Goal: Task Accomplishment & Management: Complete application form

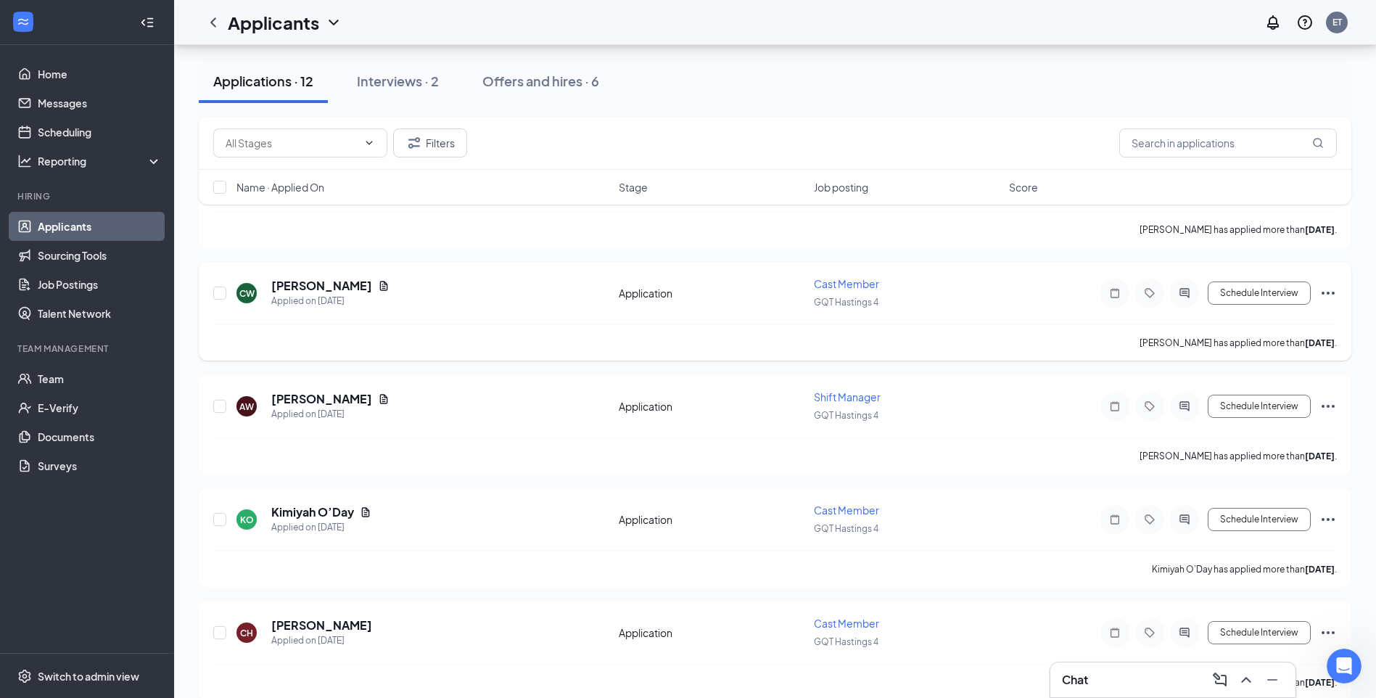
scroll to position [145, 0]
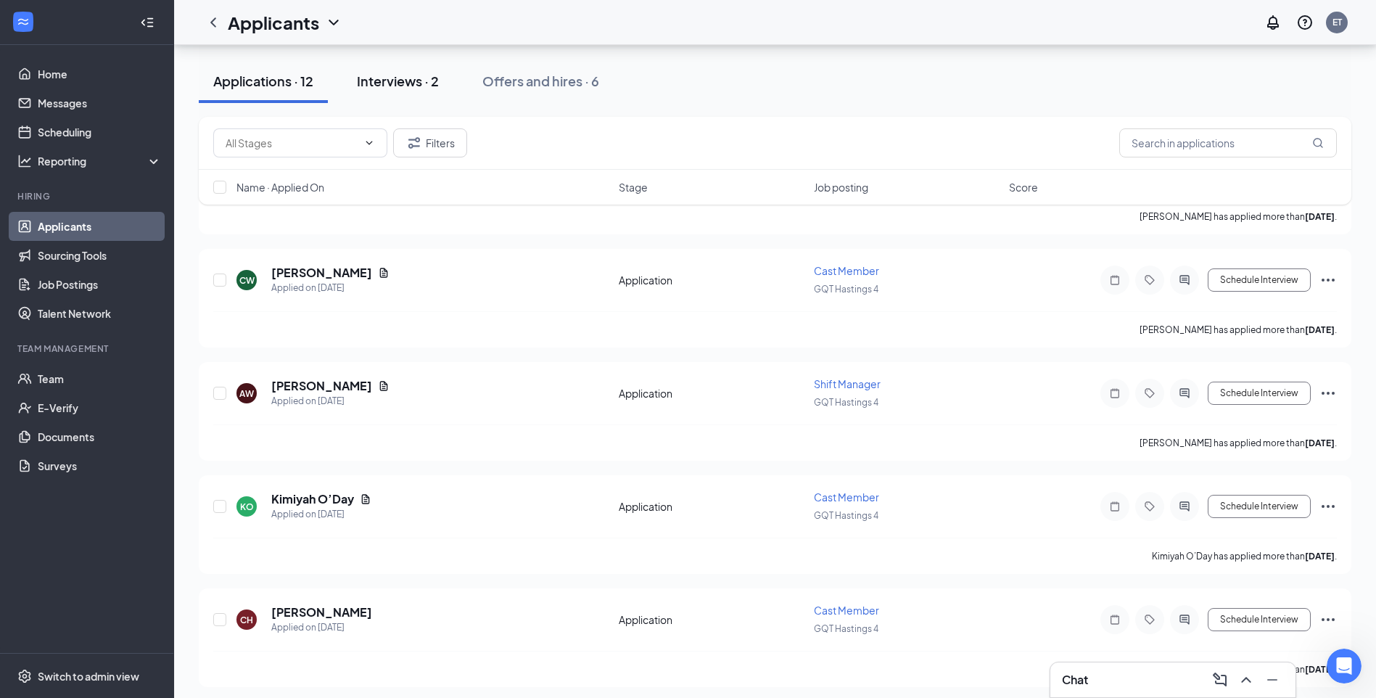
click at [417, 78] on div "Interviews · 2" at bounding box center [398, 81] width 82 height 18
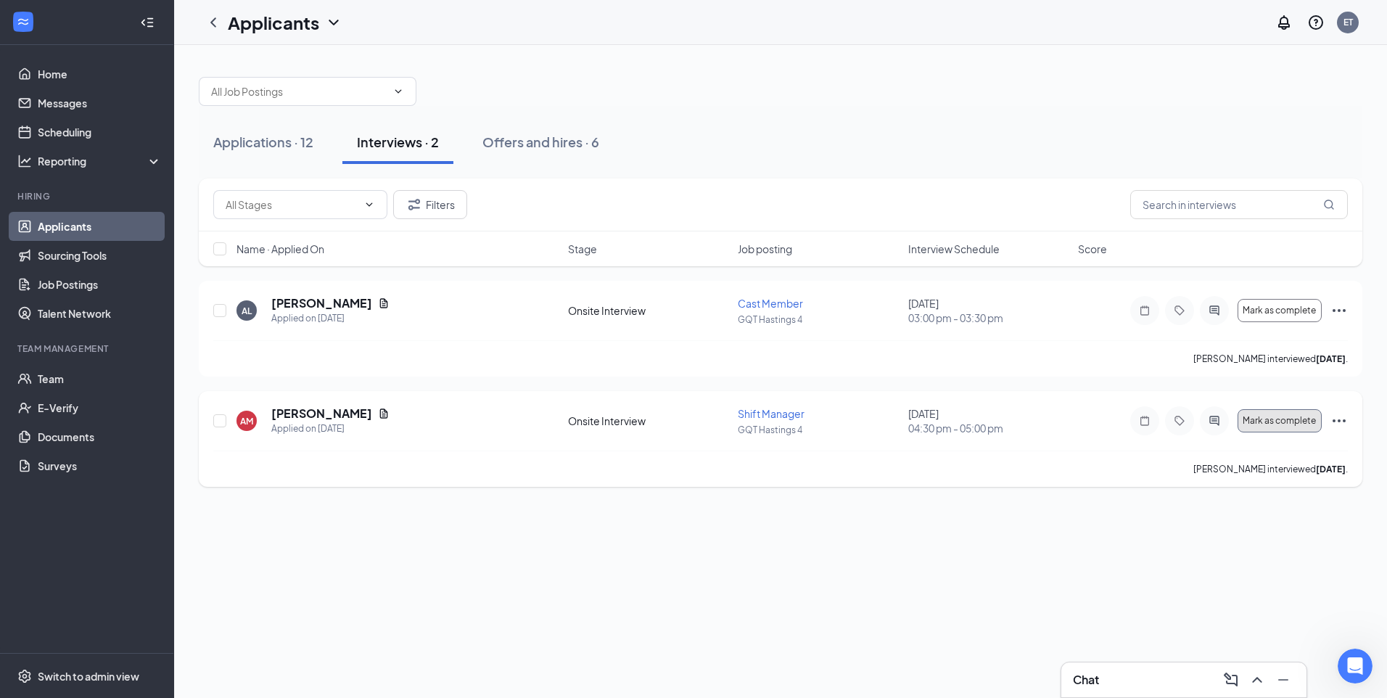
click at [1262, 430] on button "Mark as complete" at bounding box center [1280, 420] width 84 height 23
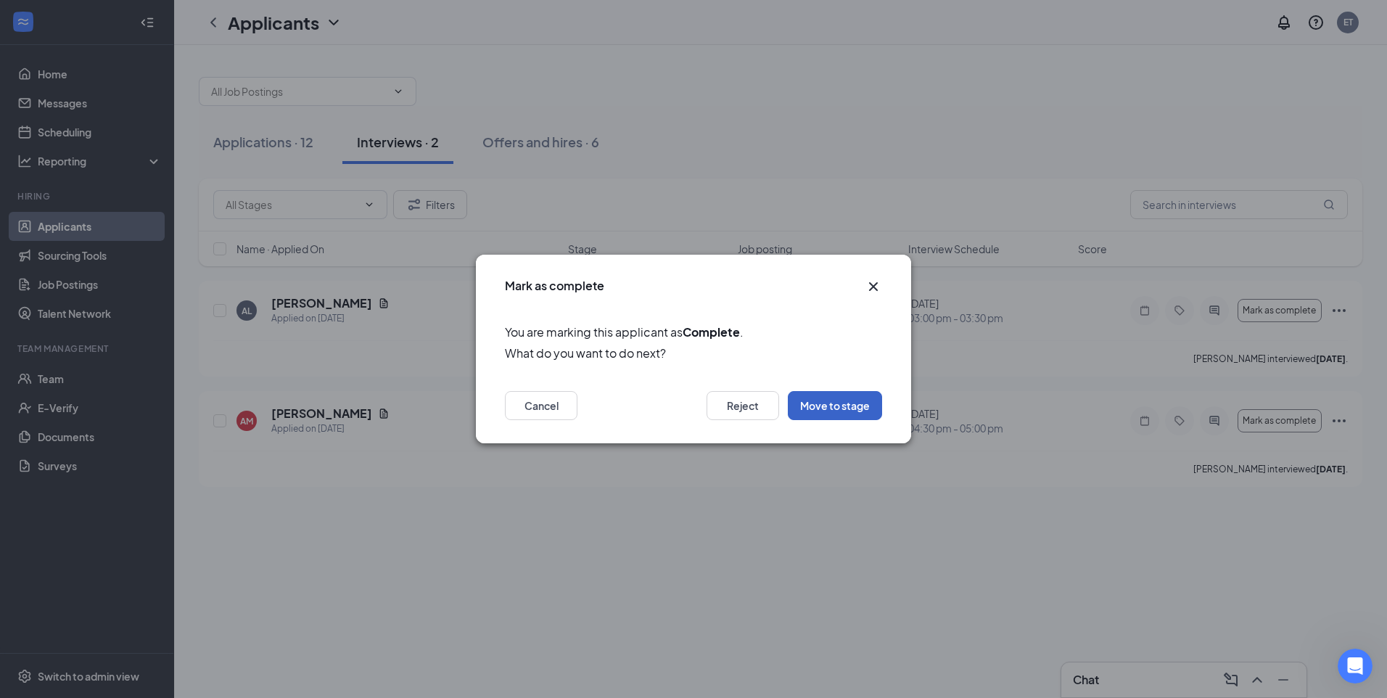
click at [855, 413] on button "Move to stage" at bounding box center [835, 405] width 94 height 29
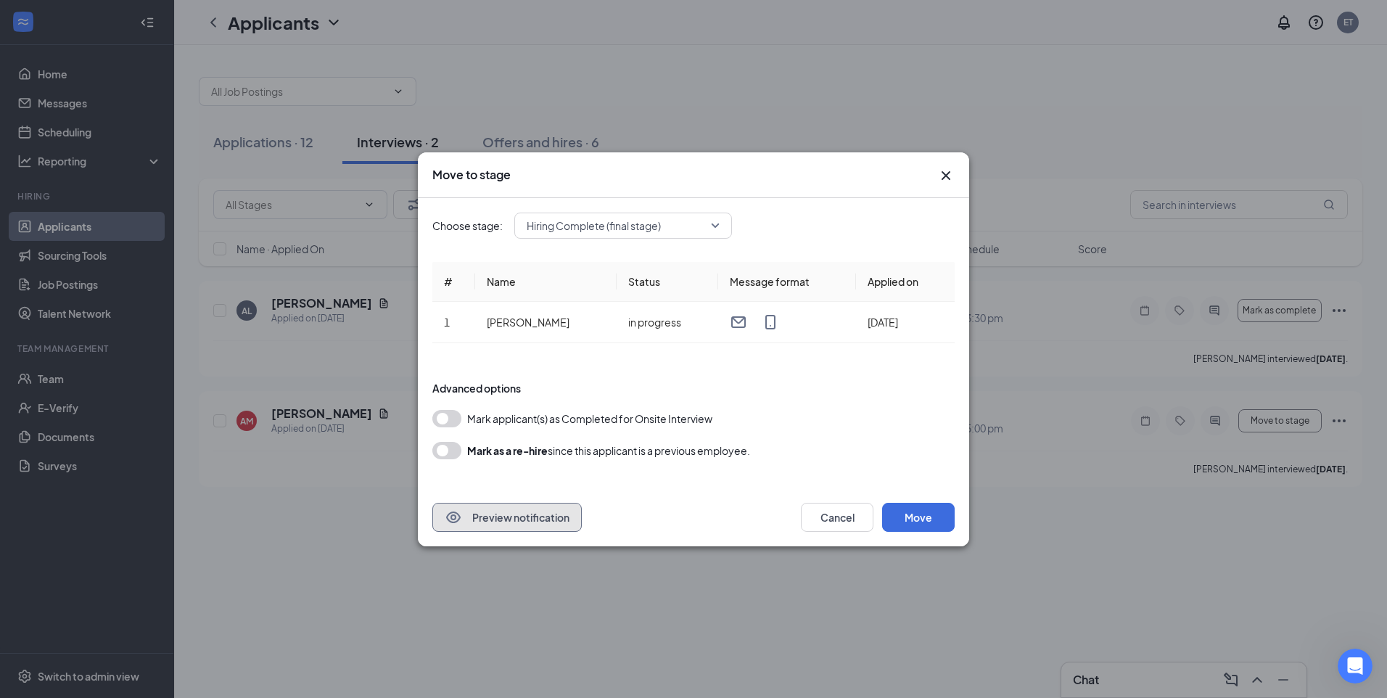
click at [544, 522] on button "Preview notification" at bounding box center [506, 517] width 149 height 29
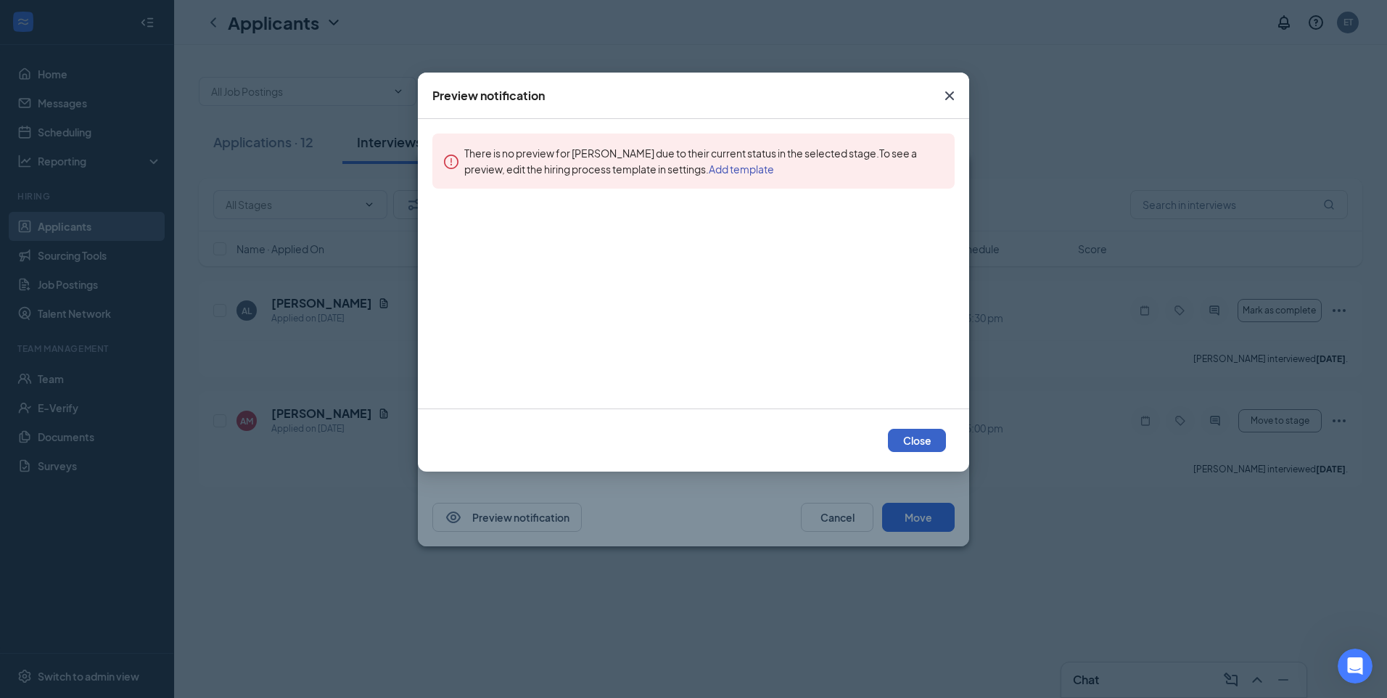
click at [925, 444] on button "Close" at bounding box center [917, 440] width 58 height 23
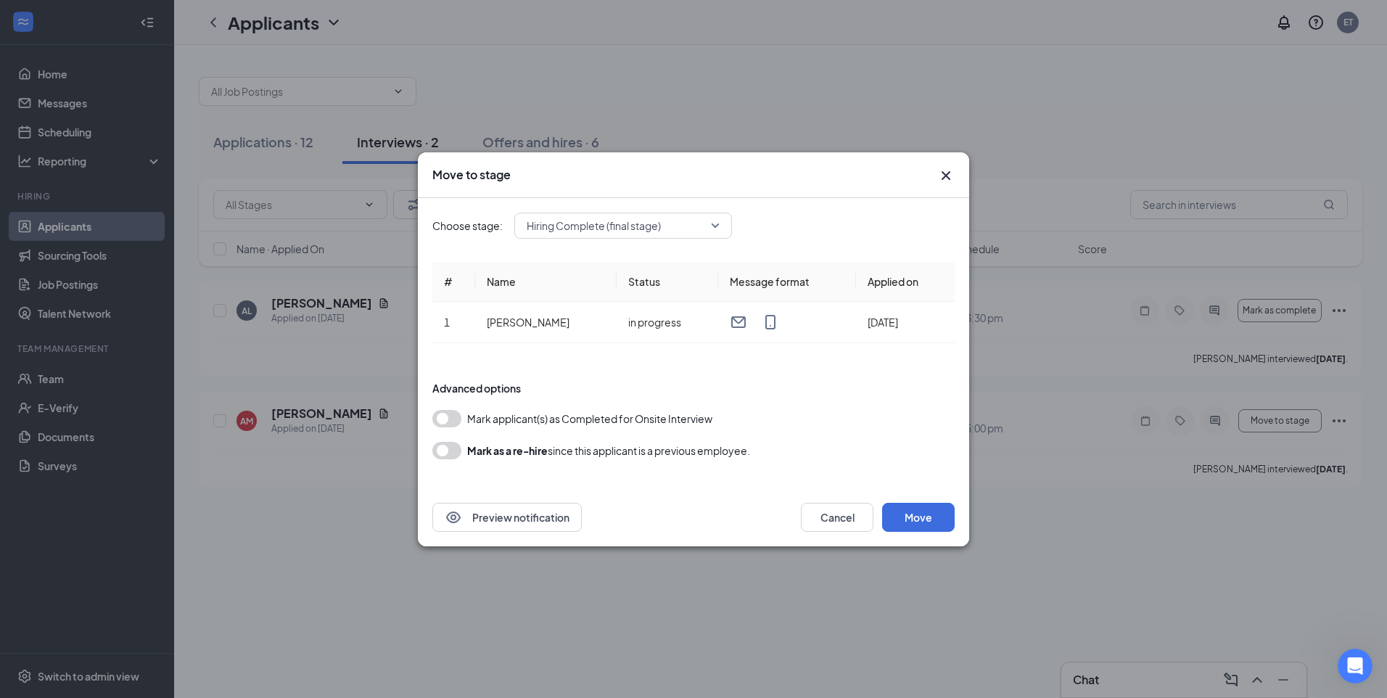
click at [945, 170] on icon "Cross" at bounding box center [945, 175] width 17 height 17
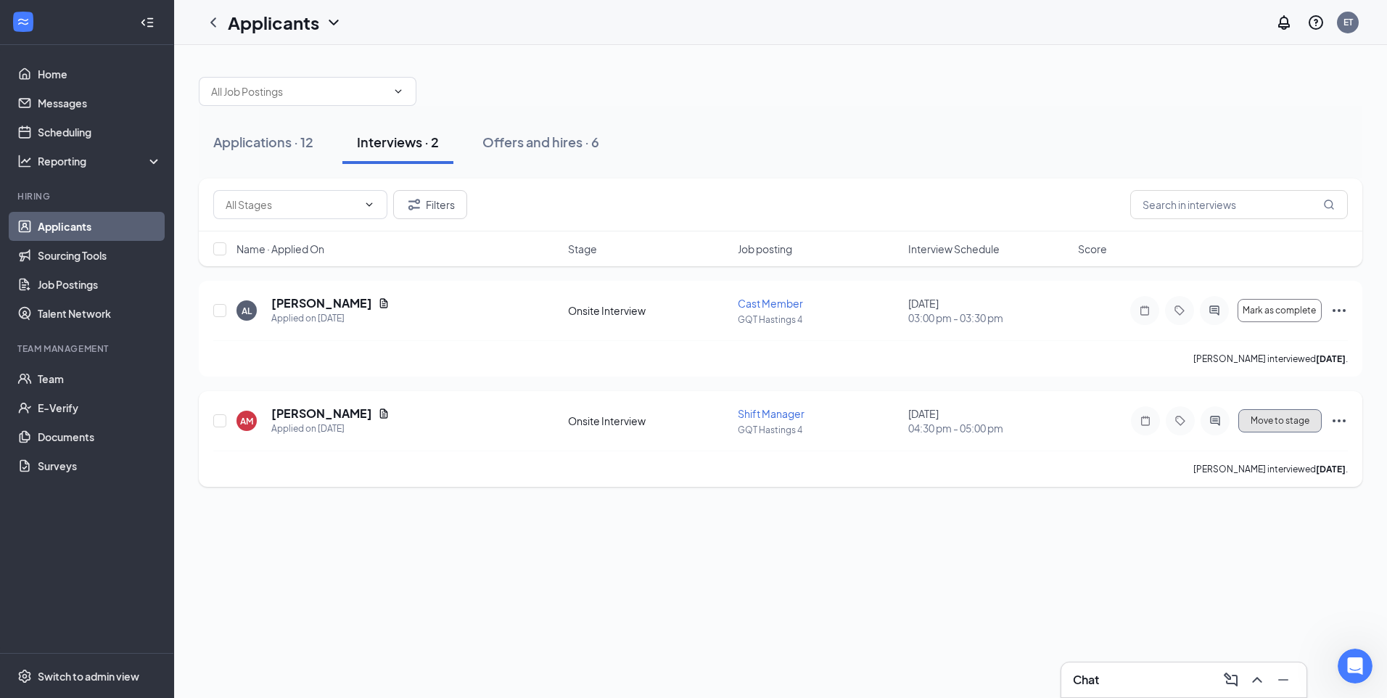
click at [1270, 419] on span "Move to stage" at bounding box center [1280, 421] width 59 height 10
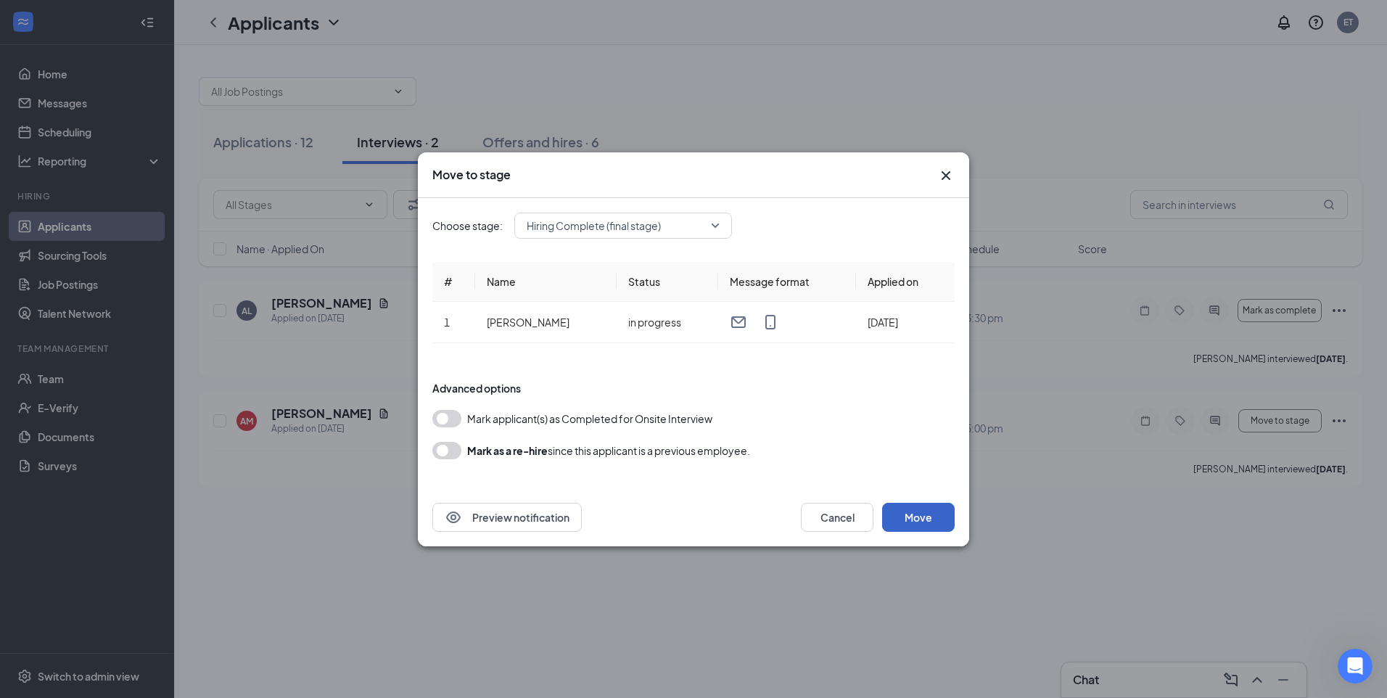
click at [934, 522] on button "Move" at bounding box center [918, 517] width 73 height 29
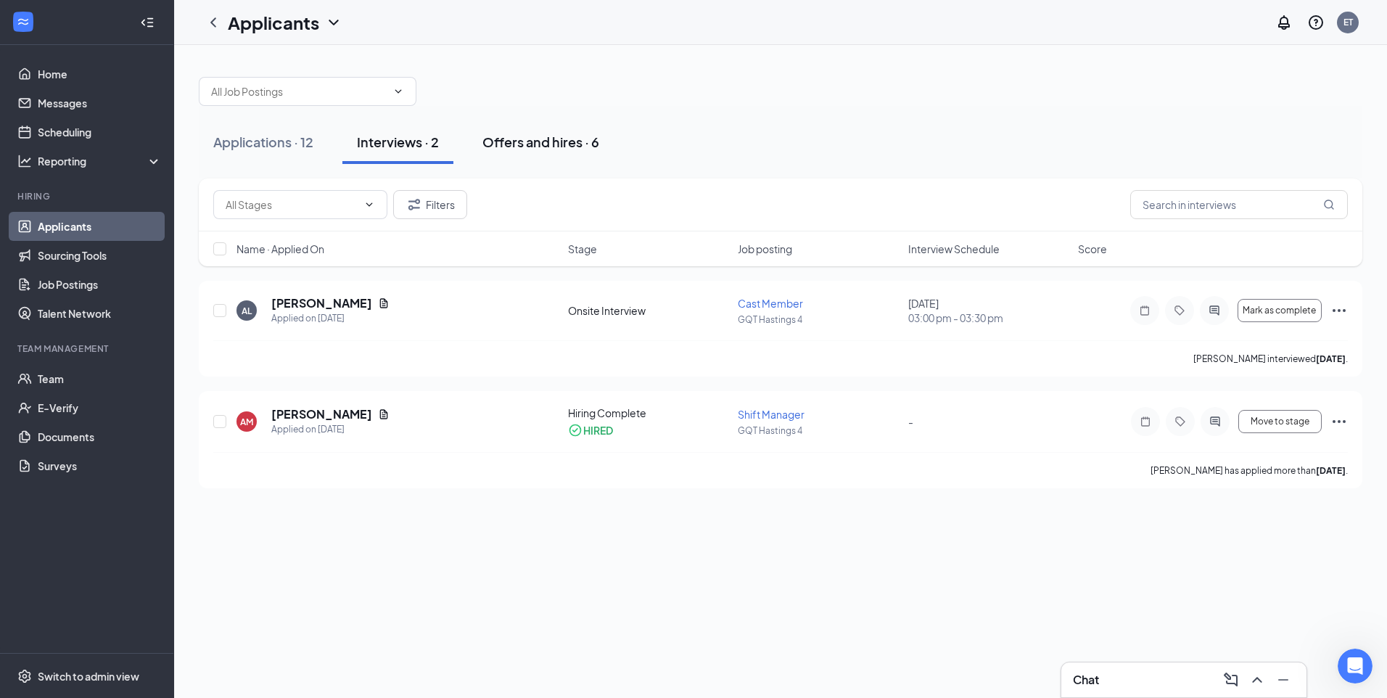
click at [535, 149] on div "Offers and hires · 6" at bounding box center [540, 142] width 117 height 18
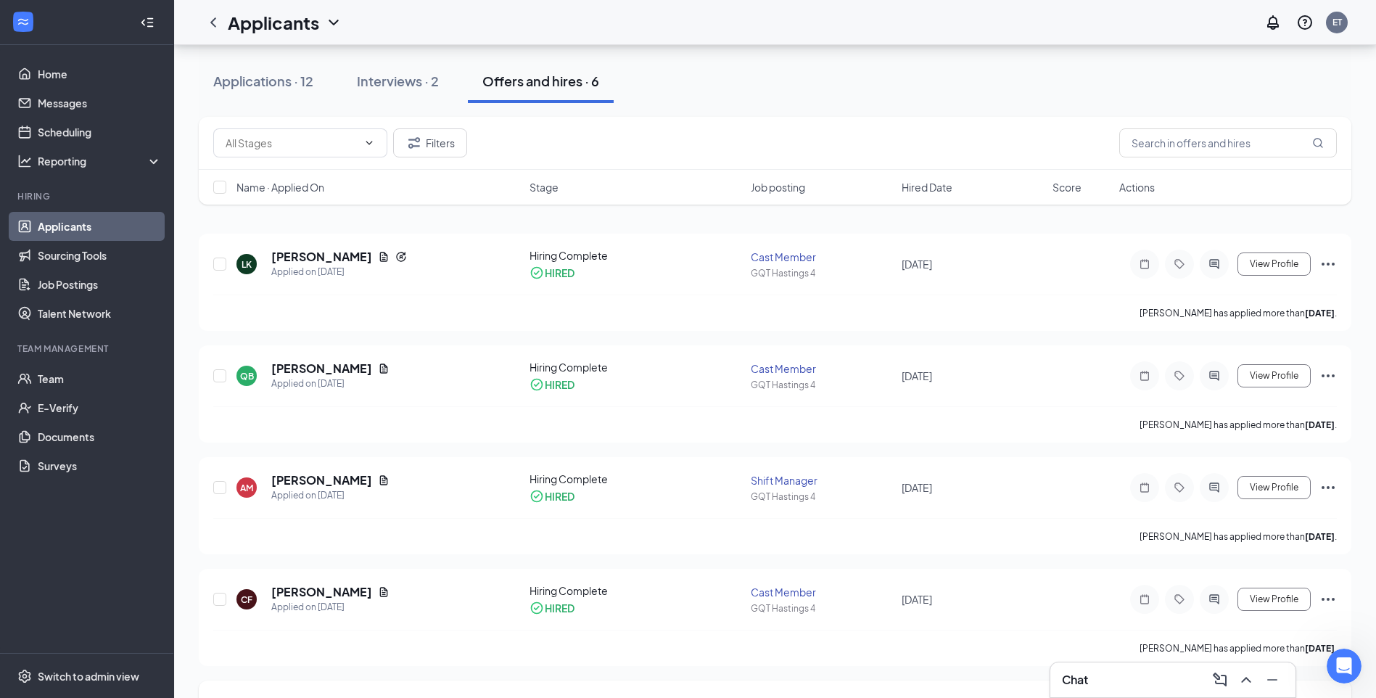
scroll to position [73, 0]
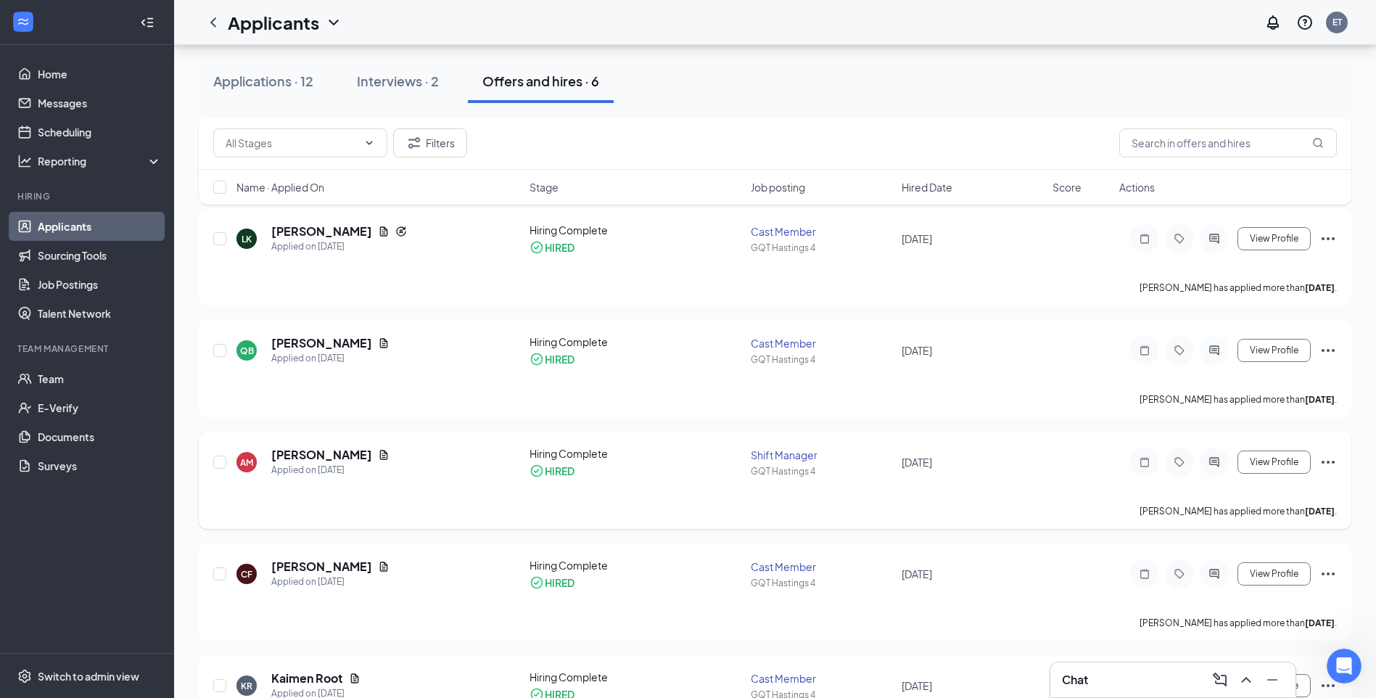
click at [1327, 464] on icon "Ellipses" at bounding box center [1328, 461] width 17 height 17
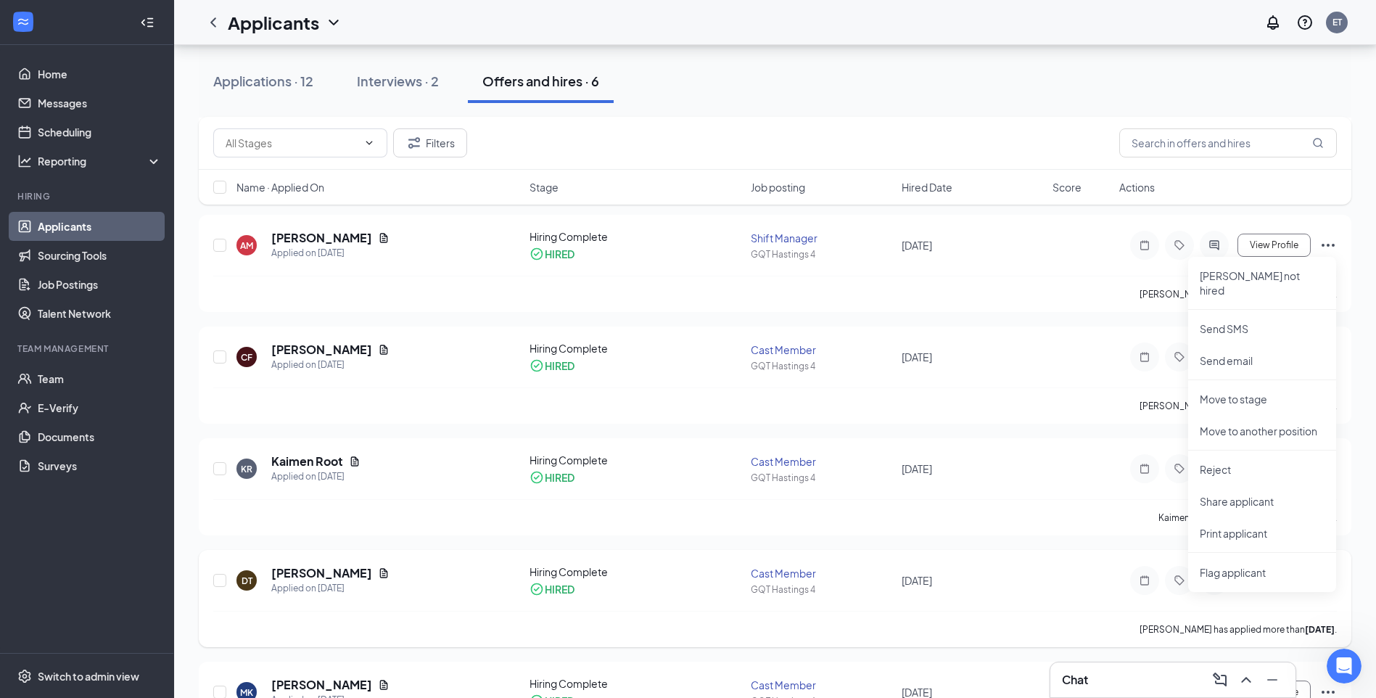
scroll to position [290, 0]
click at [986, 70] on div "Applications · 12 Interviews · 2 Offers and hires · 6" at bounding box center [775, 81] width 1153 height 44
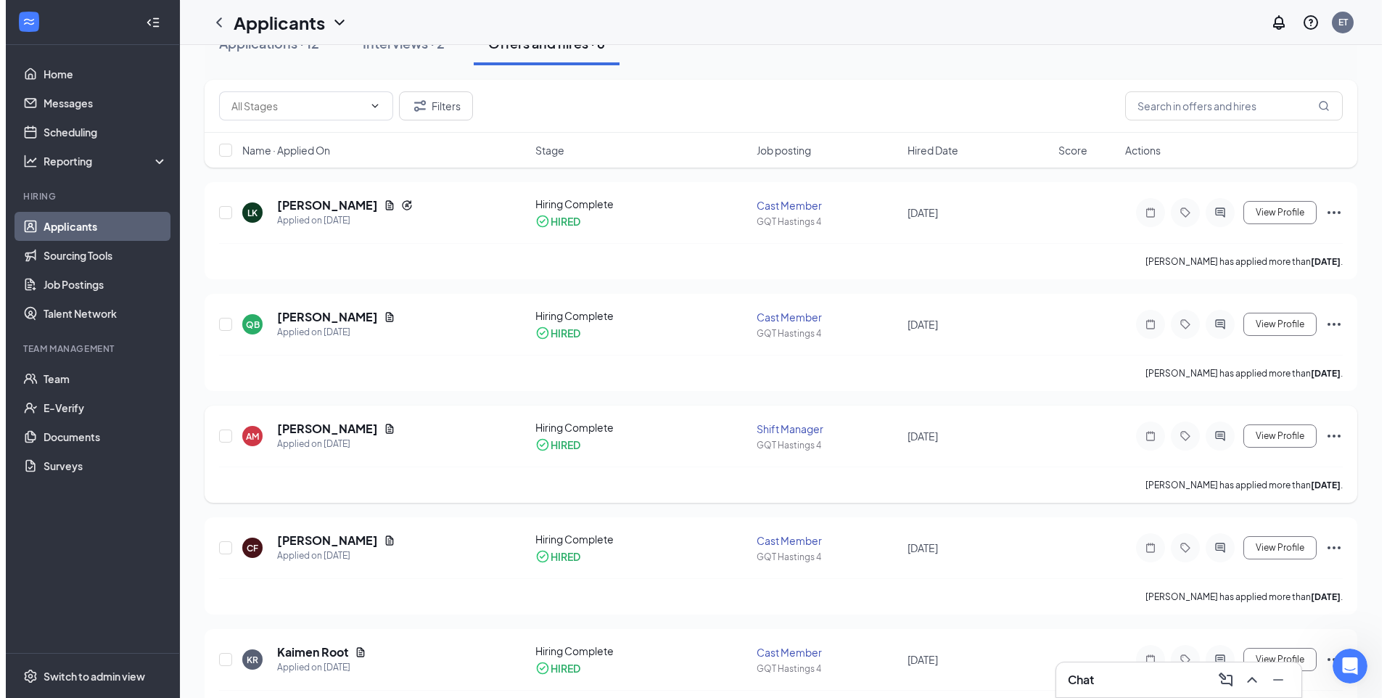
scroll to position [0, 0]
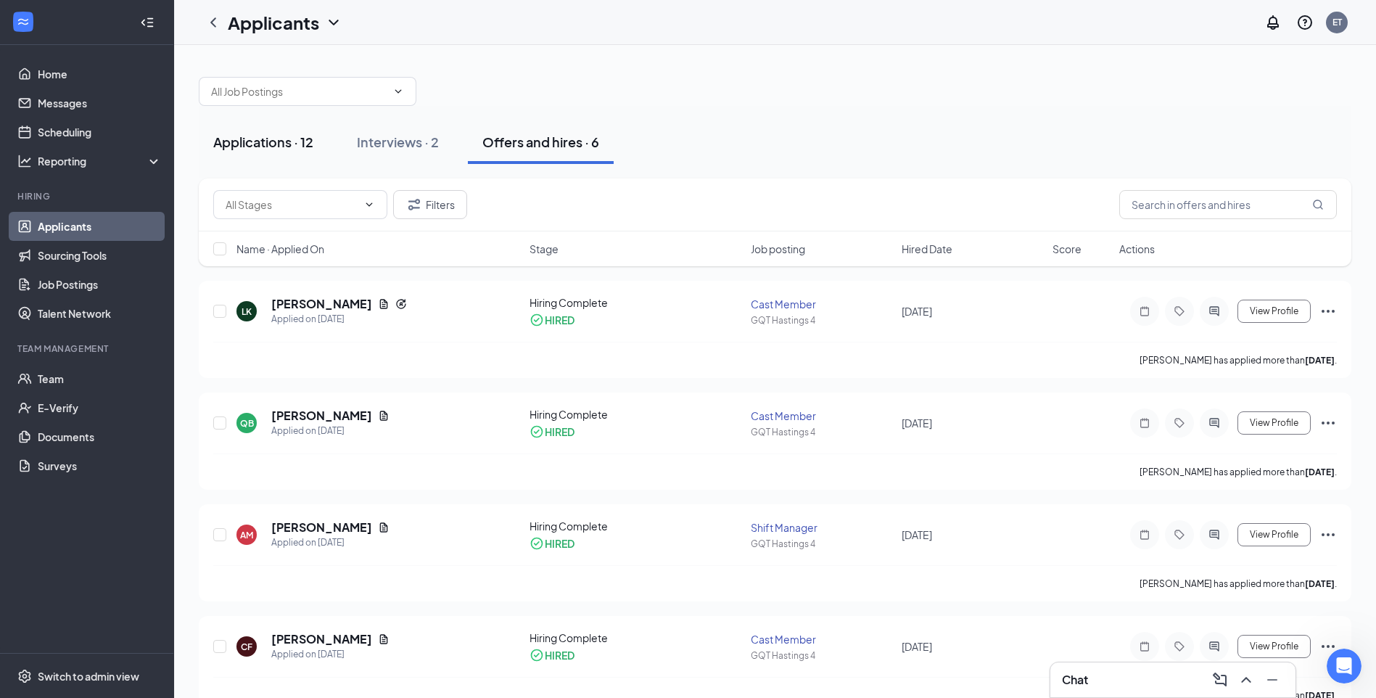
click at [262, 149] on div "Applications · 12" at bounding box center [263, 142] width 100 height 18
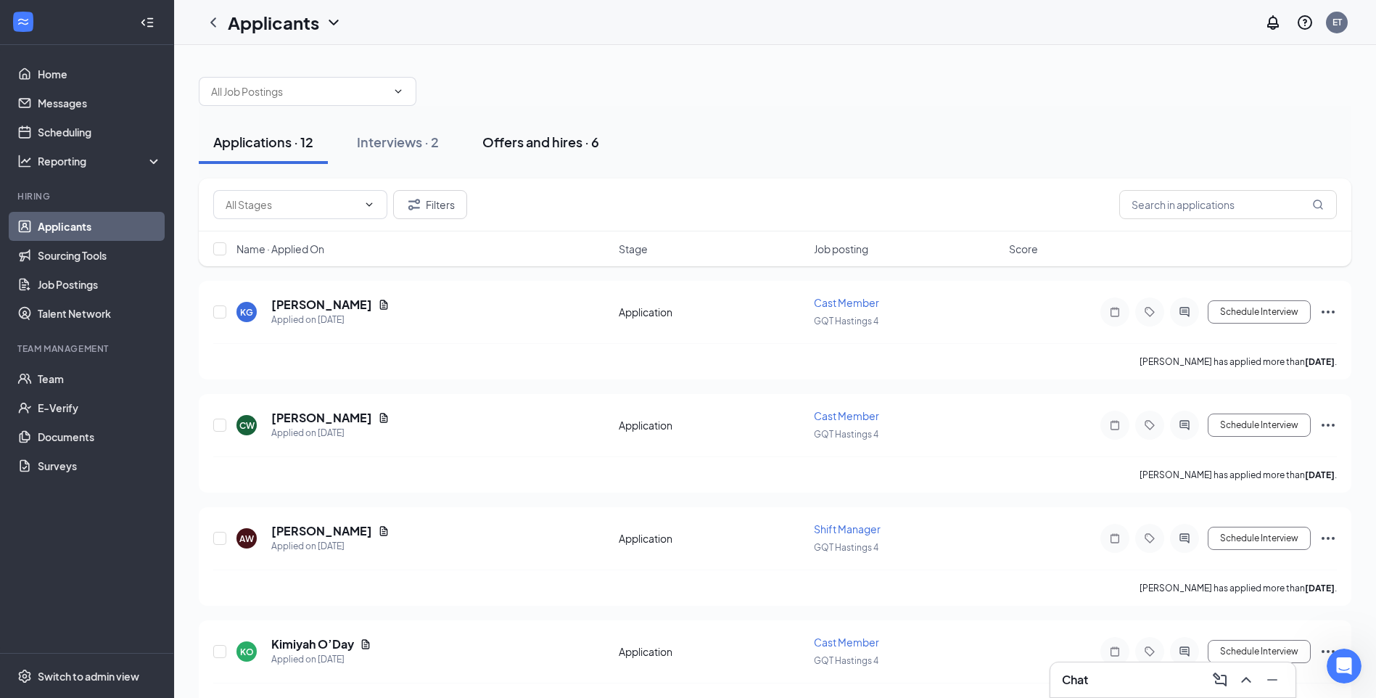
click at [514, 139] on div "Offers and hires · 6" at bounding box center [540, 142] width 117 height 18
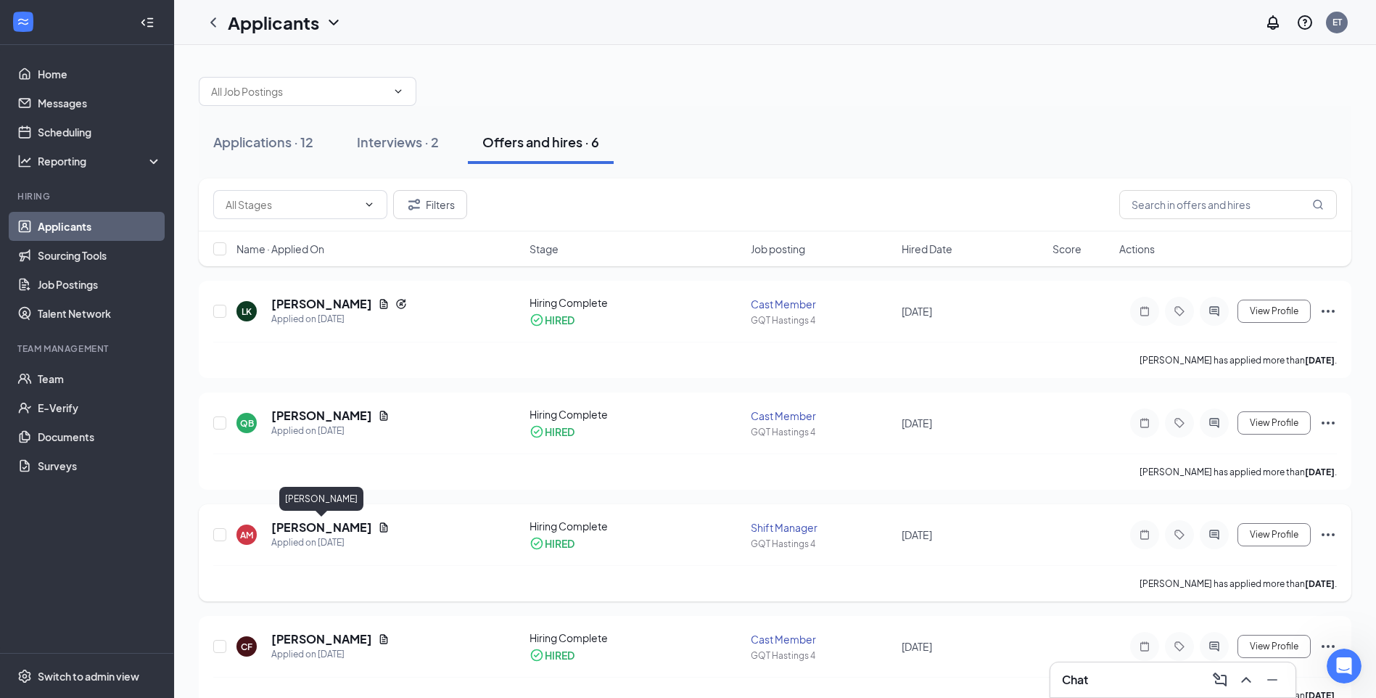
click at [338, 527] on h5 "Alyssa Mattingly" at bounding box center [321, 528] width 101 height 16
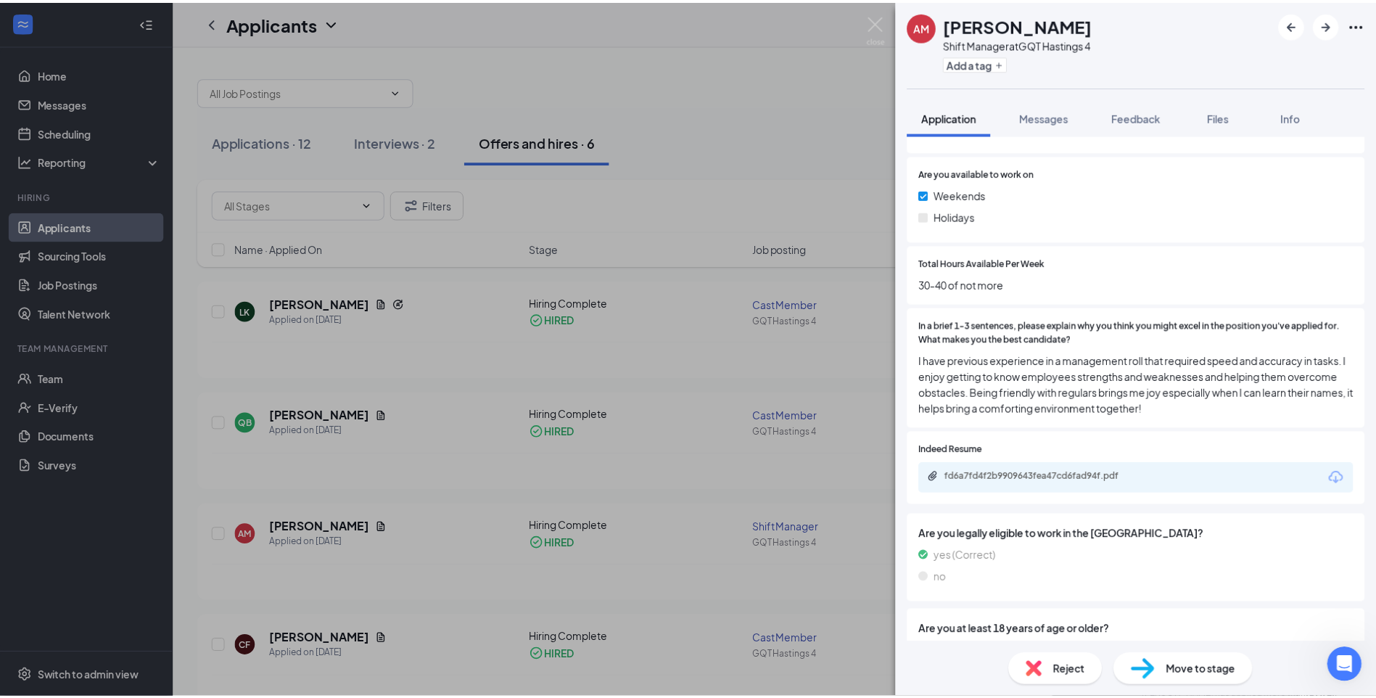
scroll to position [795, 0]
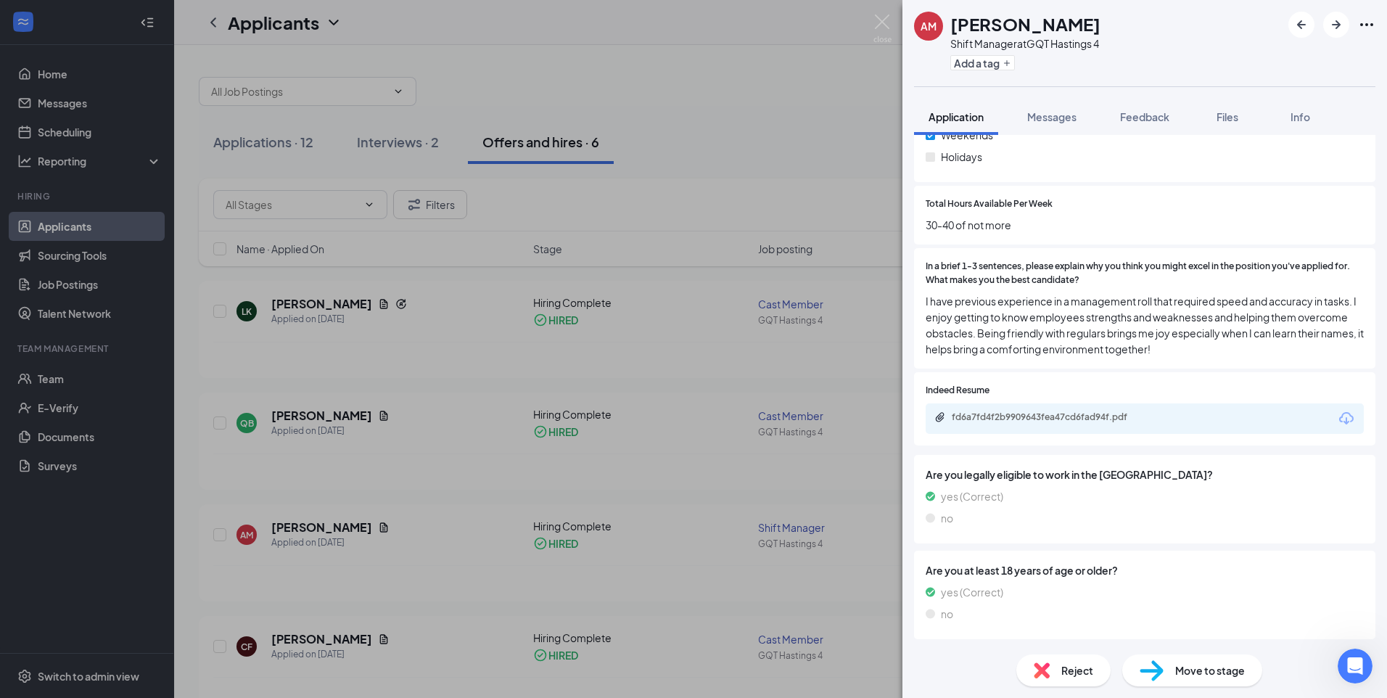
click at [59, 79] on div "AM Alyssa Mattingly Shift Manager at GQT Hastings 4 Add a tag Application Messa…" at bounding box center [693, 349] width 1387 height 698
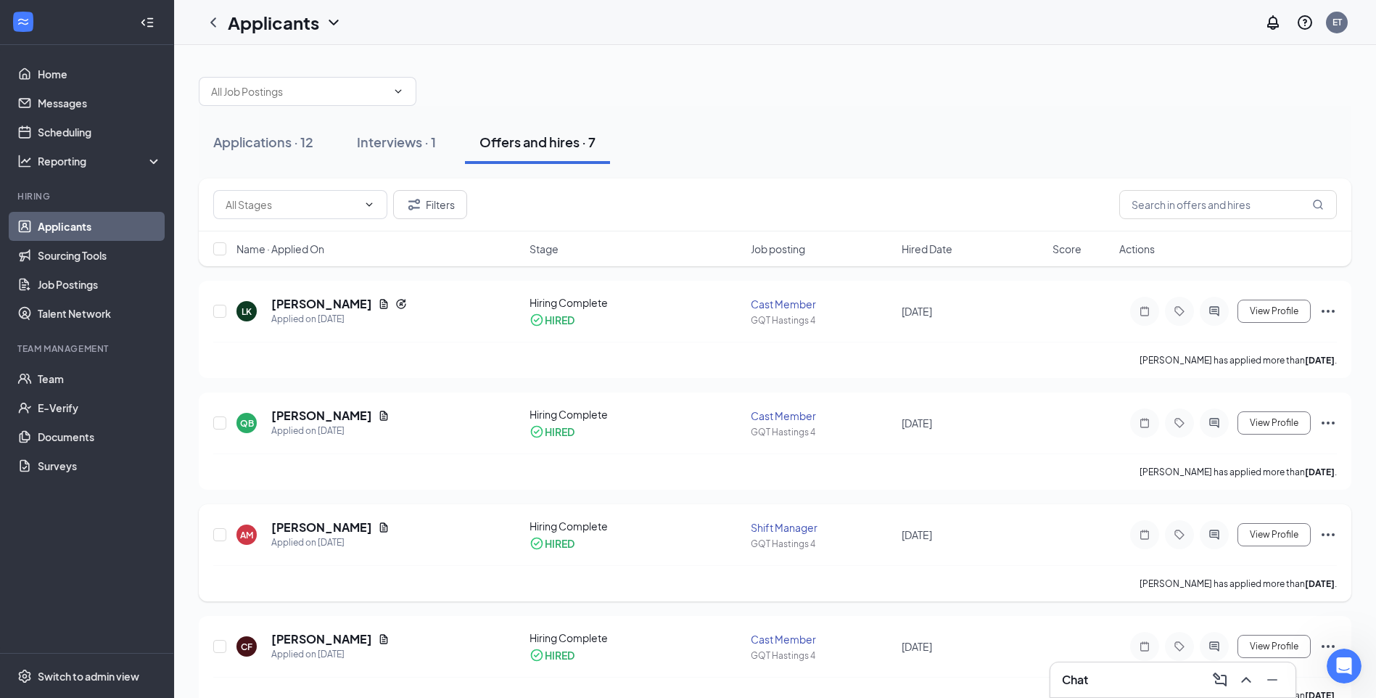
click at [1329, 535] on icon "Ellipses" at bounding box center [1328, 534] width 13 height 3
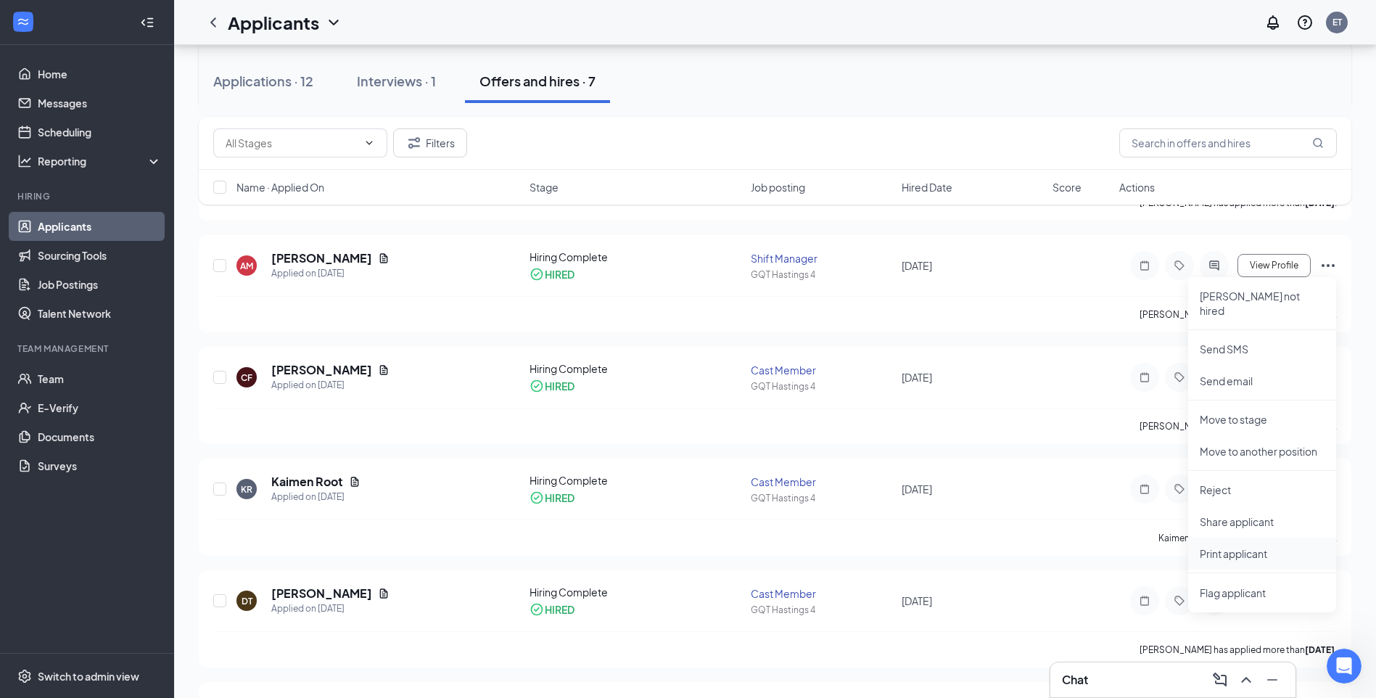
scroll to position [363, 0]
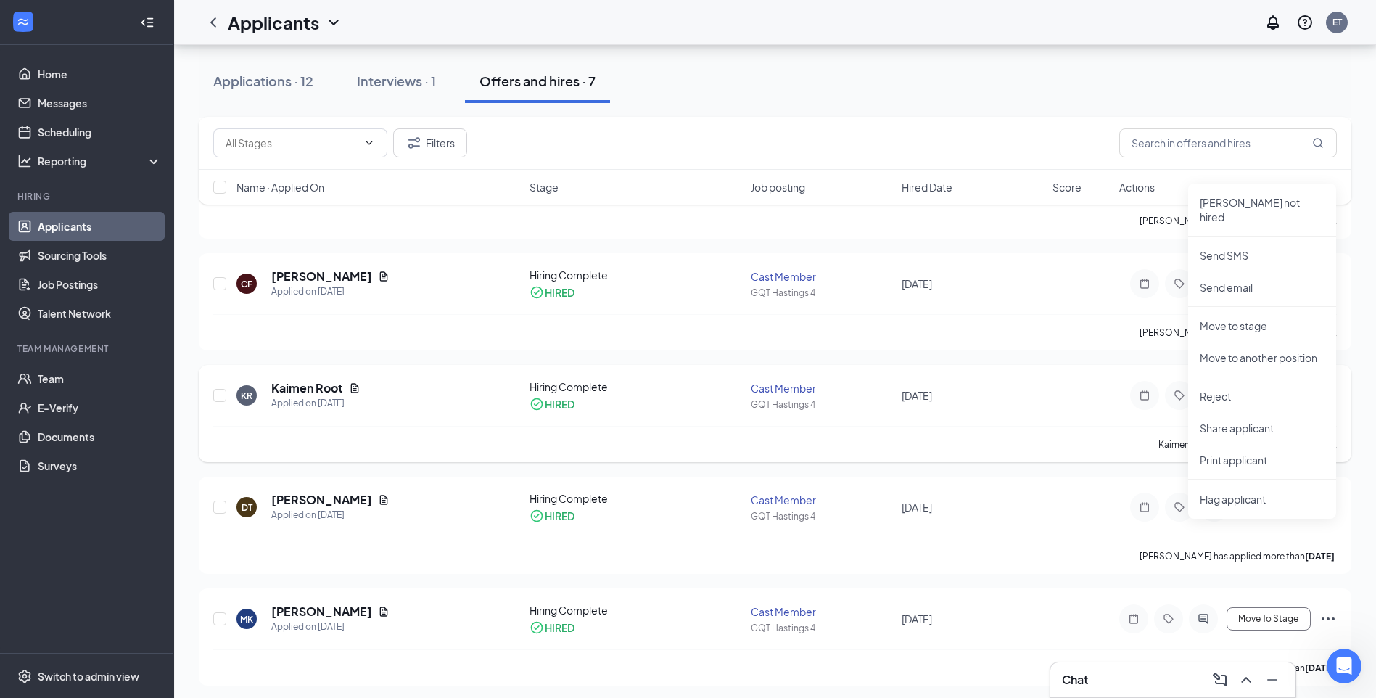
click at [1029, 374] on div "KR Kaimen Root Applied on May 8 Hiring Complete HIRED Cast Member GQT Hastings …" at bounding box center [775, 413] width 1153 height 97
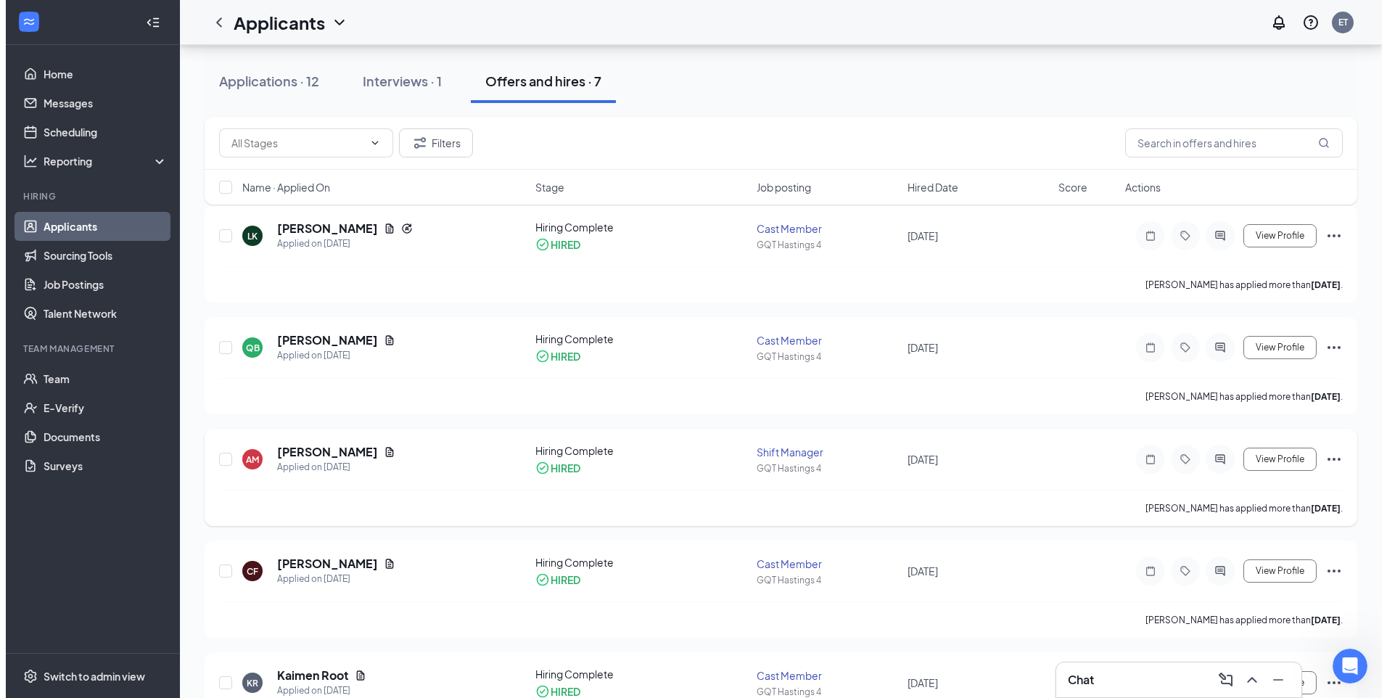
scroll to position [73, 0]
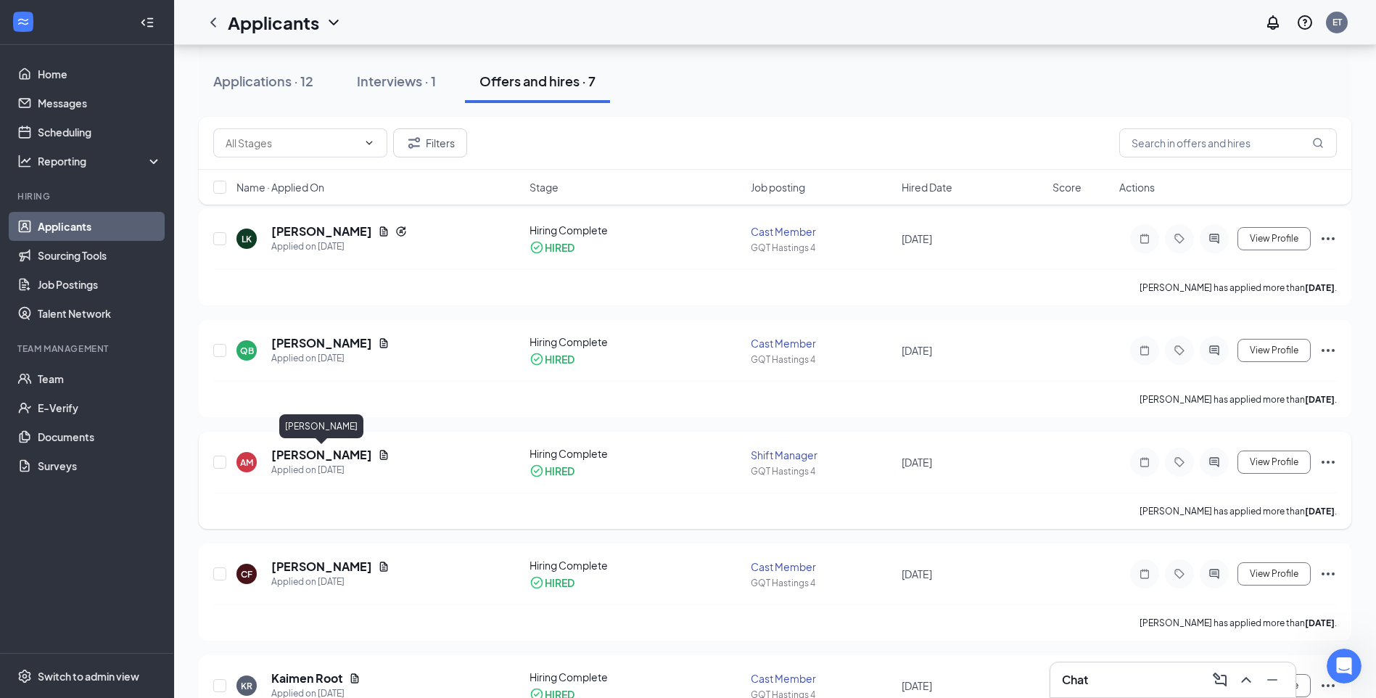
click at [334, 456] on h5 "Alyssa Mattingly" at bounding box center [321, 455] width 101 height 16
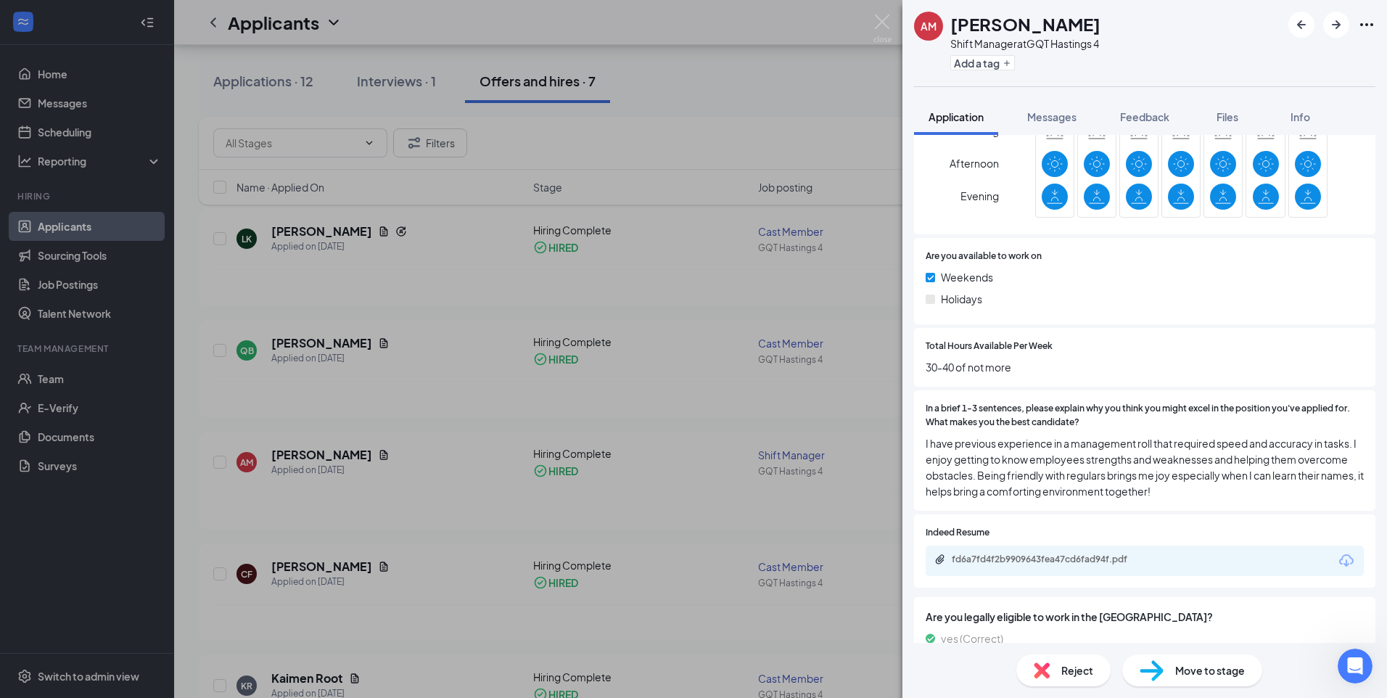
scroll to position [795, 0]
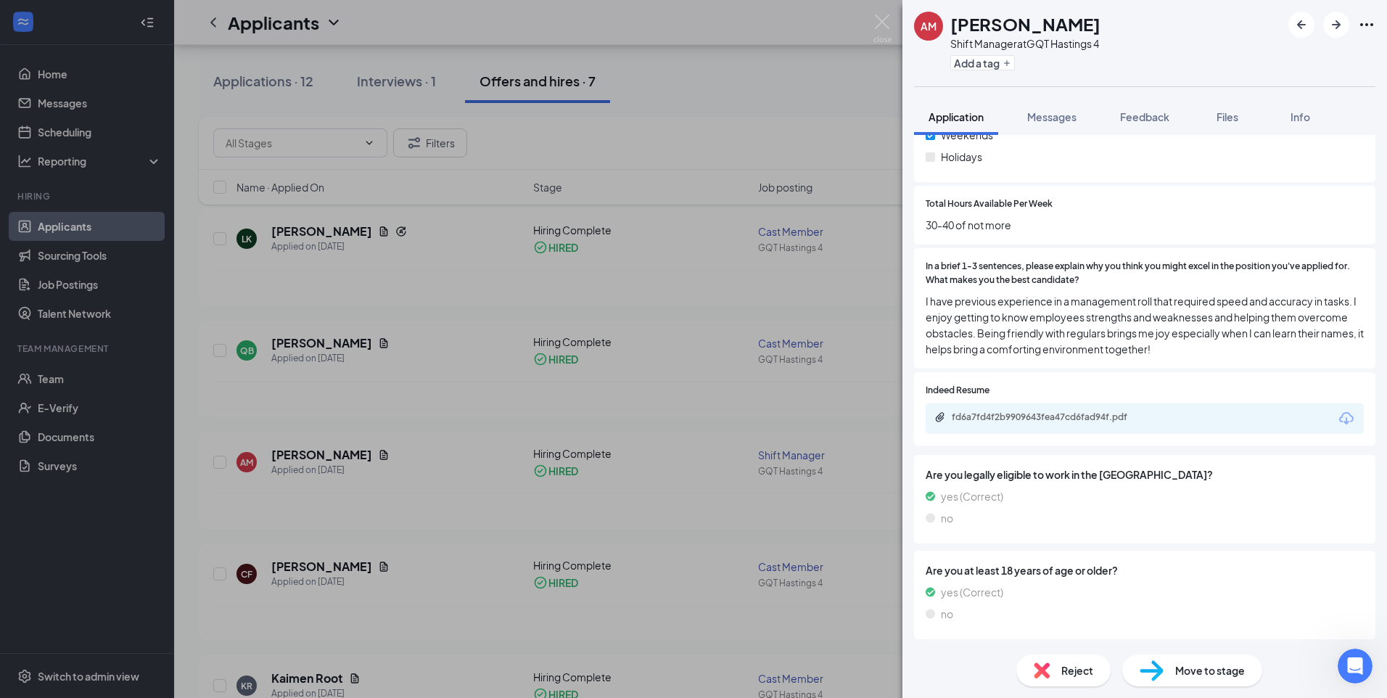
click at [1187, 662] on div "Move to stage" at bounding box center [1192, 670] width 140 height 32
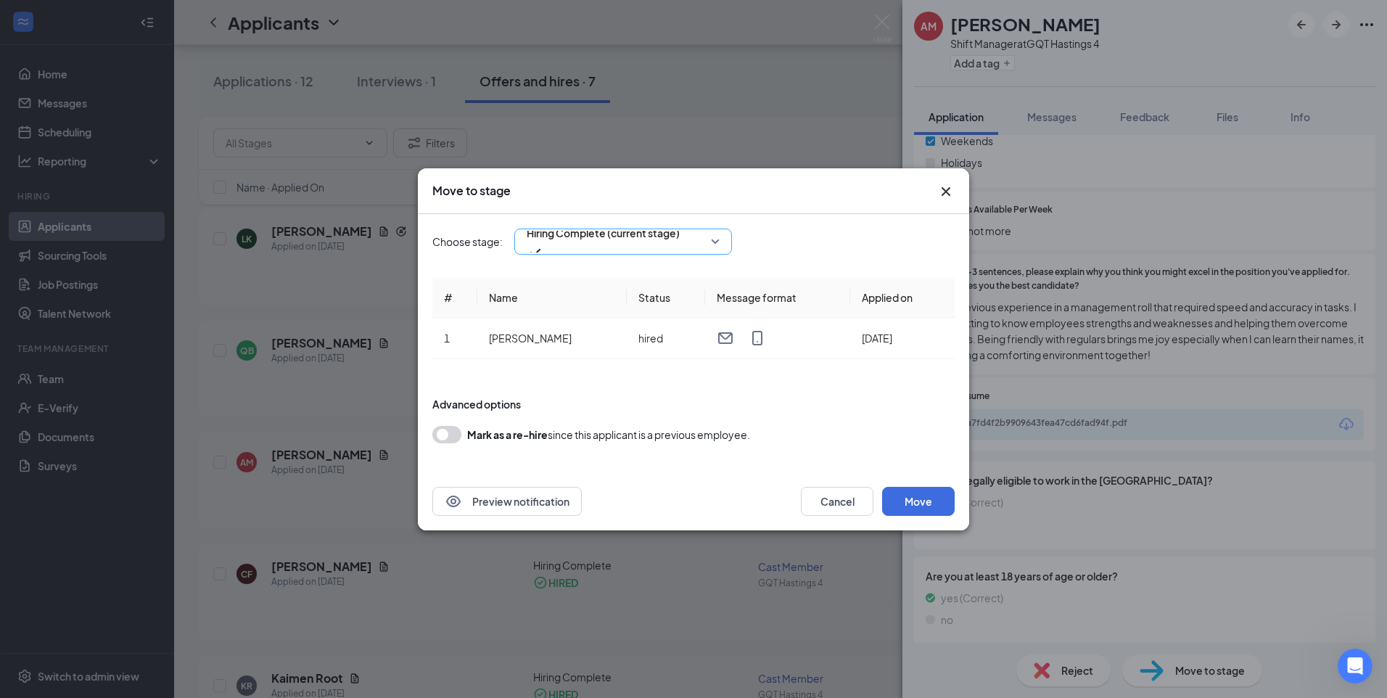
click at [720, 243] on span "Hiring Complete (current stage)" at bounding box center [623, 242] width 193 height 22
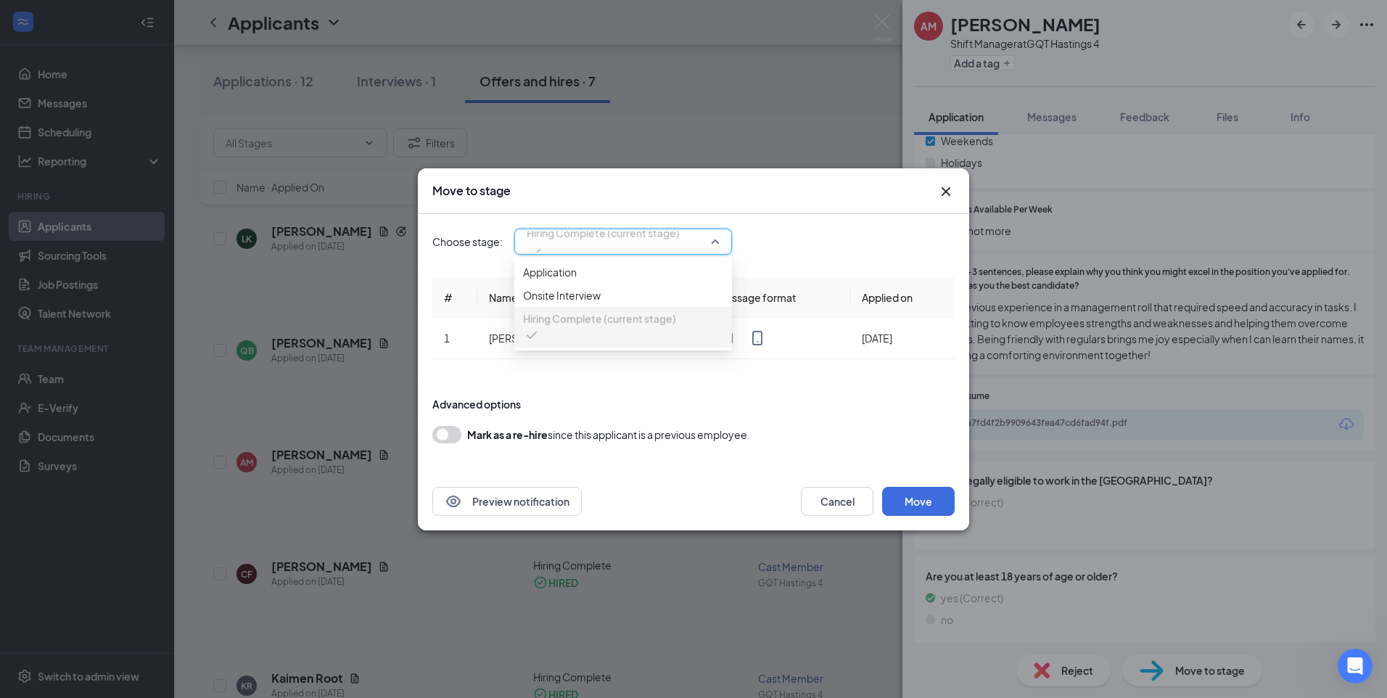
click at [720, 245] on span "Hiring Complete (current stage)" at bounding box center [623, 242] width 193 height 22
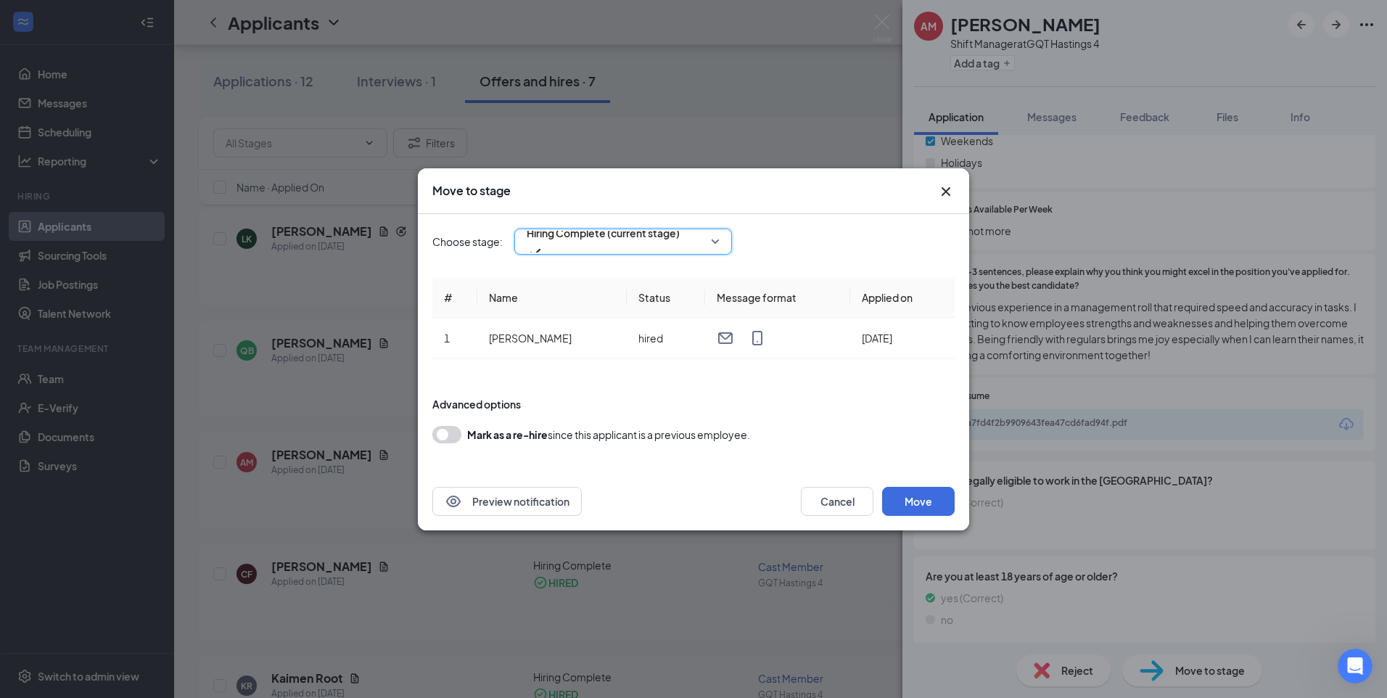
click at [948, 191] on icon "Cross" at bounding box center [945, 191] width 17 height 17
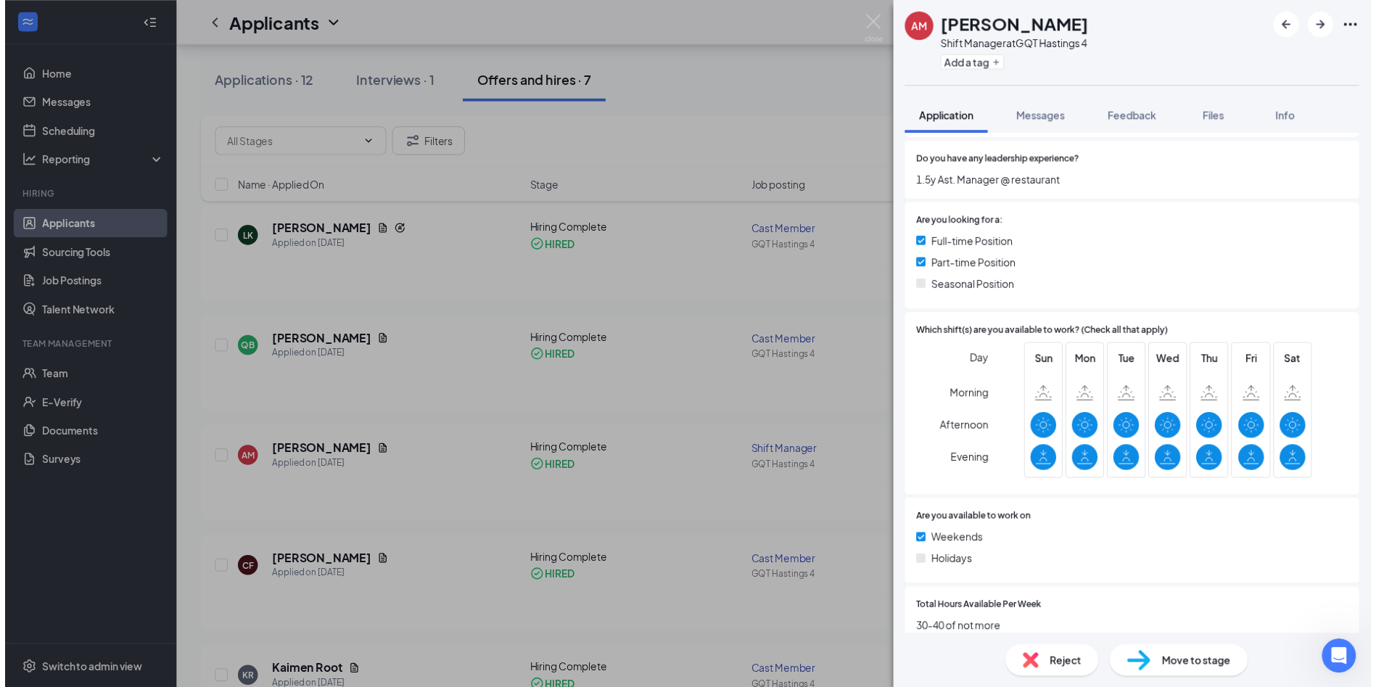
scroll to position [209, 0]
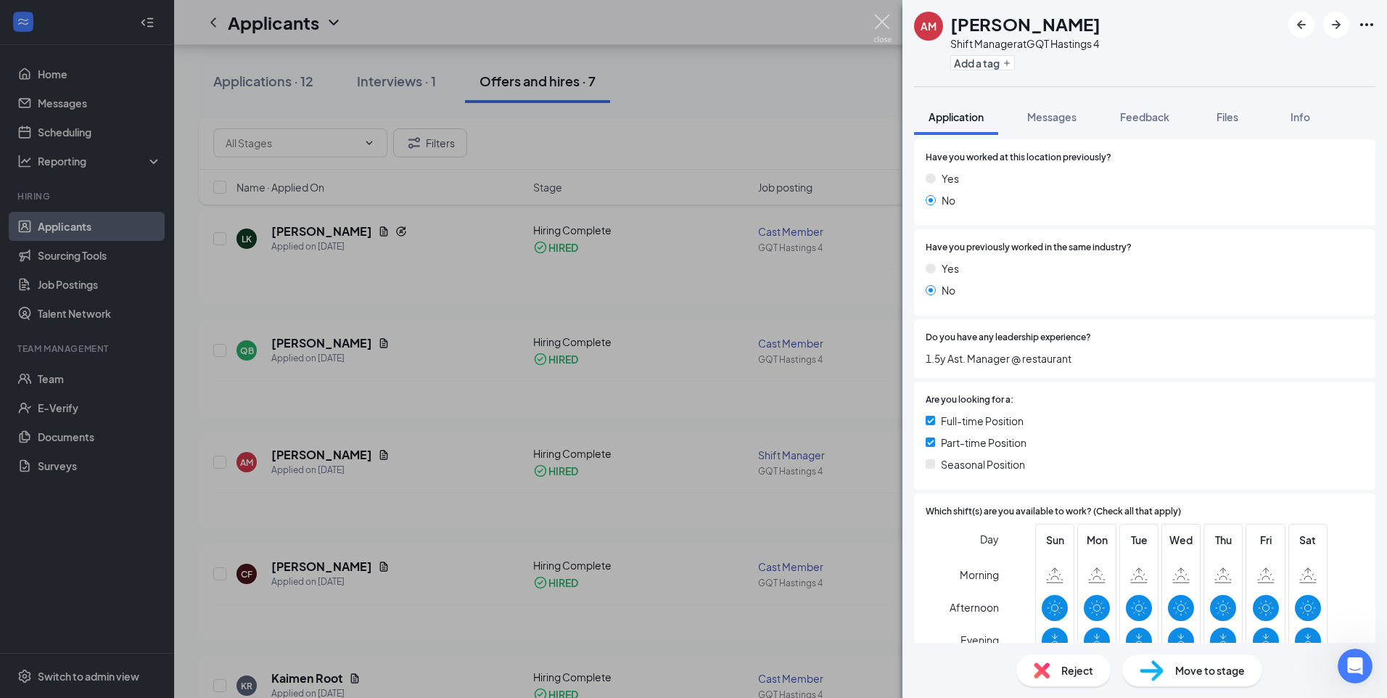
click at [882, 27] on img at bounding box center [883, 29] width 18 height 28
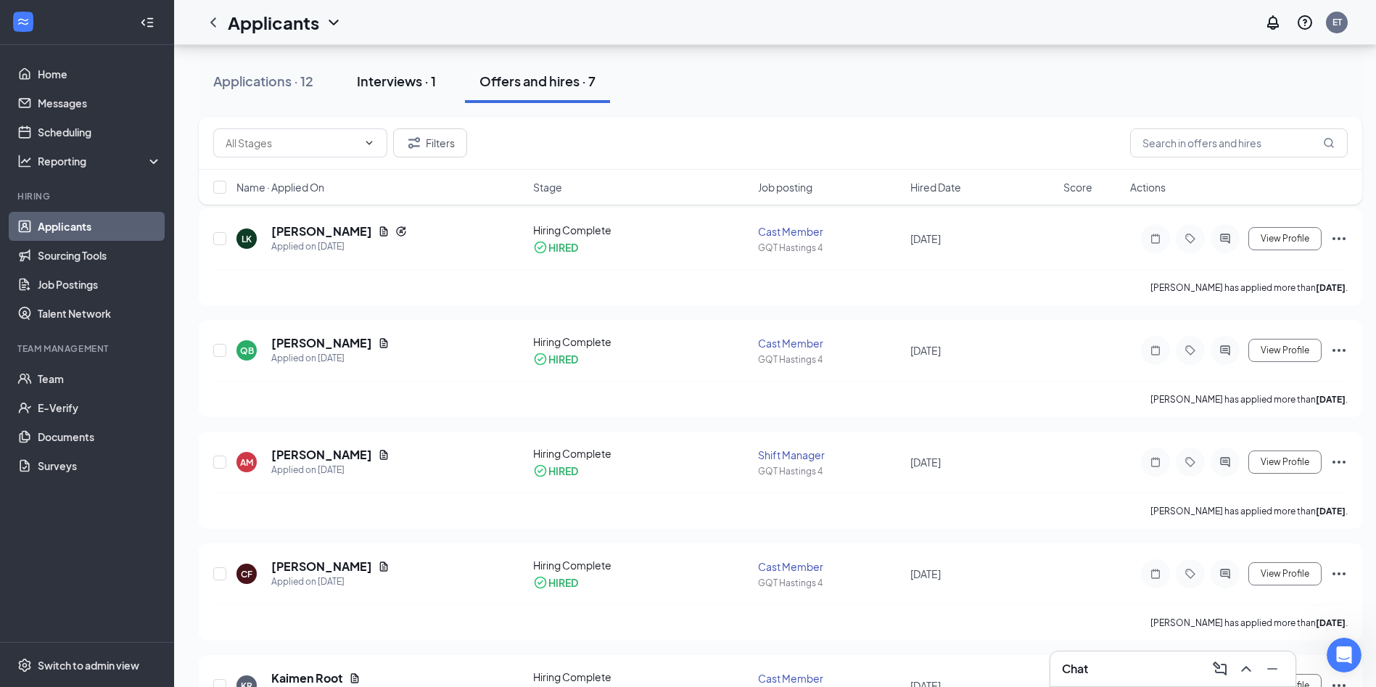
click at [406, 77] on div "Interviews · 1" at bounding box center [396, 81] width 79 height 18
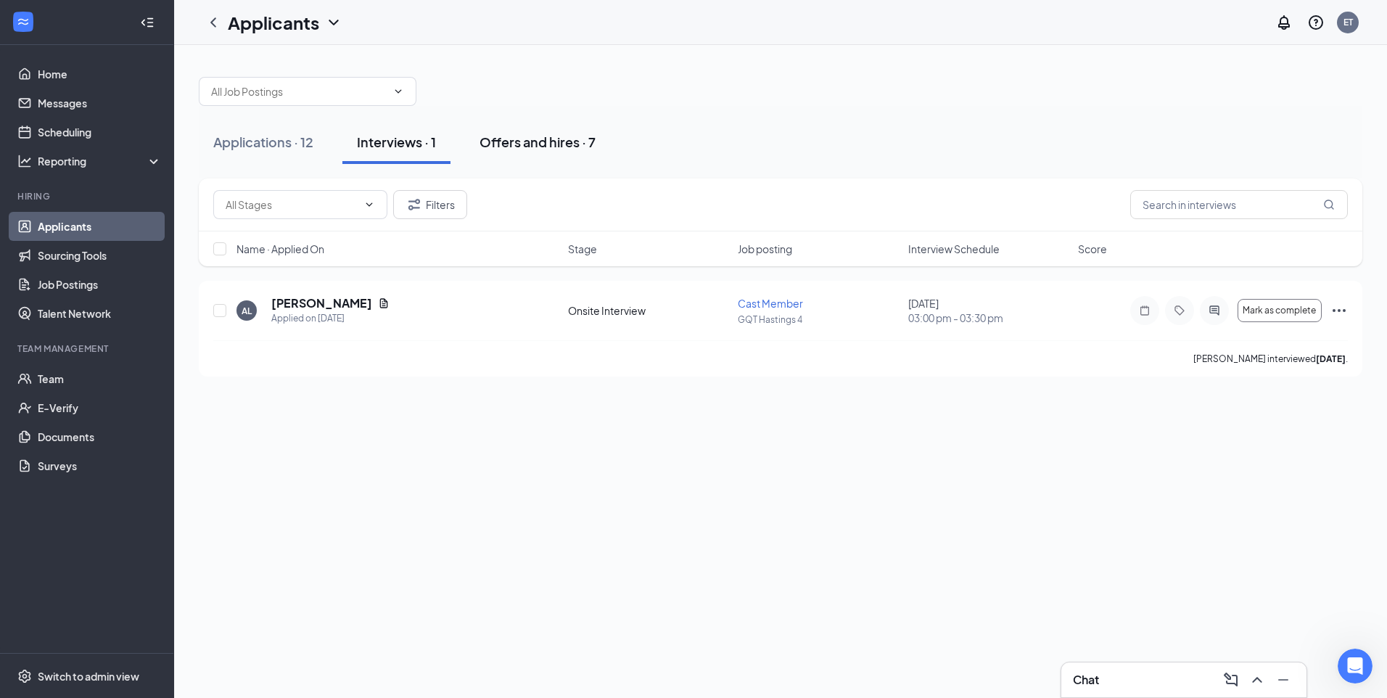
click at [527, 145] on div "Offers and hires · 7" at bounding box center [538, 142] width 116 height 18
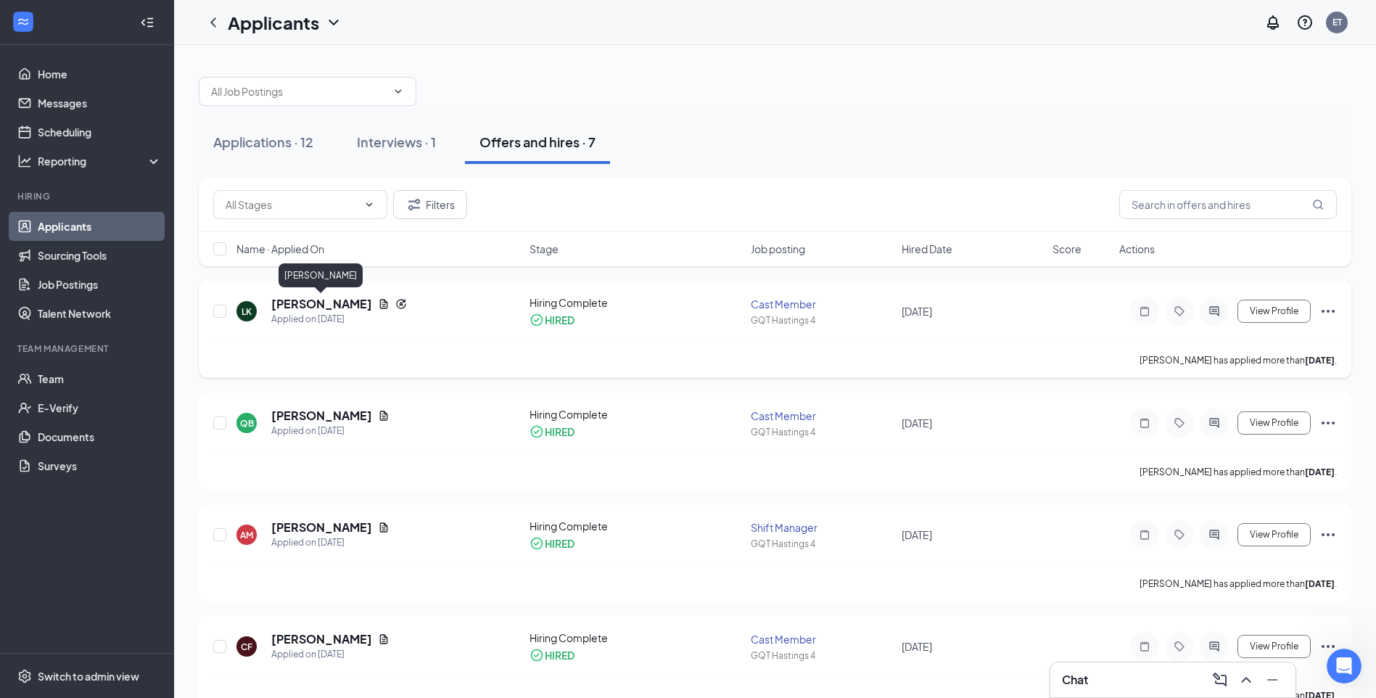
click at [333, 303] on h5 "Landon Kostelec" at bounding box center [321, 304] width 101 height 16
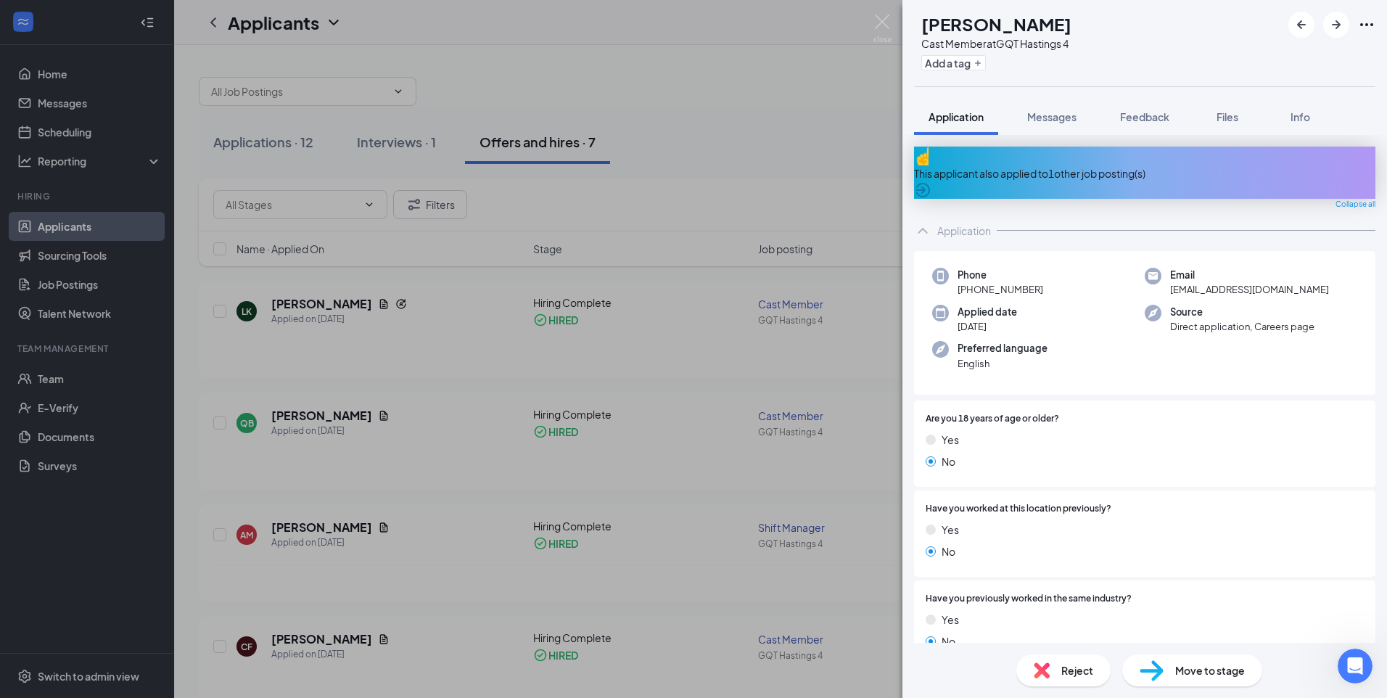
click at [459, 347] on div "LK Landon Kostelec Cast Member at GQT Hastings 4 Add a tag Application Messages…" at bounding box center [693, 349] width 1387 height 698
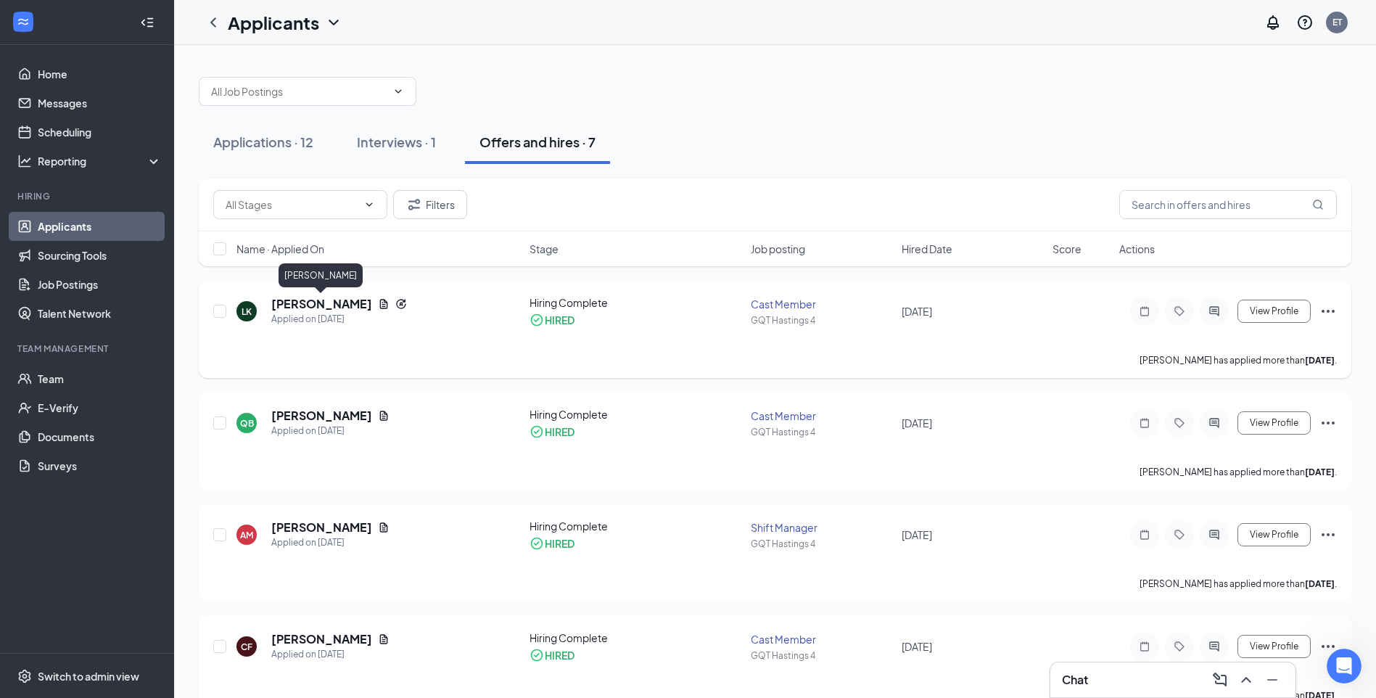
click at [342, 305] on h5 "Landon Kostelec" at bounding box center [321, 304] width 101 height 16
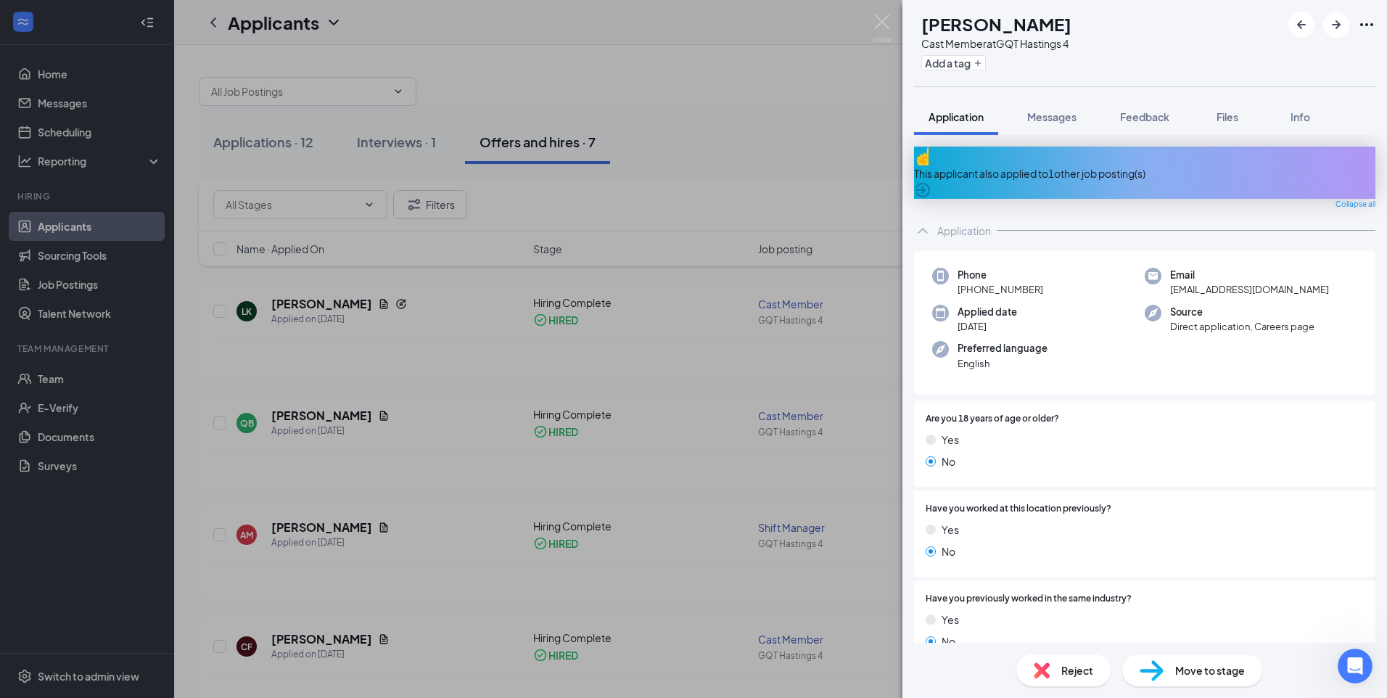
click at [777, 39] on div "LK Landon Kostelec Cast Member at GQT Hastings 4 Add a tag Application Messages…" at bounding box center [693, 349] width 1387 height 698
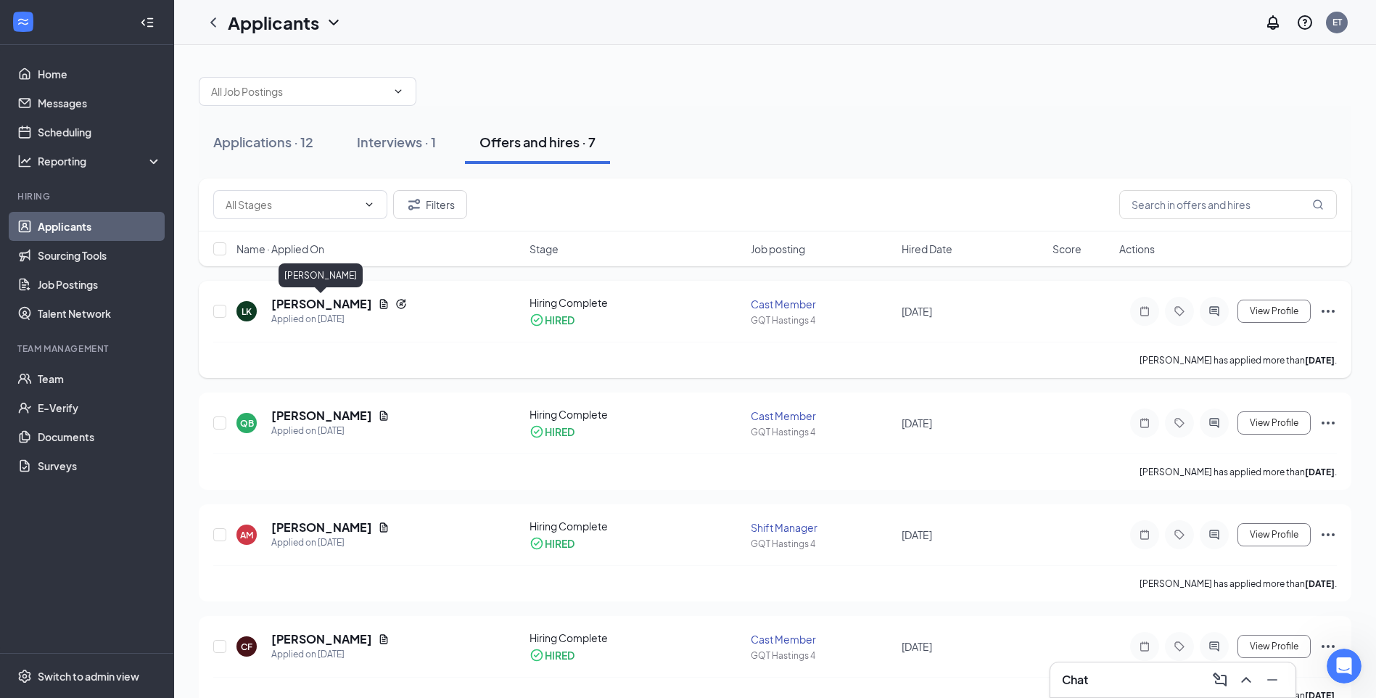
click at [342, 298] on h5 "Landon Kostelec" at bounding box center [321, 304] width 101 height 16
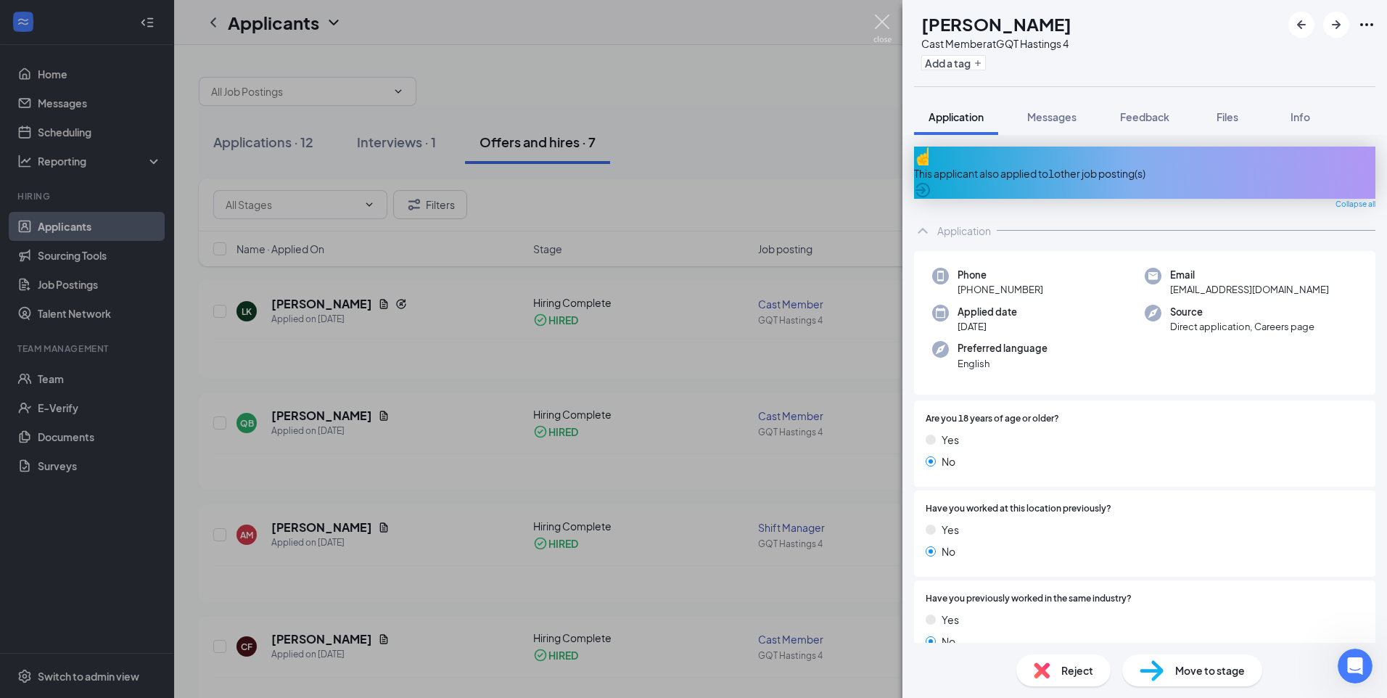
drag, startPoint x: 876, startPoint y: 28, endPoint x: 826, endPoint y: 80, distance: 72.4
click at [876, 28] on img at bounding box center [883, 29] width 18 height 28
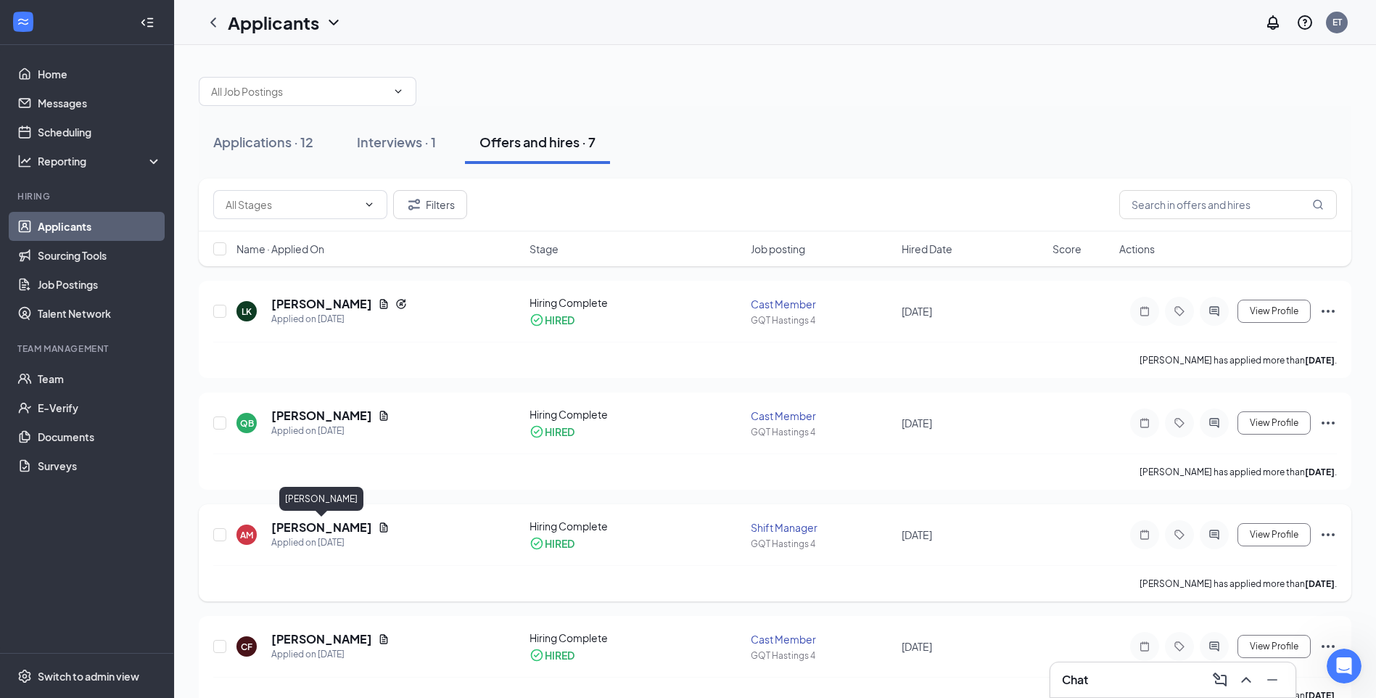
click at [346, 529] on h5 "Alyssa Mattingly" at bounding box center [321, 528] width 101 height 16
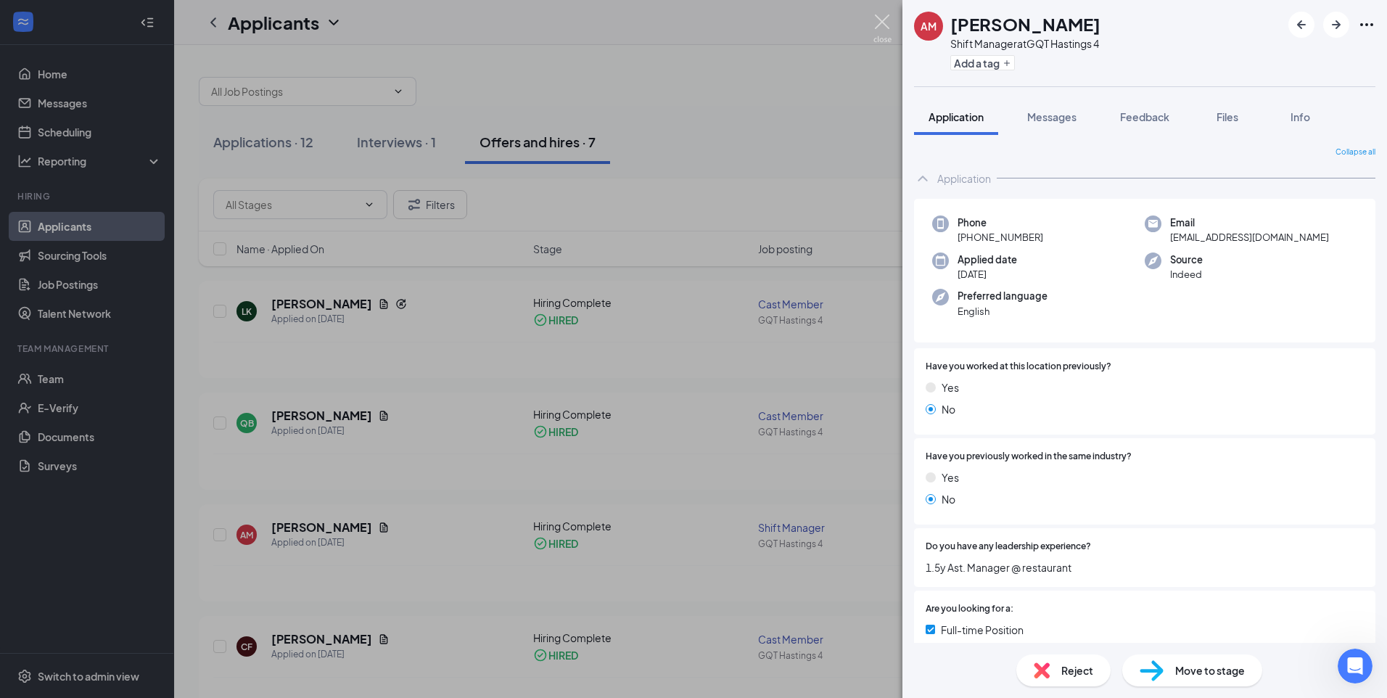
click at [882, 23] on img at bounding box center [883, 29] width 18 height 28
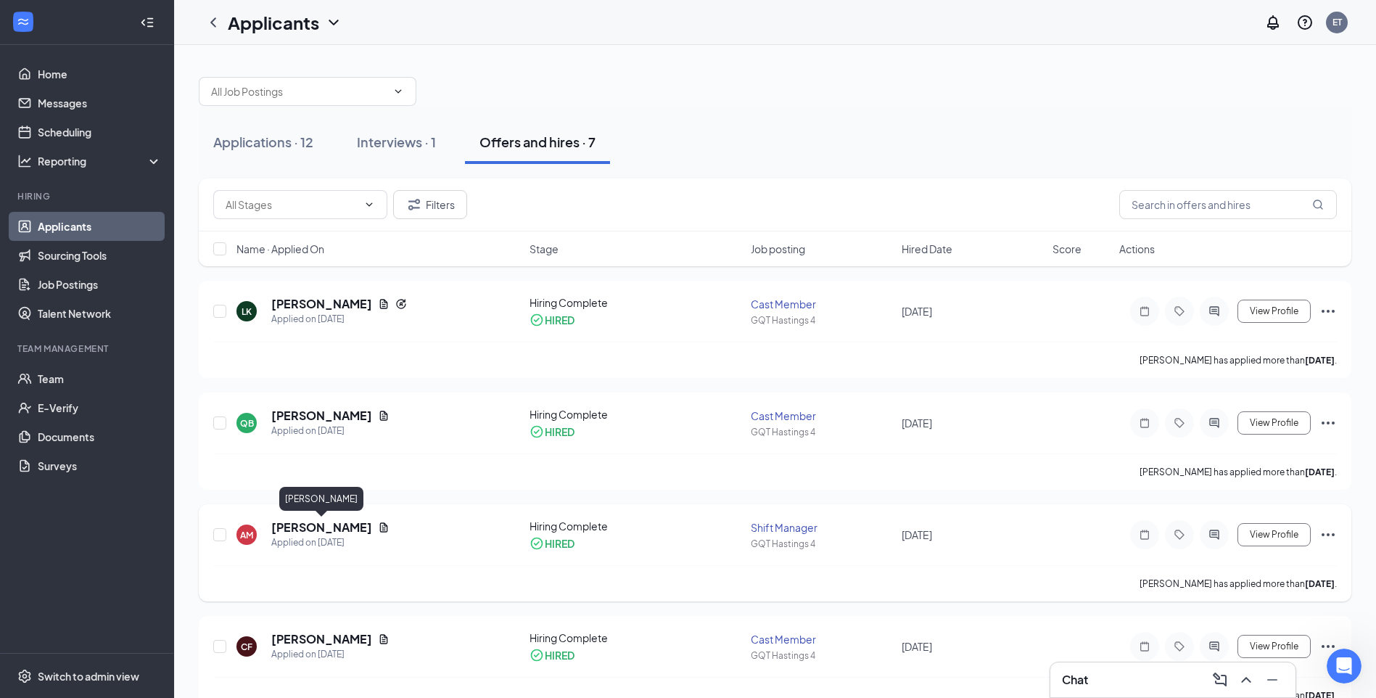
click at [328, 527] on h5 "Alyssa Mattingly" at bounding box center [321, 528] width 101 height 16
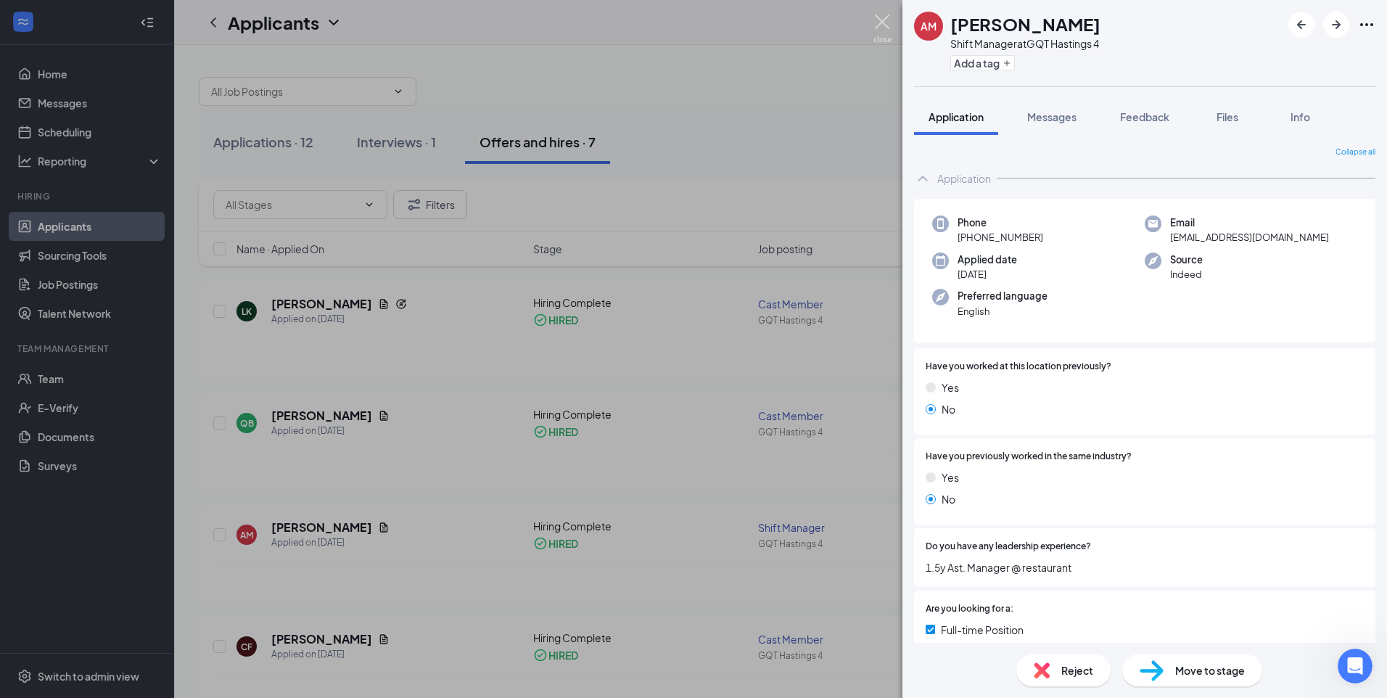
click at [874, 26] on img at bounding box center [883, 29] width 18 height 28
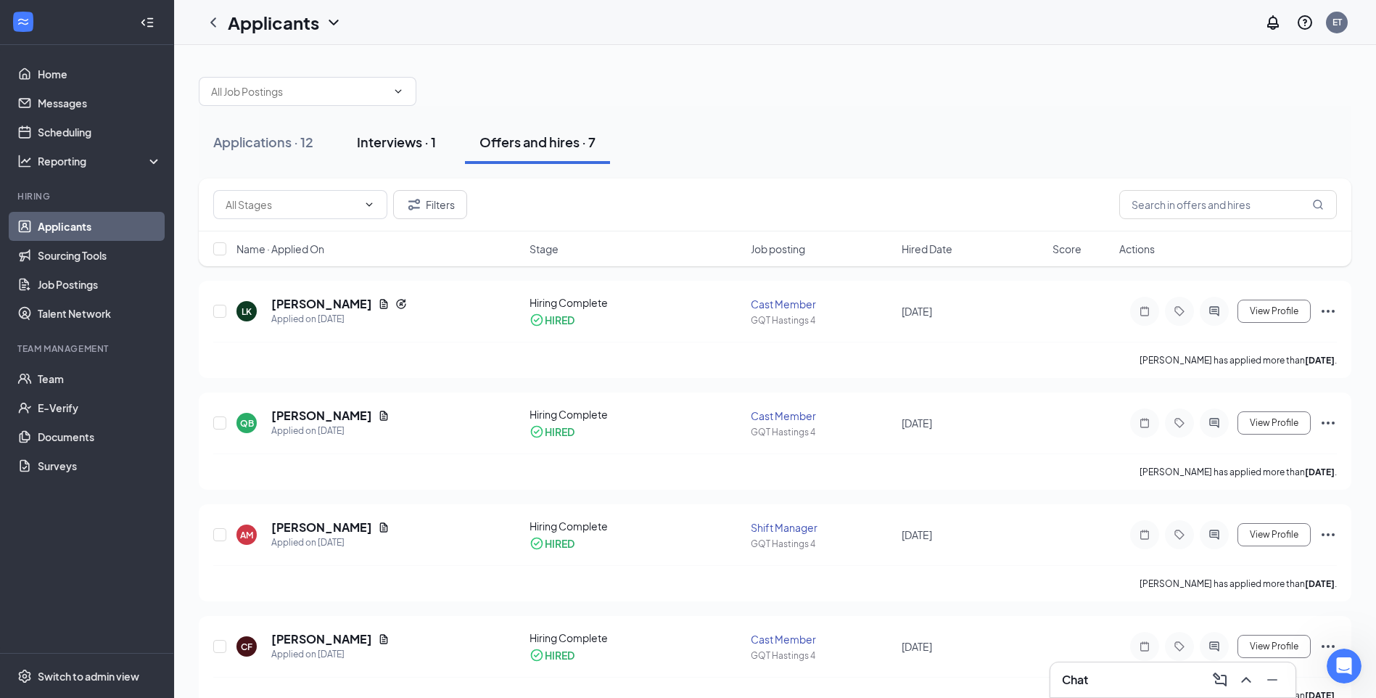
click at [371, 138] on div "Interviews · 1" at bounding box center [396, 142] width 79 height 18
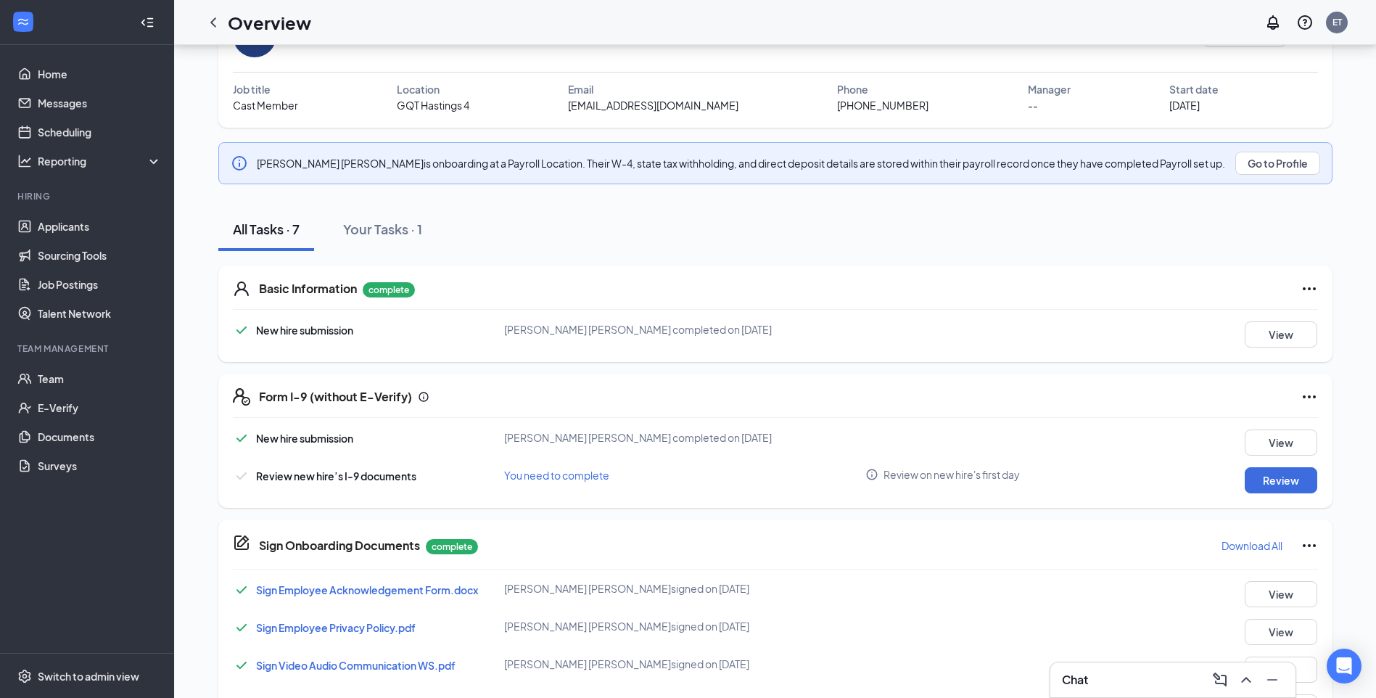
scroll to position [118, 0]
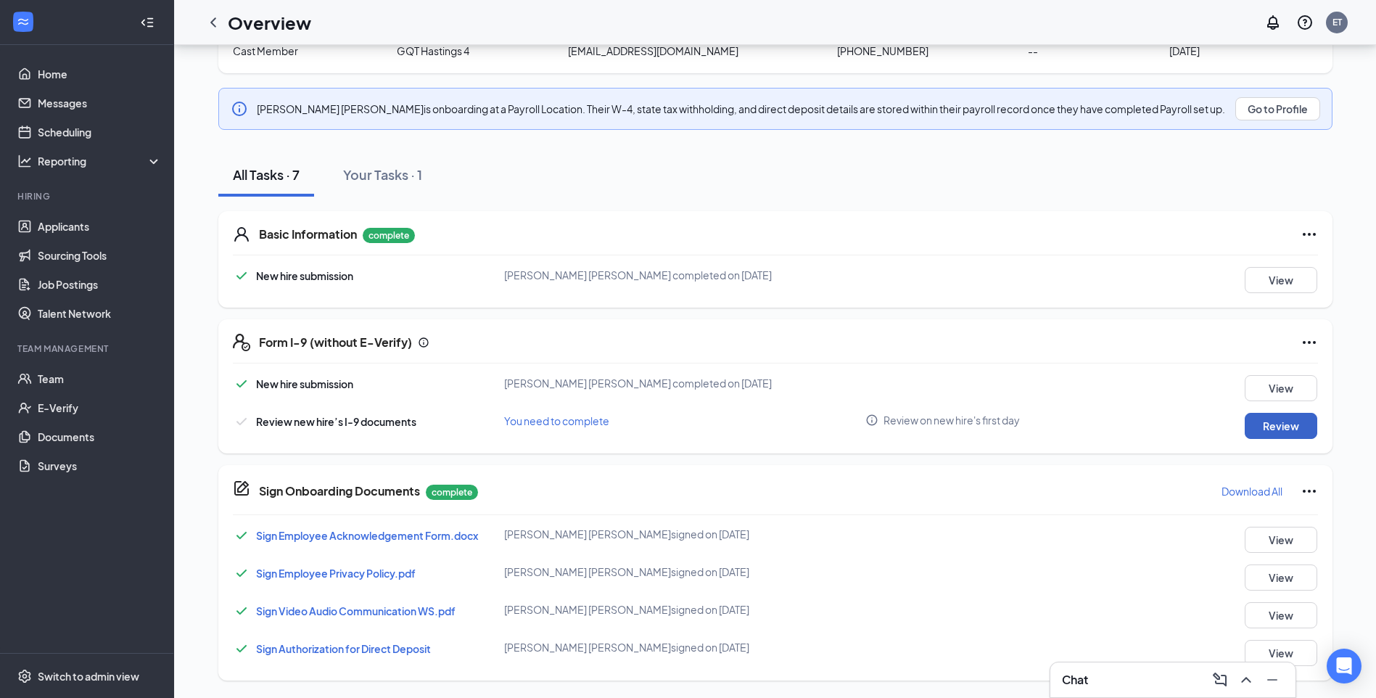
click at [1252, 427] on button "Review" at bounding box center [1281, 426] width 73 height 26
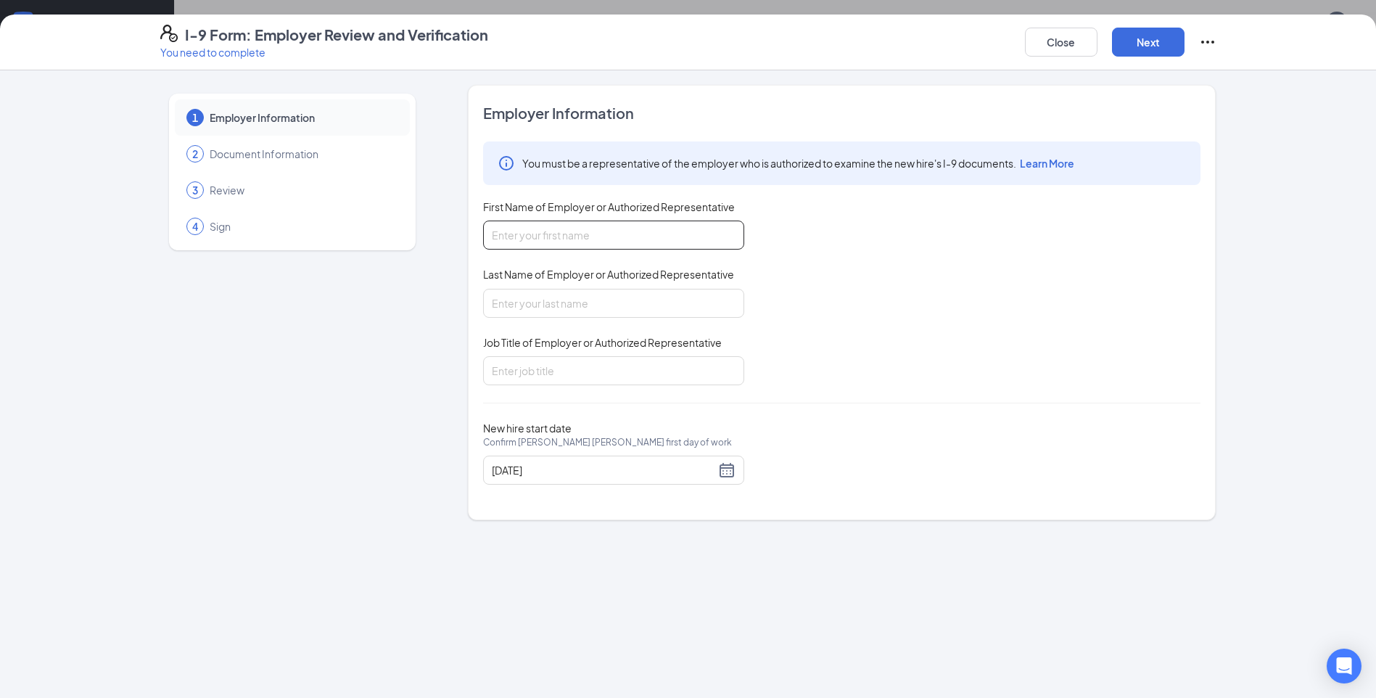
click at [580, 234] on input "First Name of Employer or Authorized Representative" at bounding box center [613, 235] width 261 height 29
type input "Ethan"
click at [562, 289] on input "Last Name of Employer or Authorized Representative" at bounding box center [613, 303] width 261 height 29
type input "Torres"
click at [540, 368] on input "Job Title of Employer or Authorized Representative" at bounding box center [613, 370] width 261 height 29
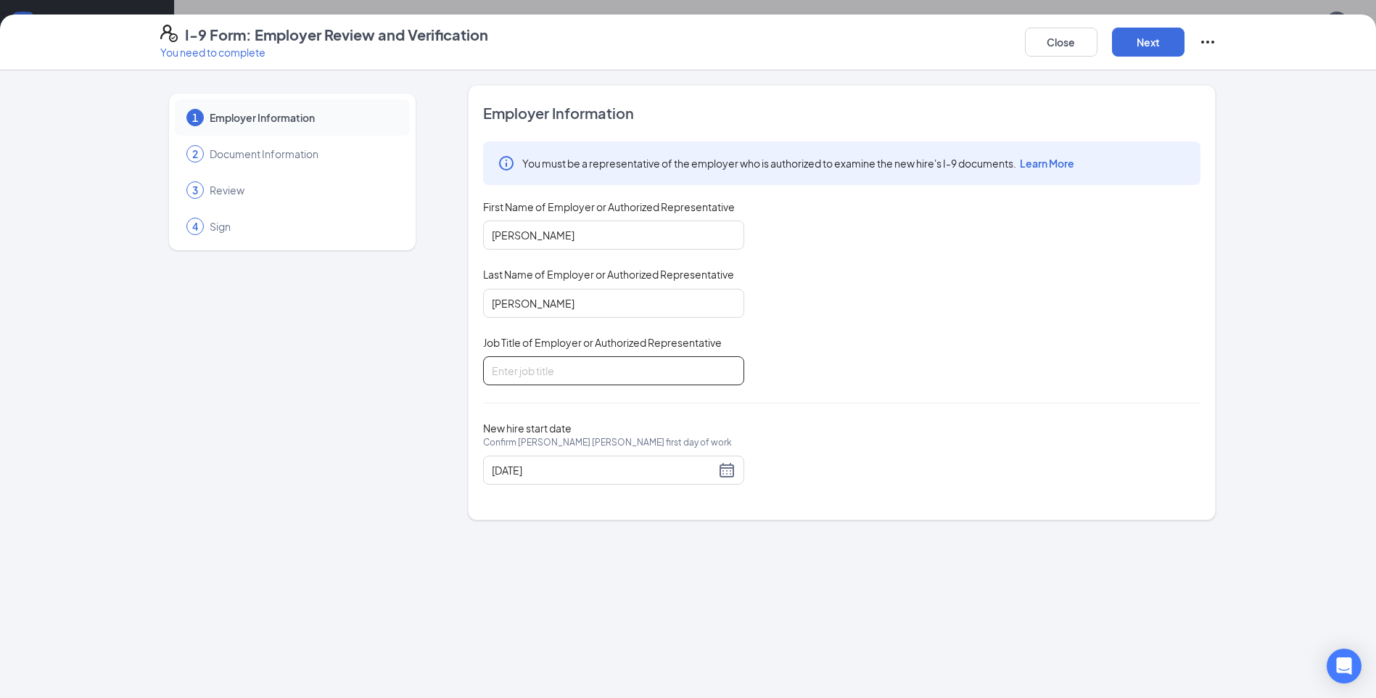
type input "General Manager"
click at [726, 469] on div "08/22/2025" at bounding box center [614, 469] width 244 height 17
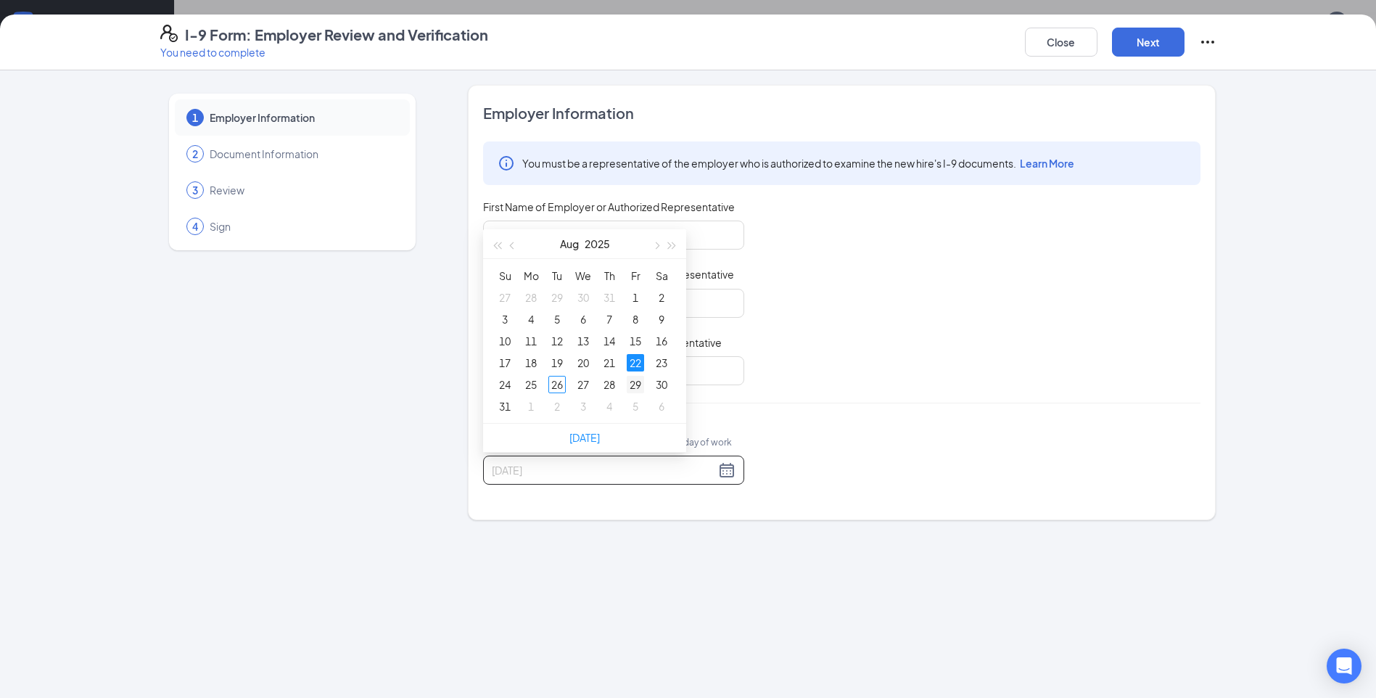
type input "08/29/2025"
click at [635, 390] on div "29" at bounding box center [635, 384] width 17 height 17
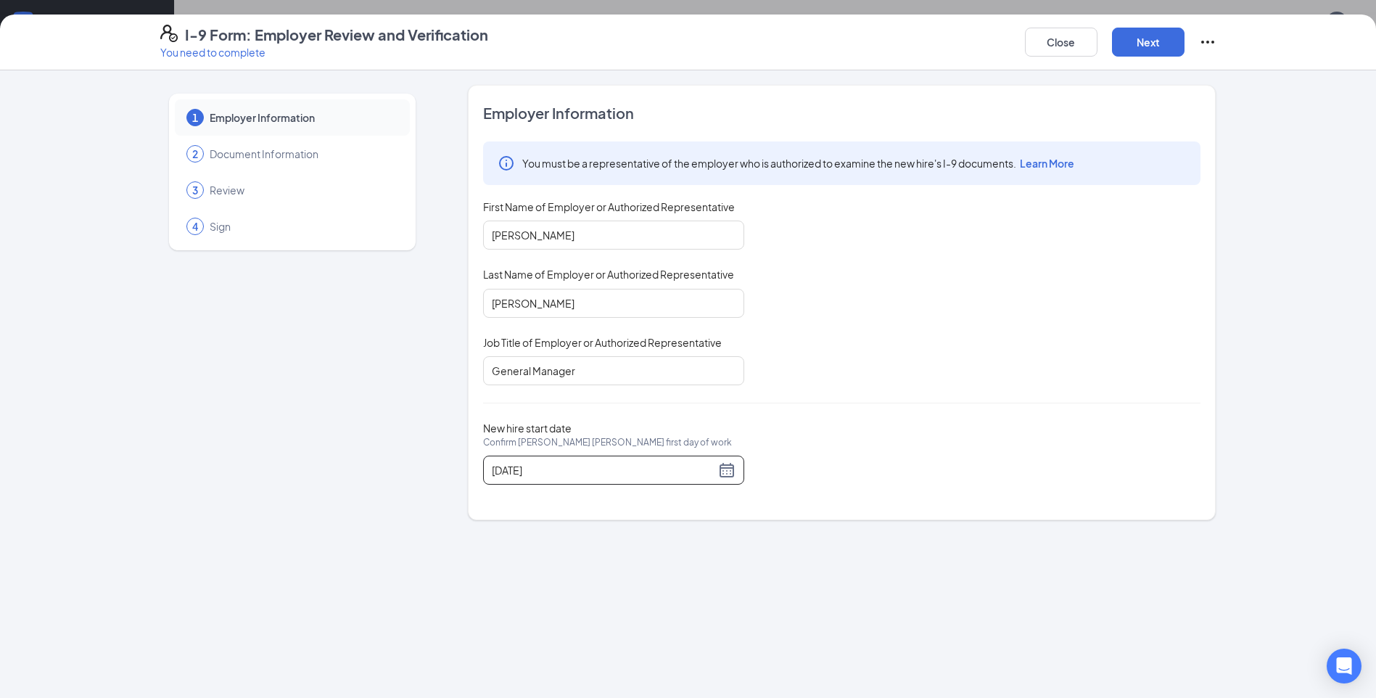
click at [842, 461] on div "New hire start date Confirm Landon Michael Kostelec's first day of work 08/29/2…" at bounding box center [842, 453] width 718 height 63
click at [1141, 43] on button "Next" at bounding box center [1148, 42] width 73 height 29
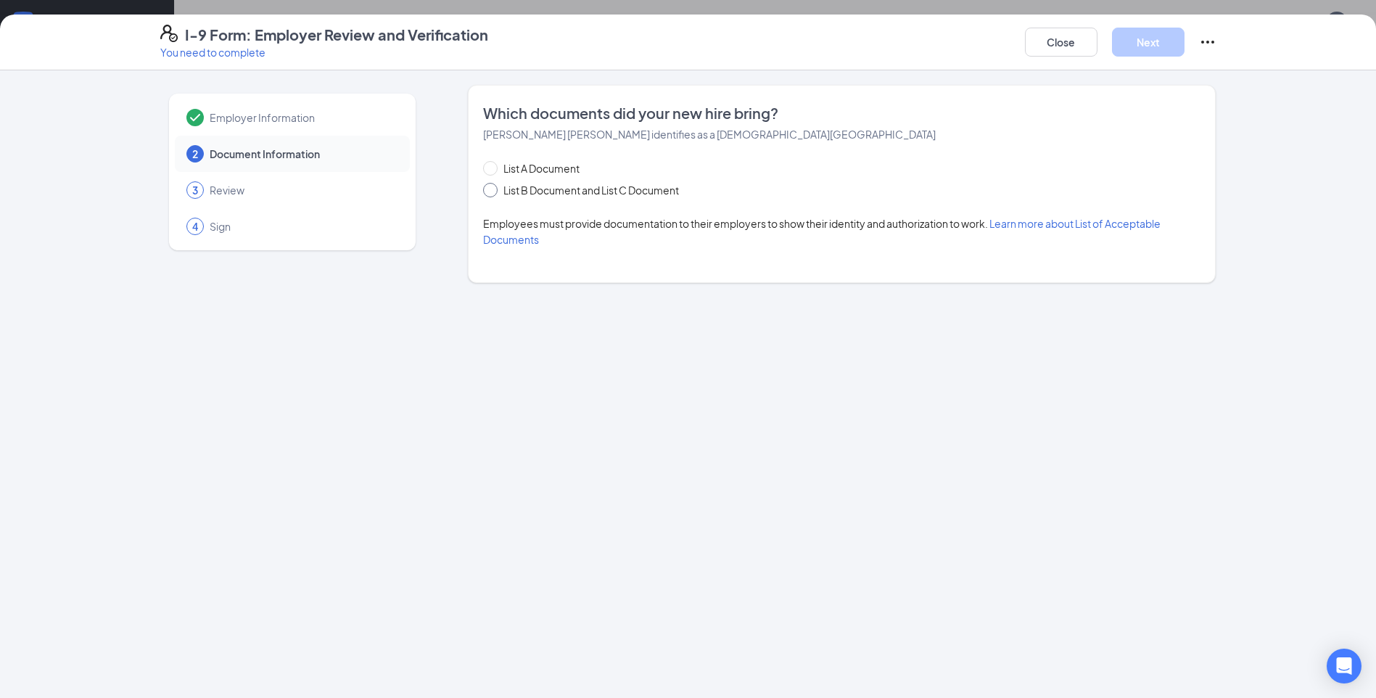
click at [496, 189] on span at bounding box center [490, 190] width 15 height 15
click at [493, 189] on input "List B Document and List C Document" at bounding box center [488, 188] width 10 height 10
radio input "true"
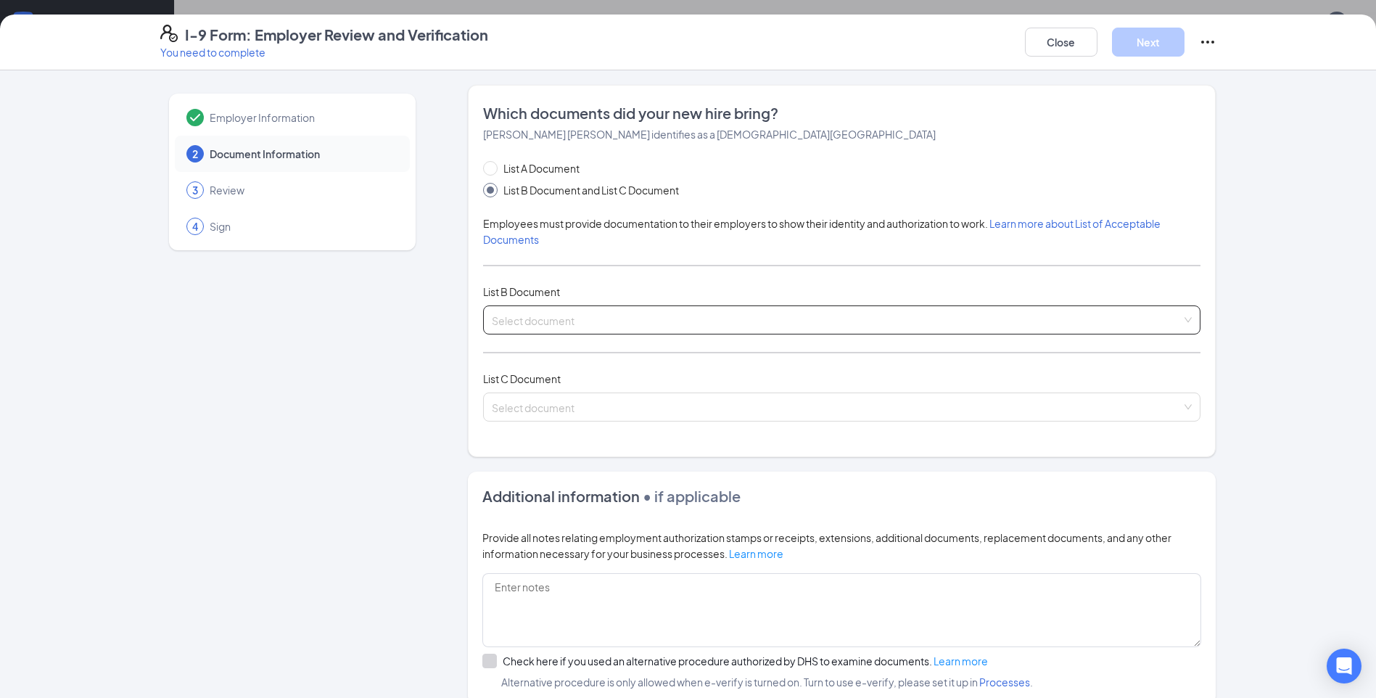
click at [608, 323] on input "search" at bounding box center [837, 317] width 690 height 22
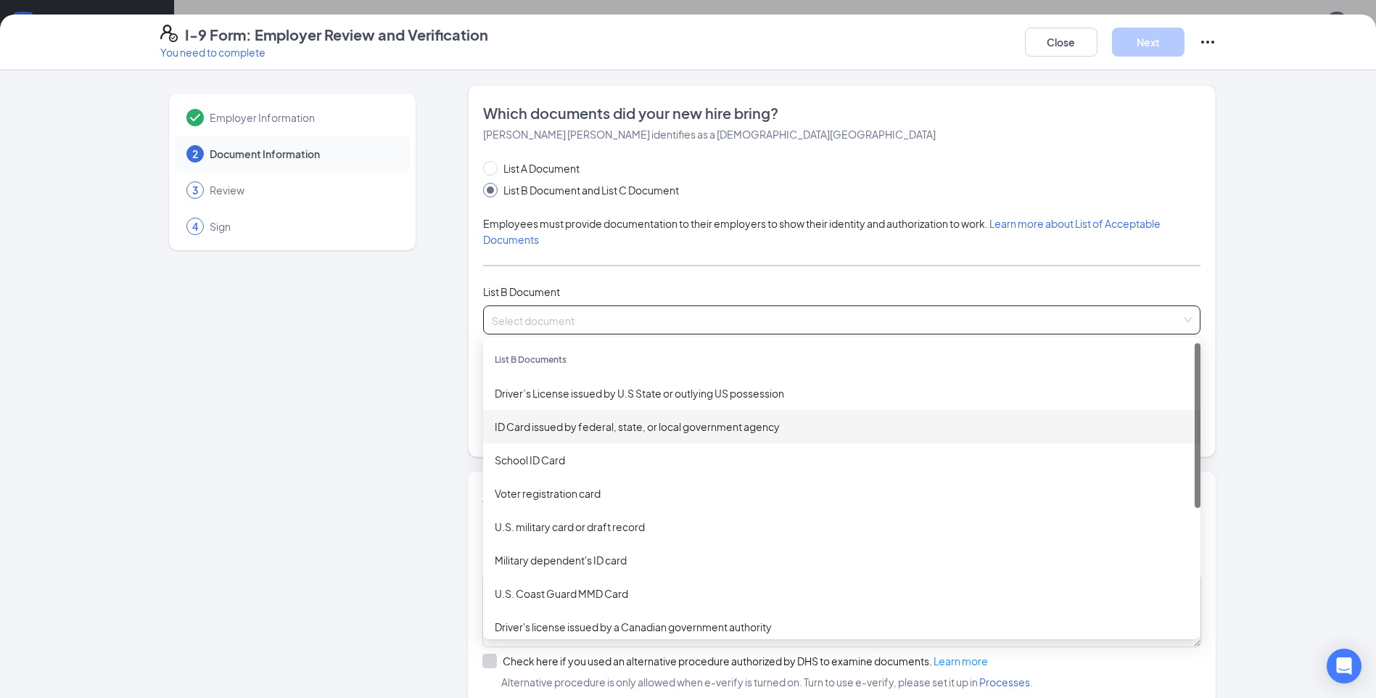
click at [591, 427] on div "ID Card issued by federal, state, or local government agency" at bounding box center [842, 427] width 694 height 16
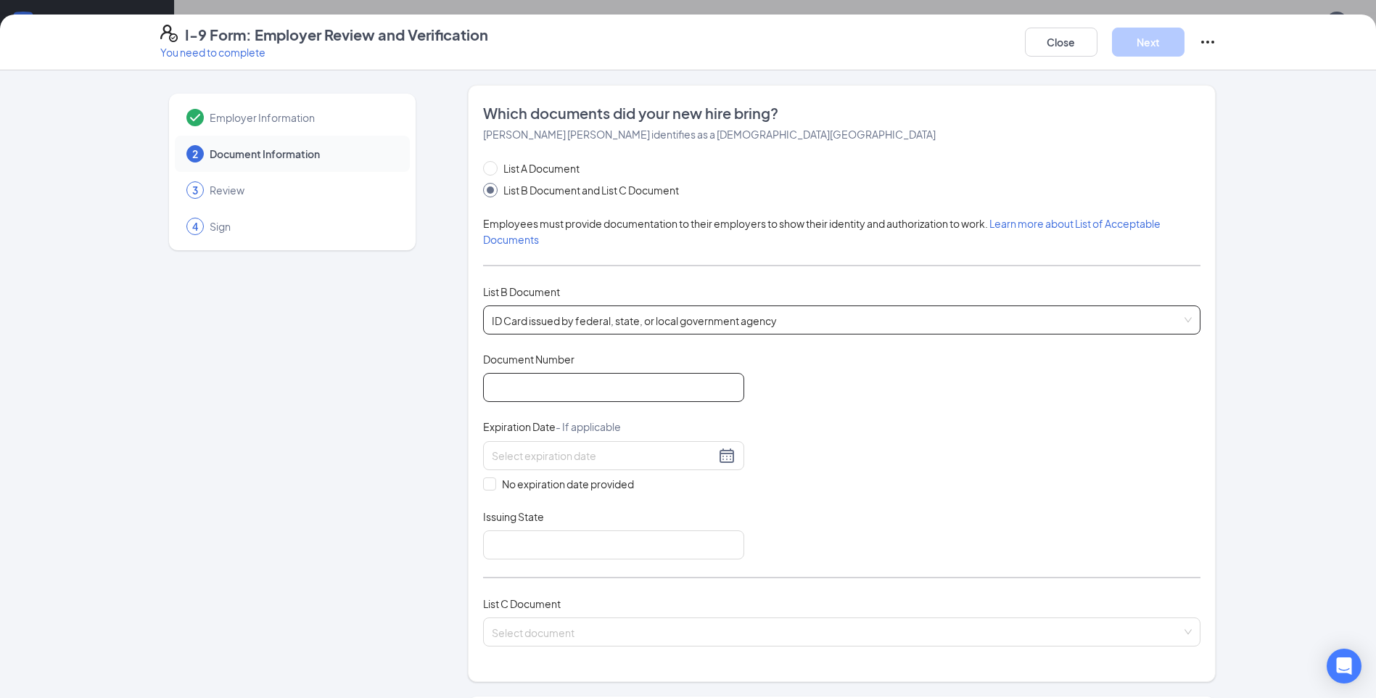
click at [570, 385] on input "Document Number" at bounding box center [613, 387] width 261 height 29
type input "K900000949684"
click at [588, 451] on input at bounding box center [603, 456] width 223 height 16
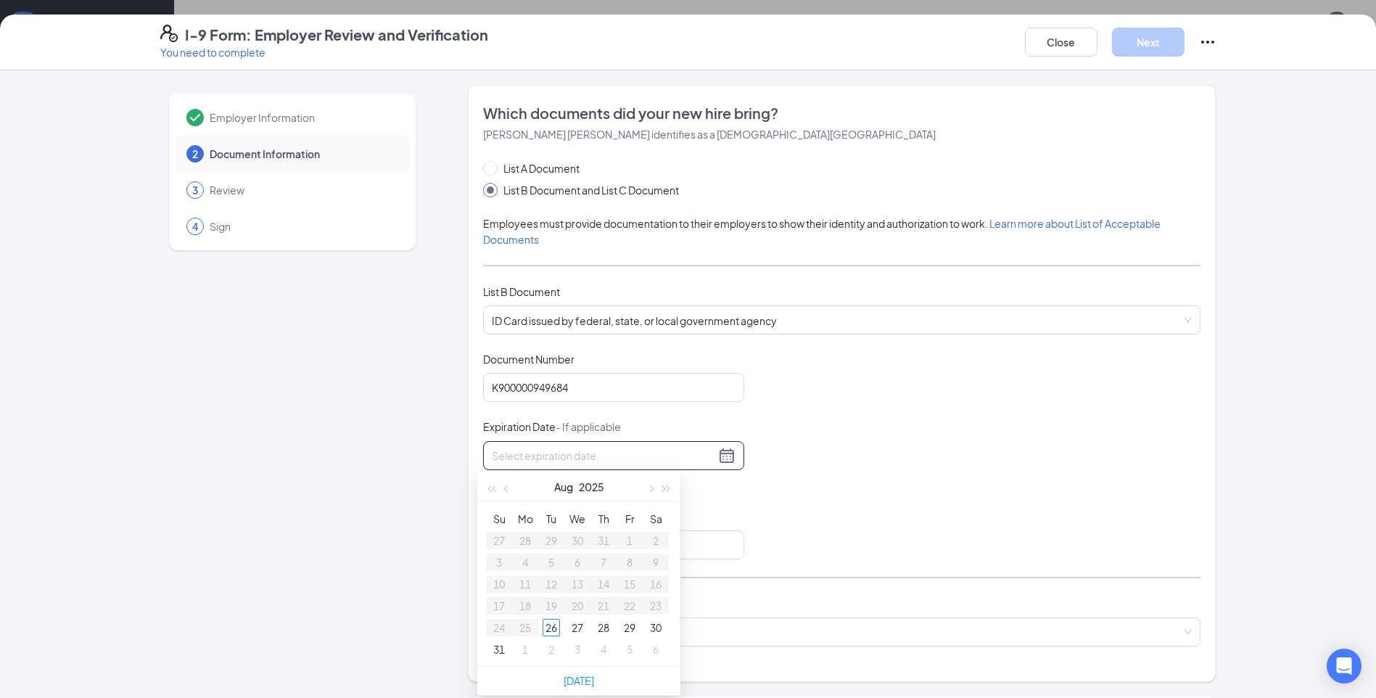
click at [716, 462] on div at bounding box center [614, 455] width 244 height 17
click at [651, 491] on span "button" at bounding box center [649, 488] width 7 height 7
type input "10/20/2025"
click at [523, 608] on div "20" at bounding box center [525, 605] width 17 height 17
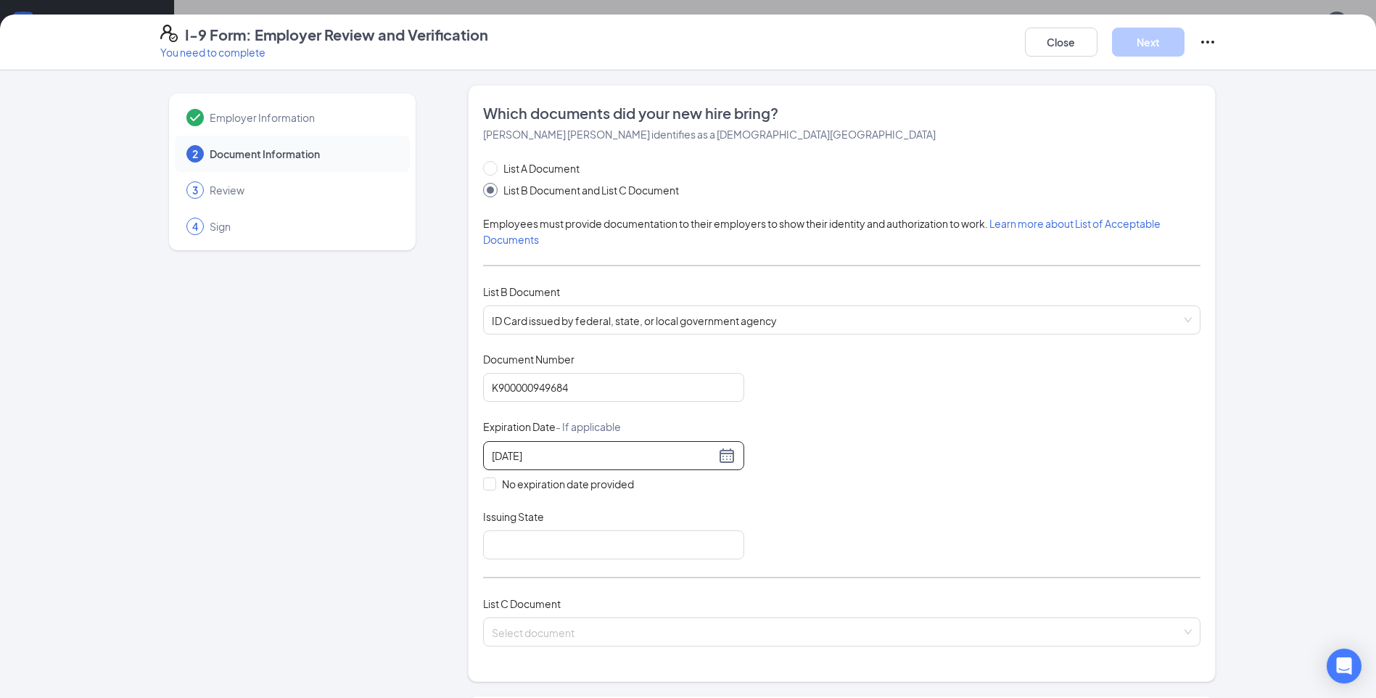
click at [366, 491] on div "Employer Information 2 Document Information 3 Review 4 Sign" at bounding box center [292, 576] width 264 height 982
click at [515, 557] on input "Issuing State" at bounding box center [613, 544] width 261 height 29
type input "Michigan"
click at [421, 560] on div "Employer Information 2 Document Information 3 Review 4 Sign Which documents did…" at bounding box center [688, 576] width 1056 height 982
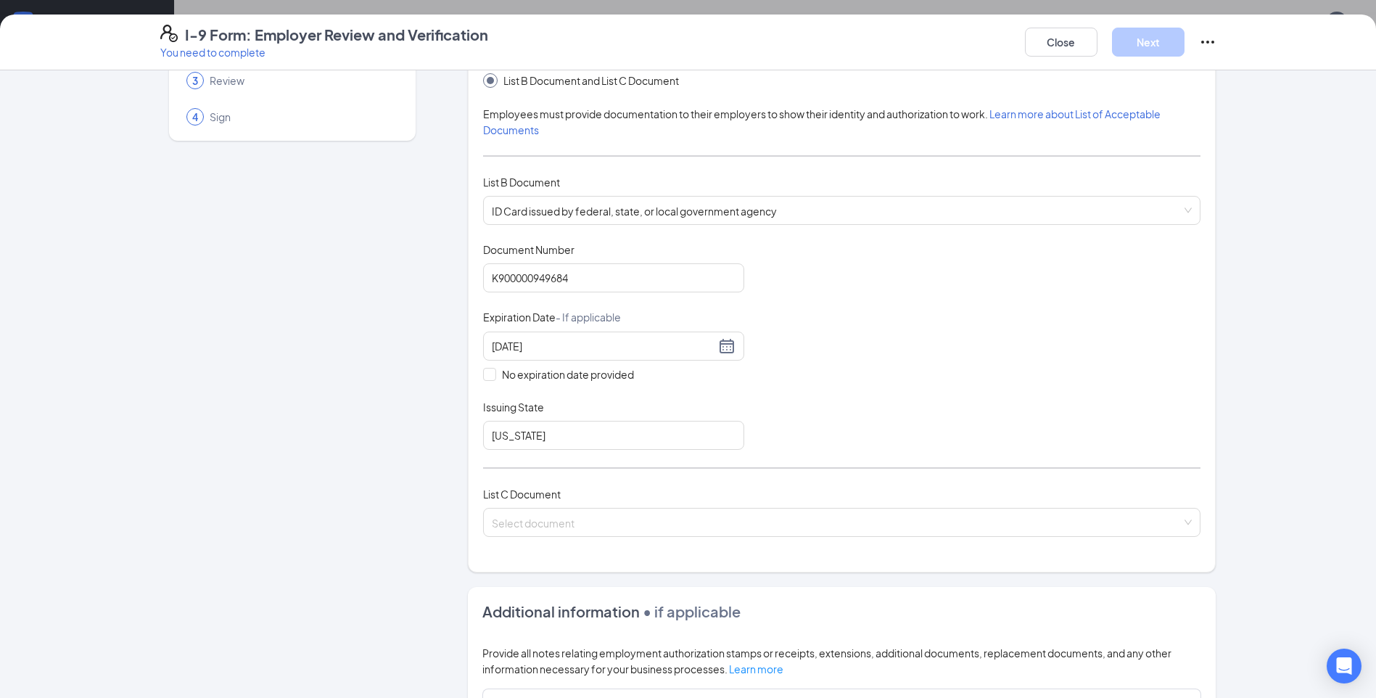
scroll to position [218, 0]
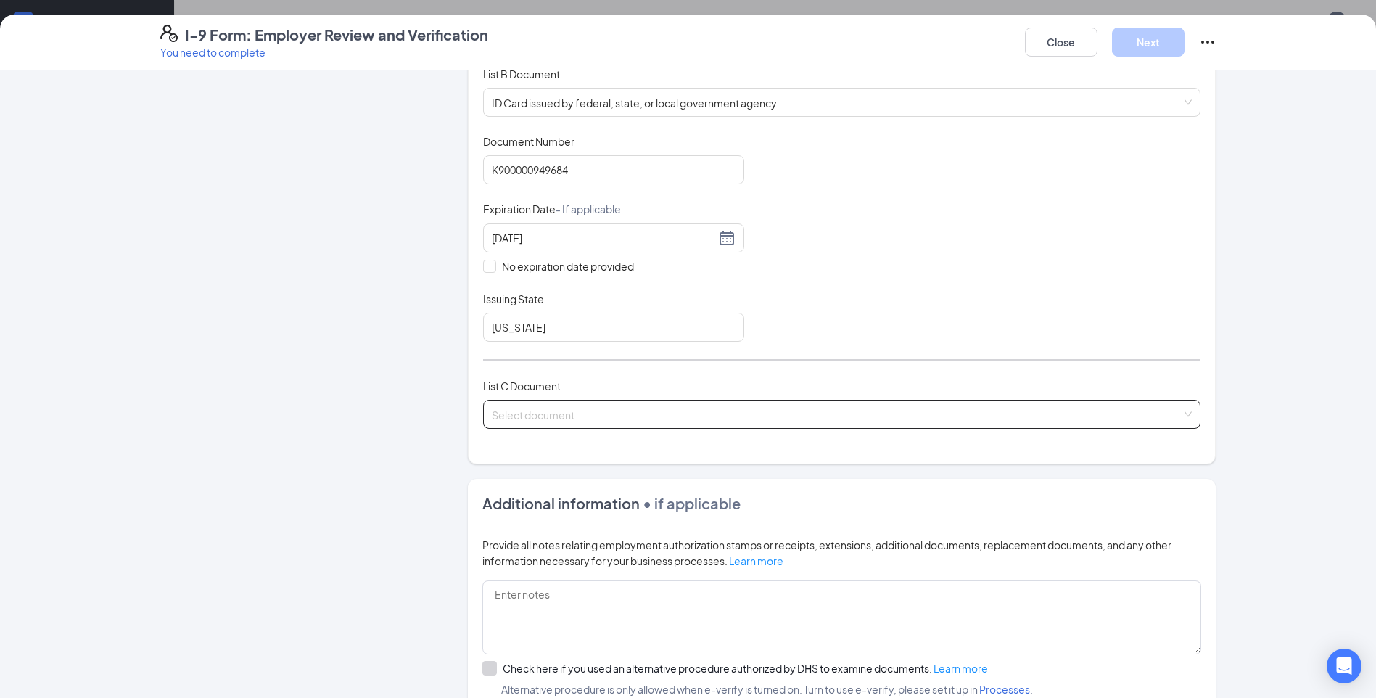
click at [529, 410] on input "search" at bounding box center [837, 412] width 690 height 22
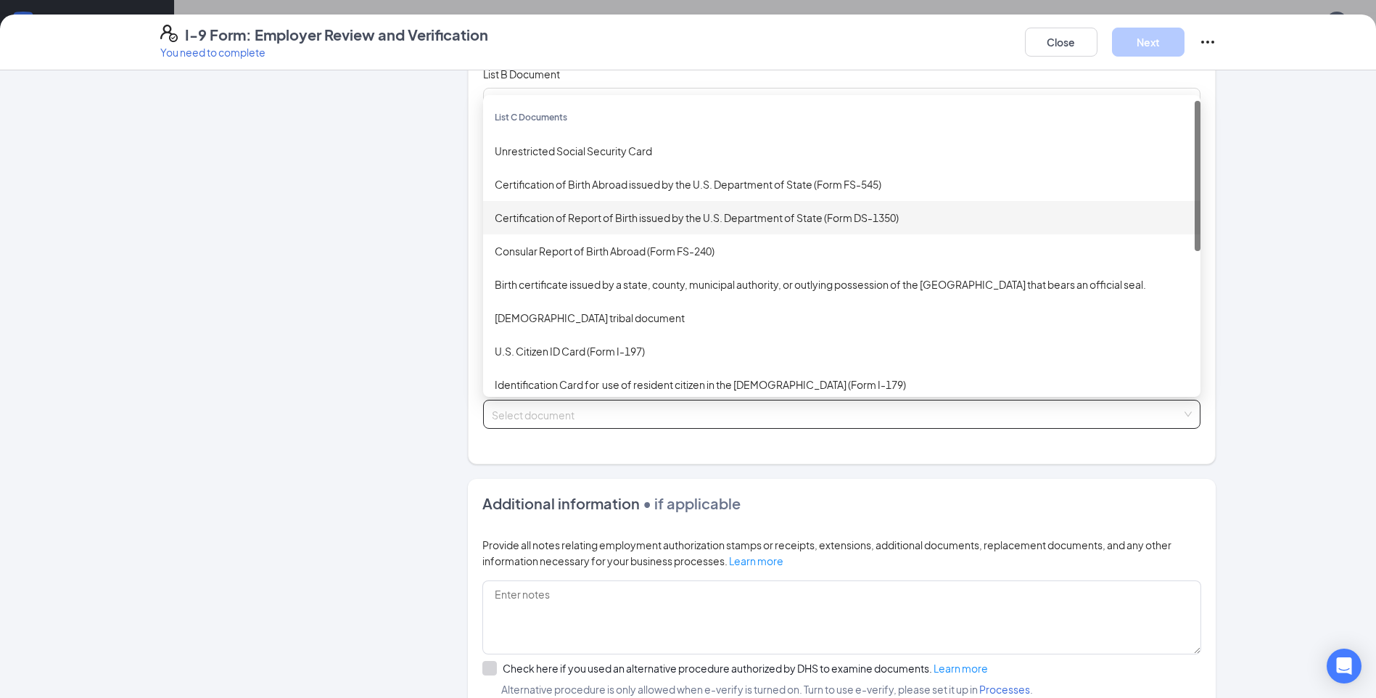
click at [582, 225] on div "Certification of Report of Birth issued by the U.S. Department of State (Form D…" at bounding box center [842, 218] width 694 height 16
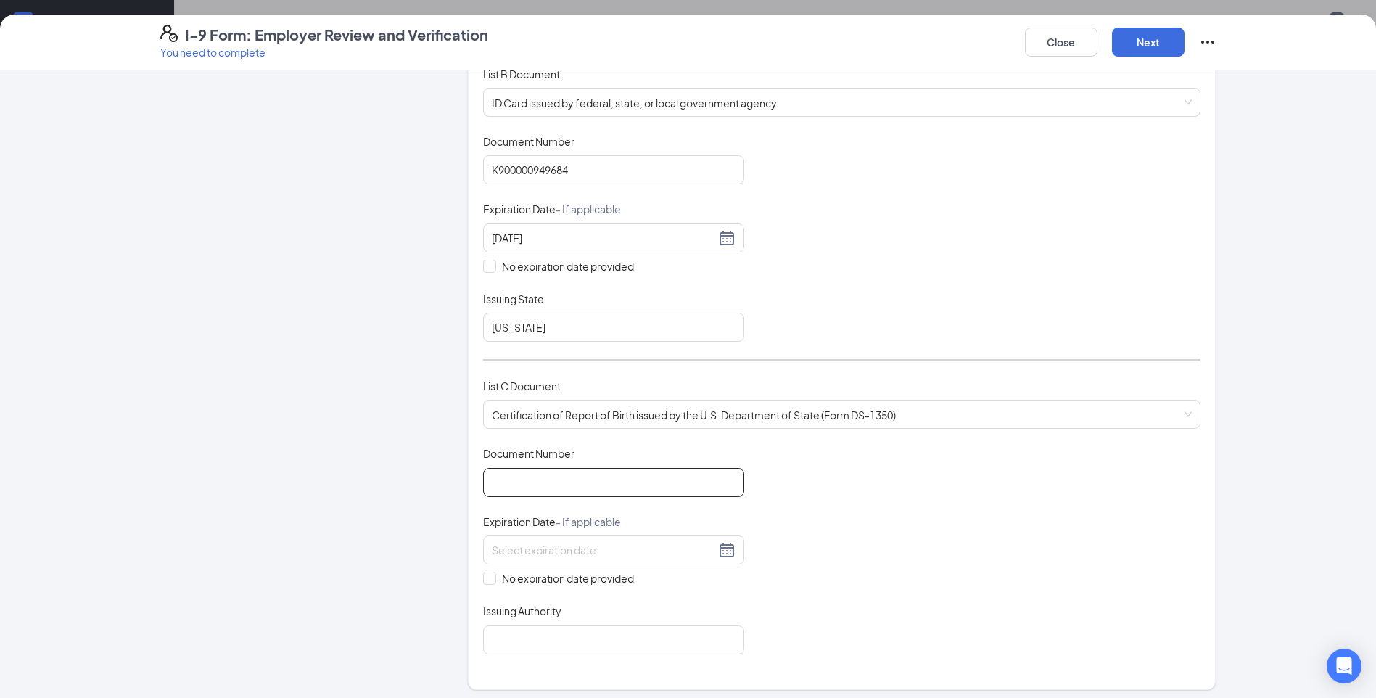
click at [625, 480] on input "Document Number" at bounding box center [613, 482] width 261 height 29
click at [782, 493] on div "Document Title Certification of Report of Birth issued by the U.S. Department o…" at bounding box center [842, 550] width 718 height 208
click at [485, 572] on input "No expiration date provided" at bounding box center [488, 577] width 10 height 10
checkbox input "true"
click at [512, 487] on input "Document Number" at bounding box center [613, 482] width 261 height 29
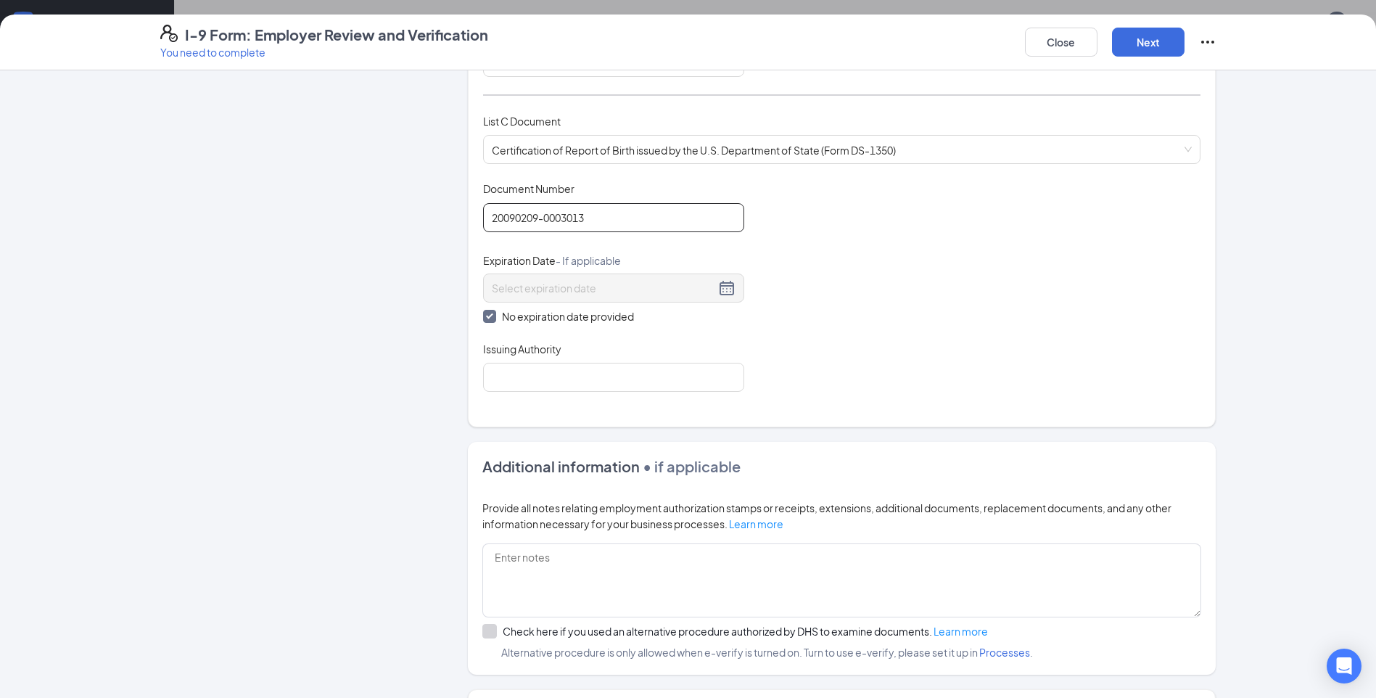
scroll to position [508, 0]
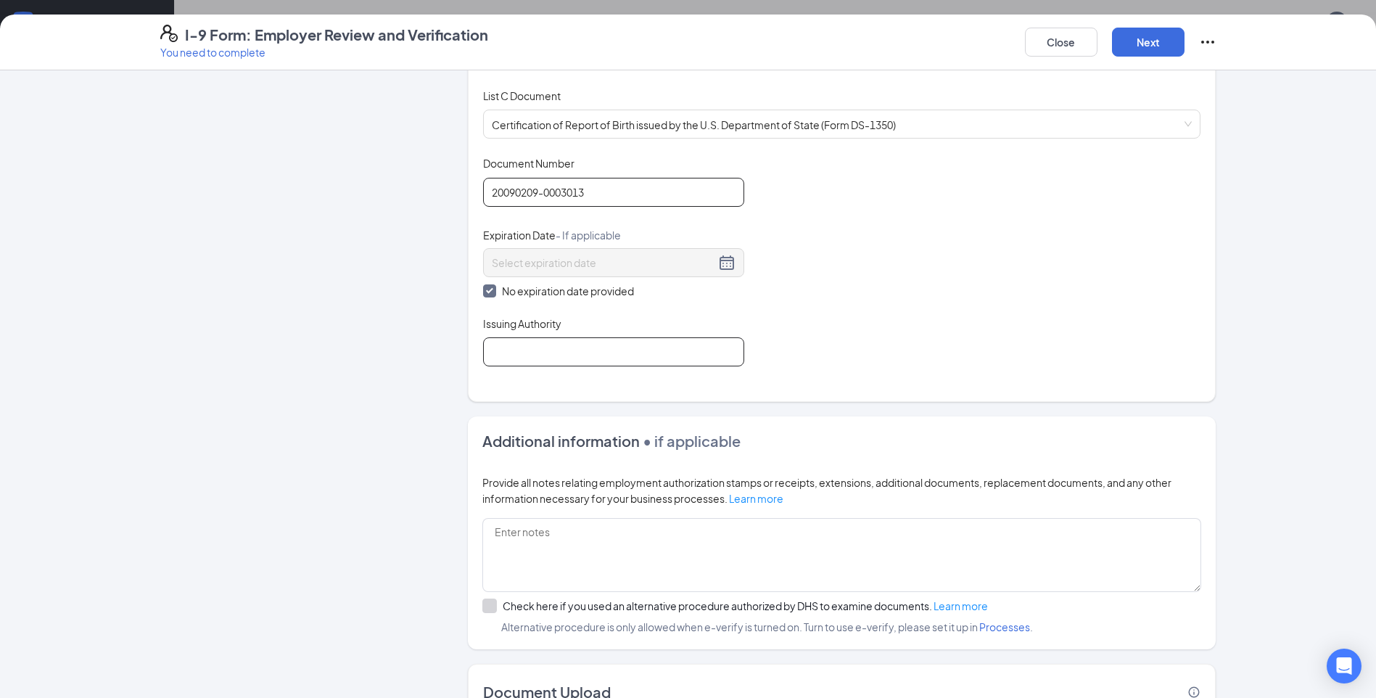
type input "20090209-0003013"
click at [568, 350] on input "Issuing Authority" at bounding box center [613, 351] width 261 height 29
type input "State of Michigan"
click at [410, 435] on div "Employer Information 2 Document Information 3 Review 4 Sign" at bounding box center [292, 182] width 264 height 1210
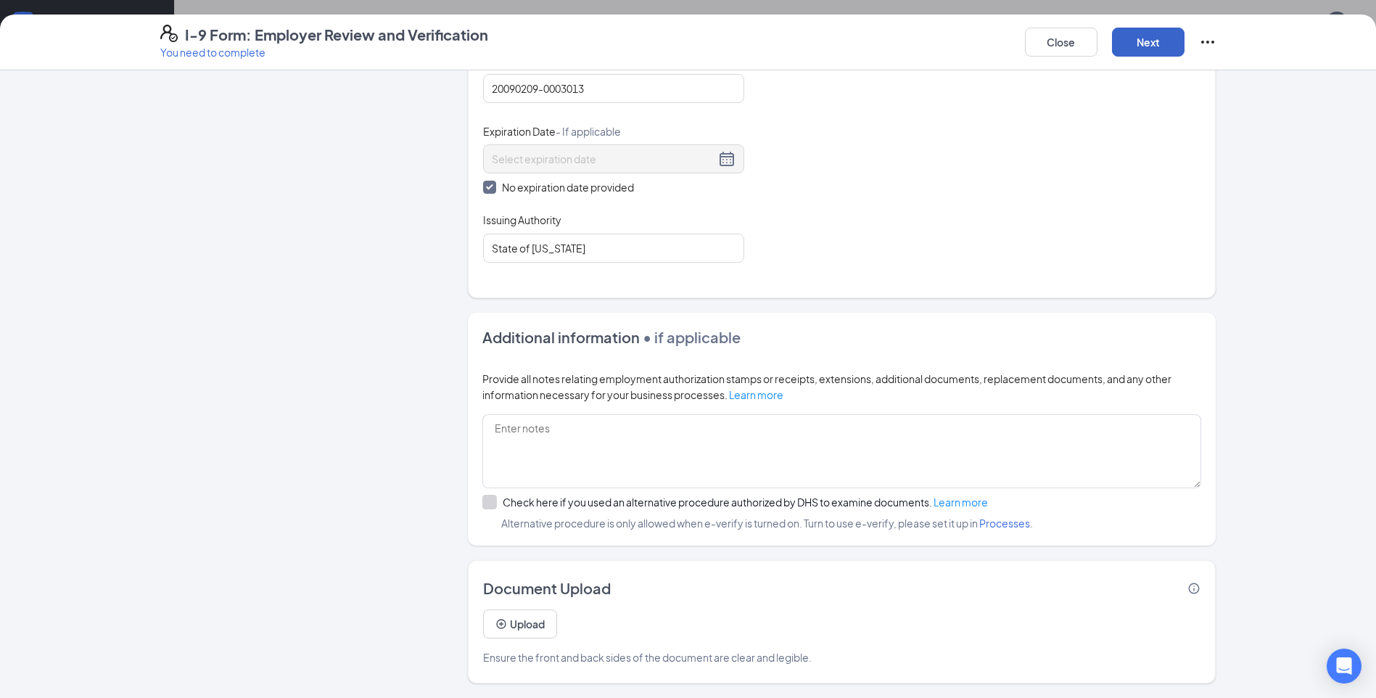
click at [1132, 41] on button "Next" at bounding box center [1148, 42] width 73 height 29
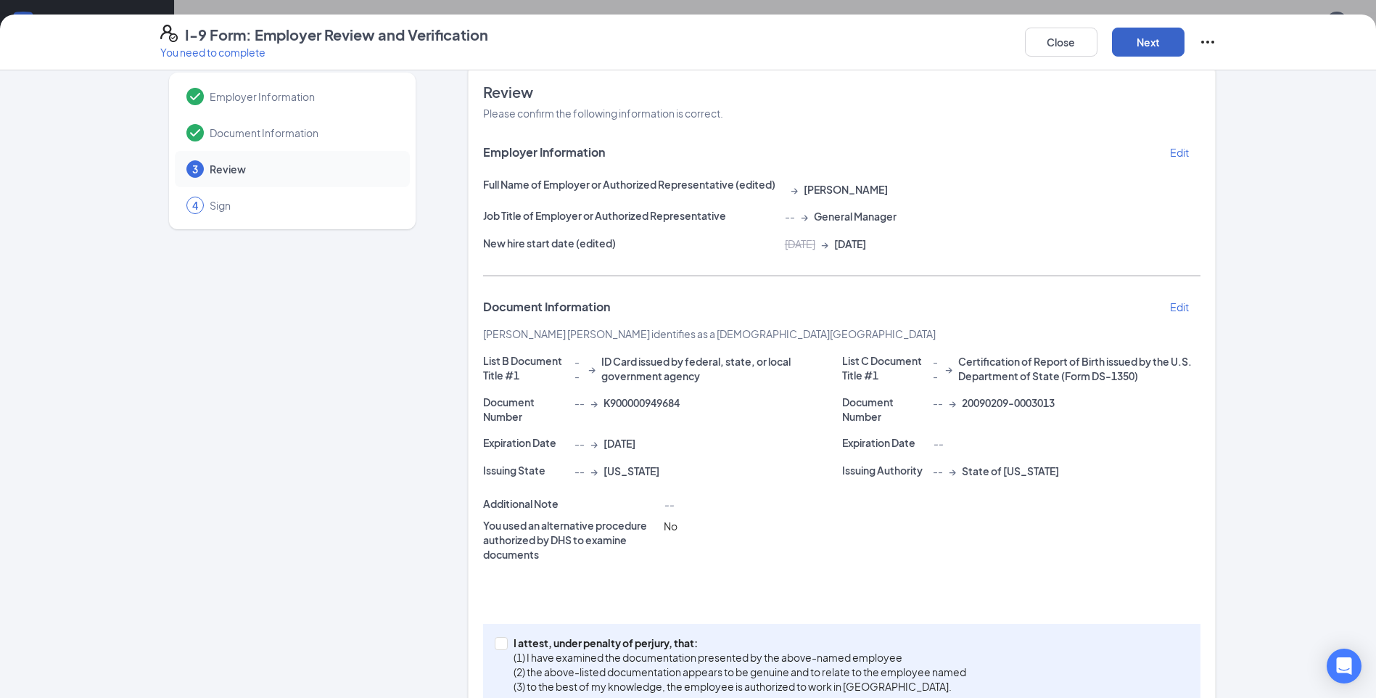
scroll to position [0, 0]
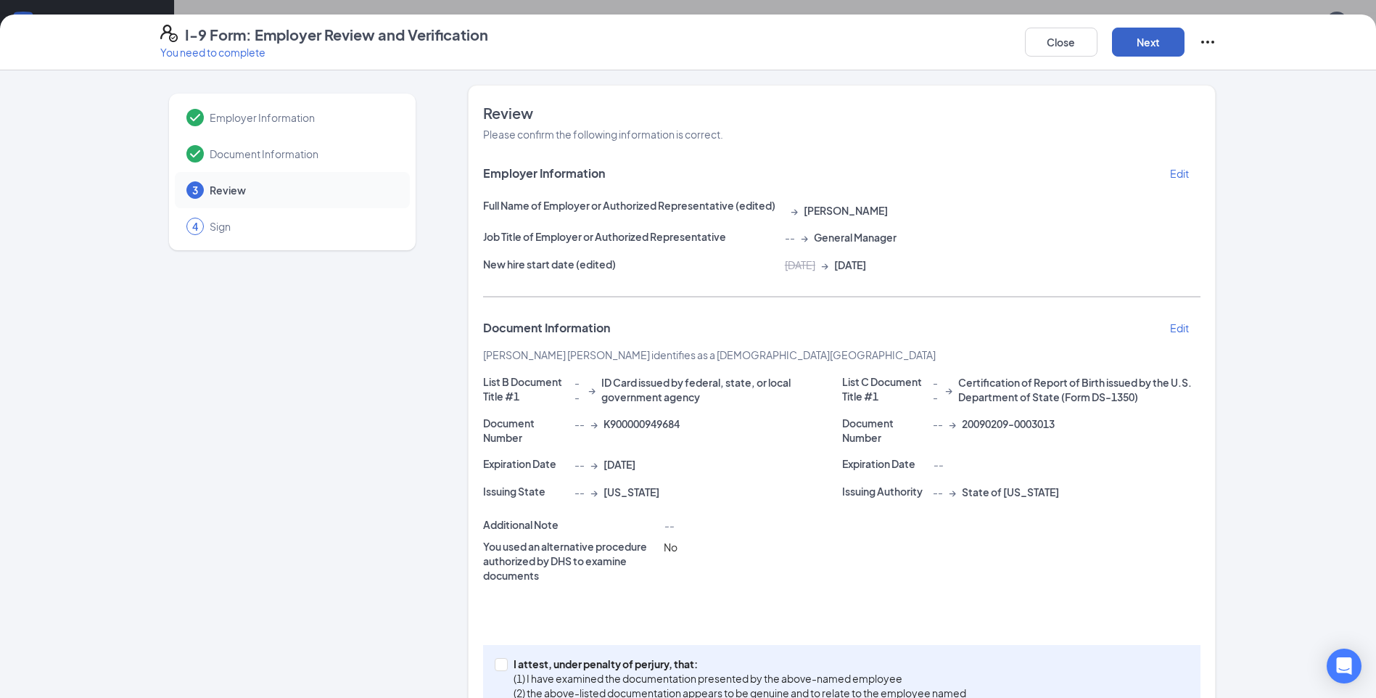
click at [1139, 33] on button "Next" at bounding box center [1148, 42] width 73 height 29
click at [1133, 33] on button "Next" at bounding box center [1148, 42] width 73 height 29
click at [1131, 49] on button "Next" at bounding box center [1148, 42] width 73 height 29
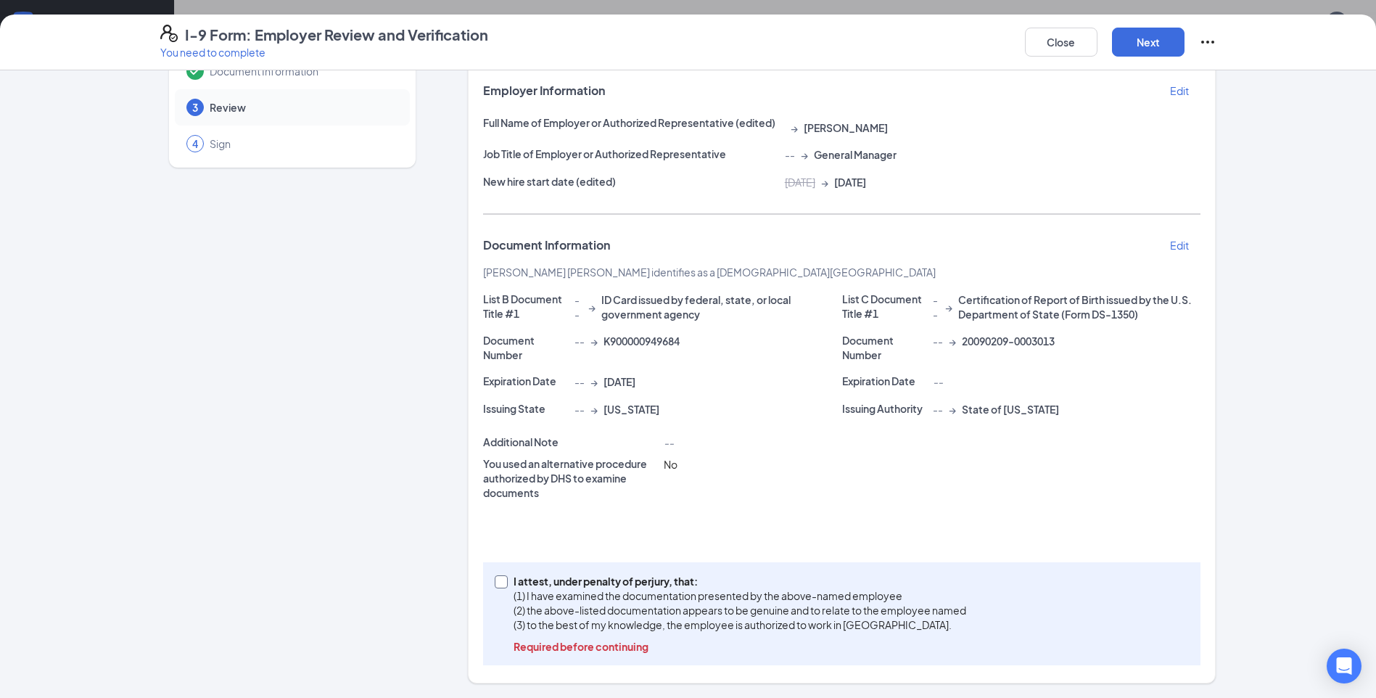
click at [500, 583] on span at bounding box center [501, 581] width 13 height 13
click at [500, 583] on input "I attest, under penalty of perjury, that: (1) I have examined the documentation…" at bounding box center [500, 580] width 10 height 10
checkbox input "true"
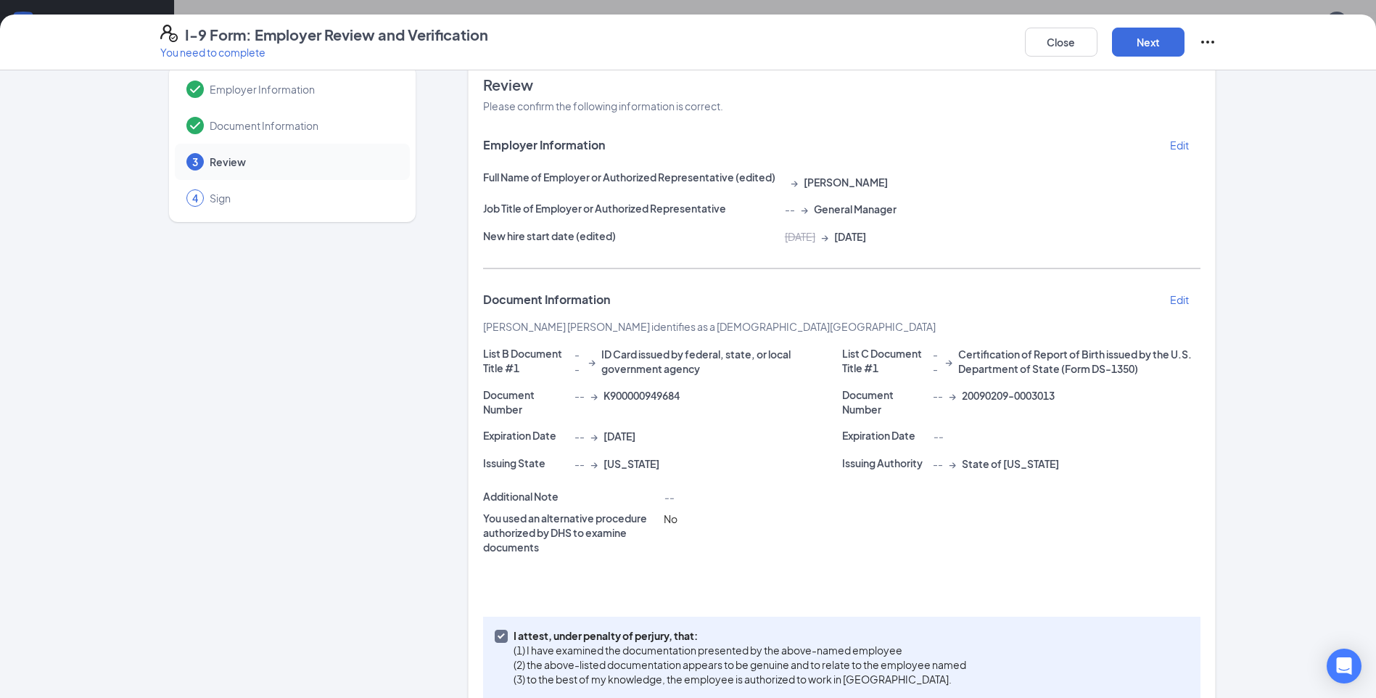
scroll to position [0, 0]
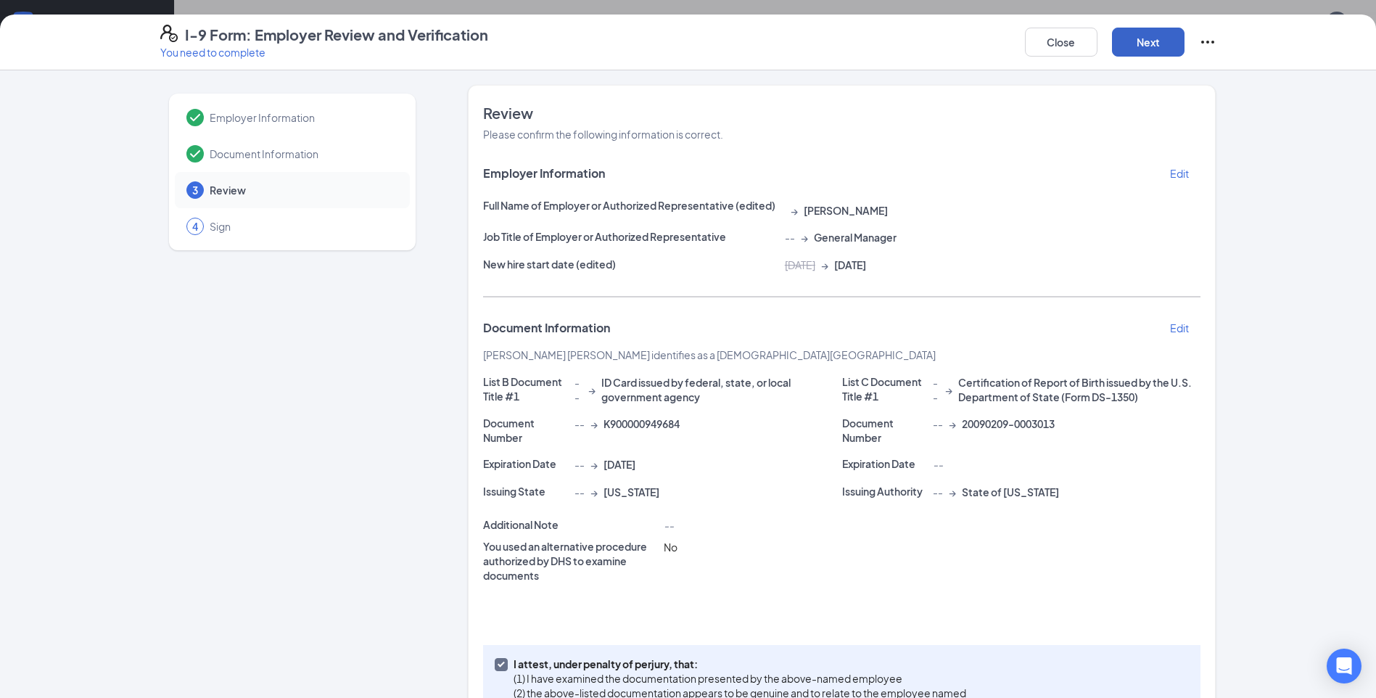
click at [1133, 54] on button "Next" at bounding box center [1148, 42] width 73 height 29
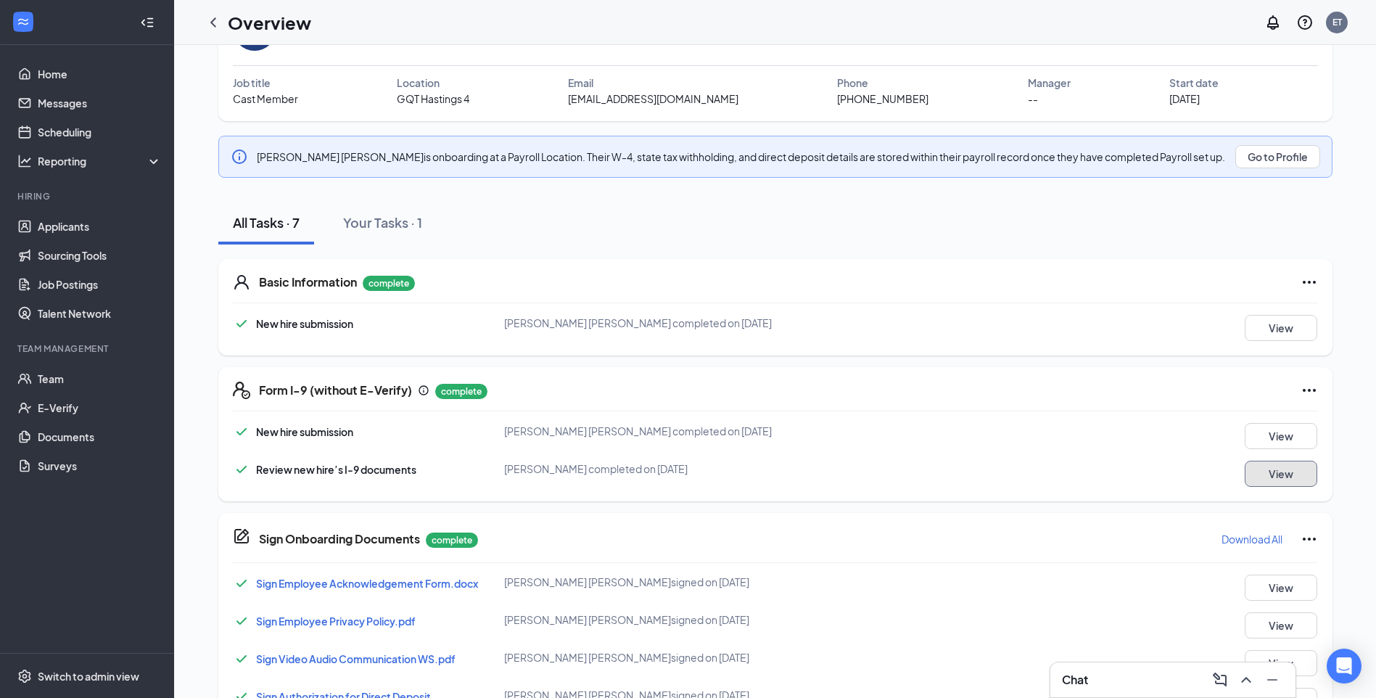
scroll to position [118, 0]
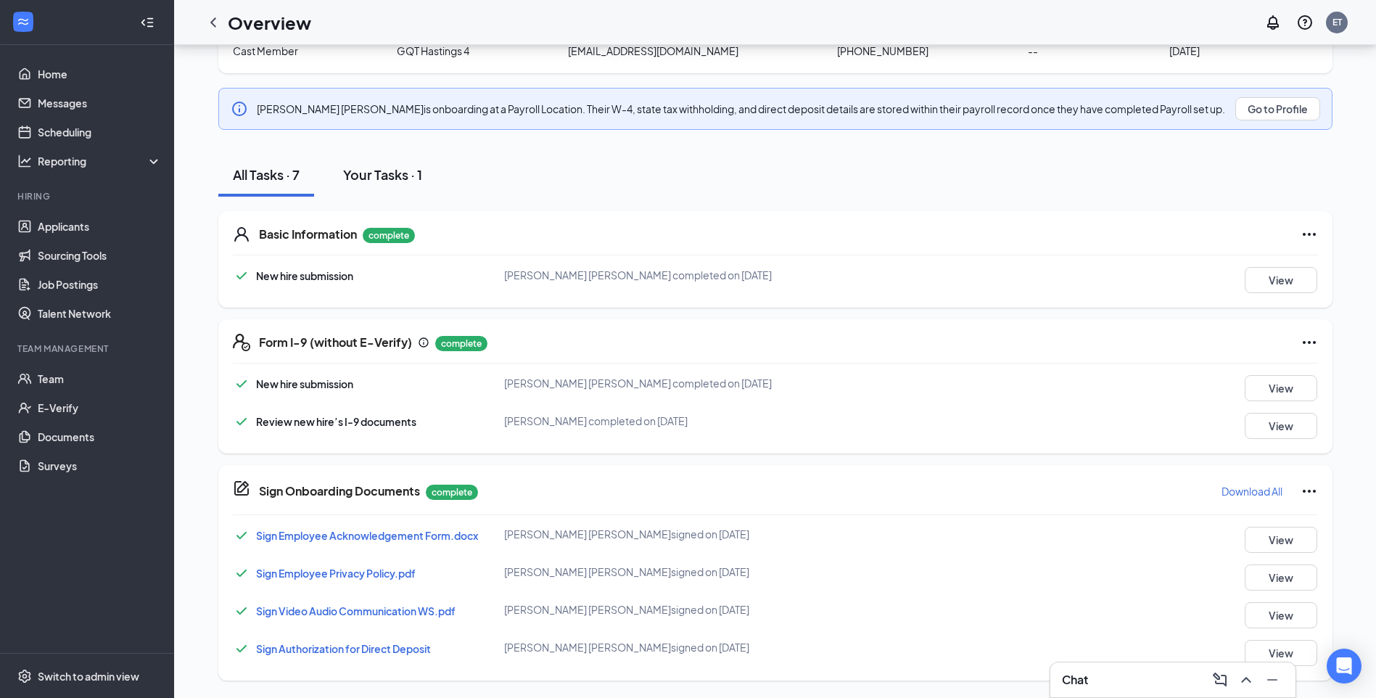
click at [388, 175] on div "Your Tasks · 1" at bounding box center [382, 174] width 79 height 18
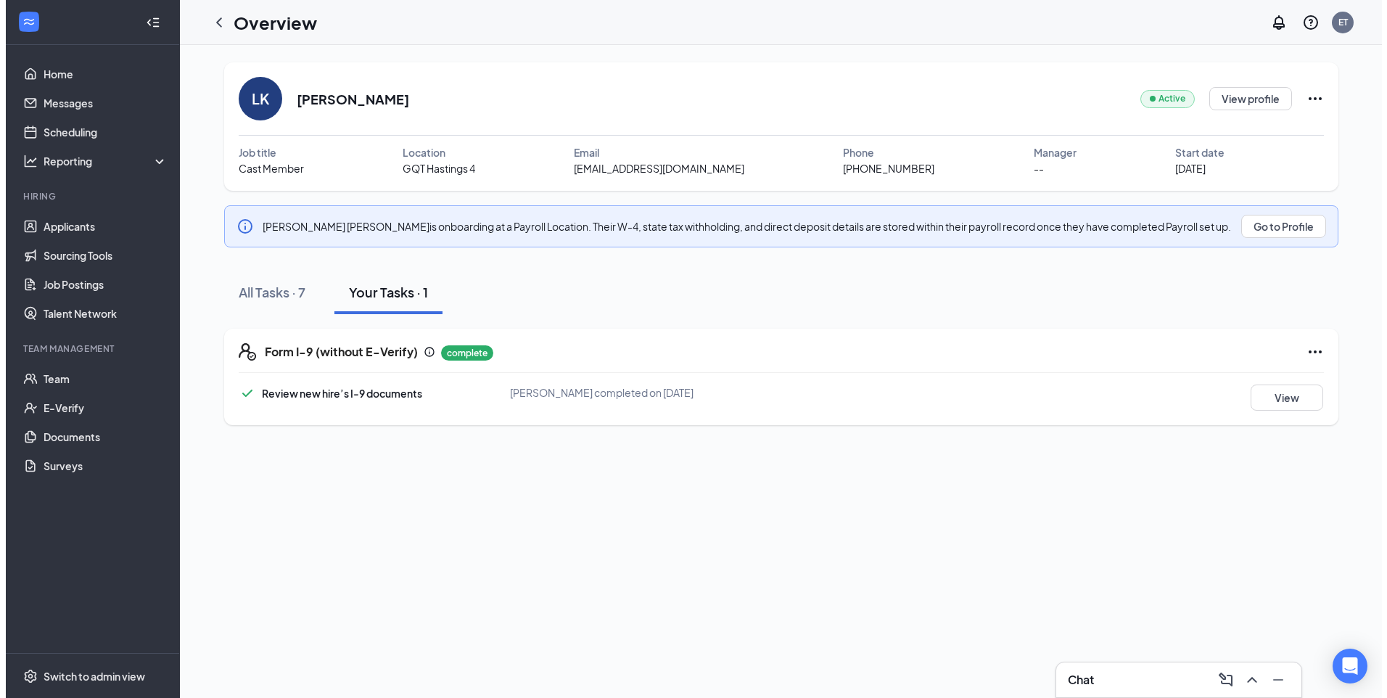
scroll to position [0, 0]
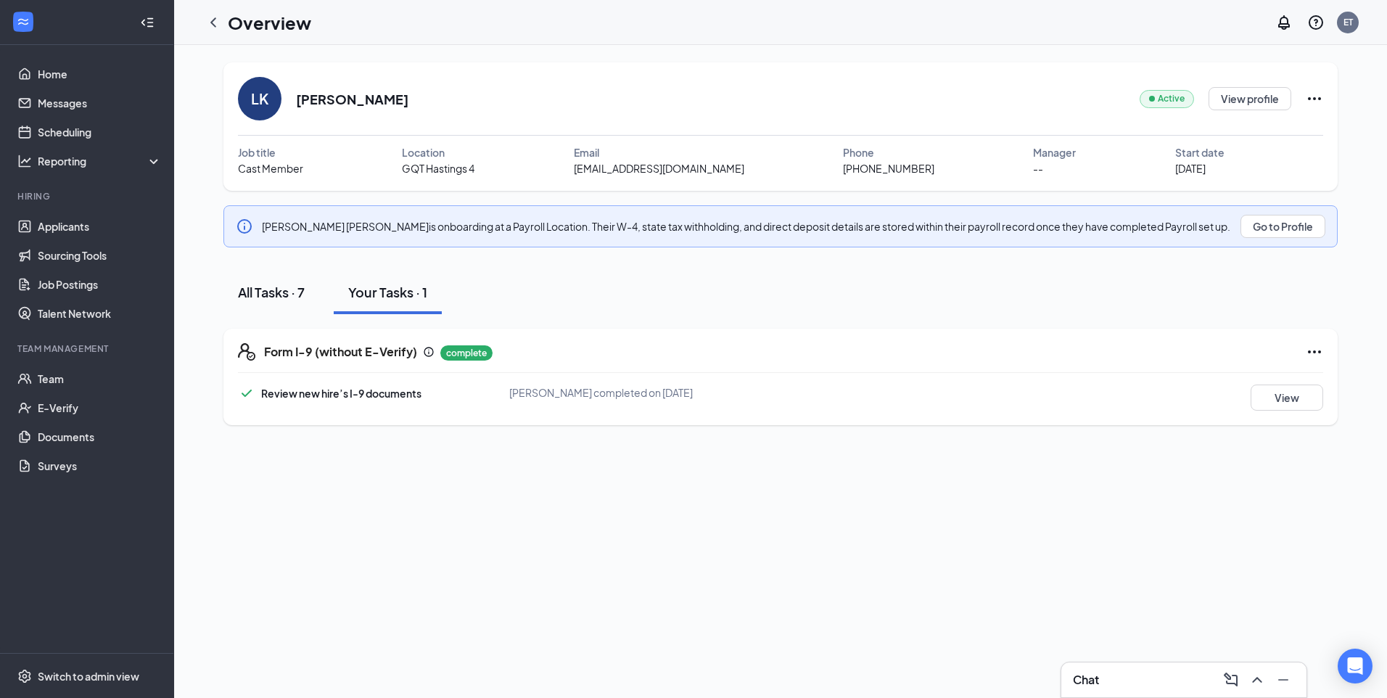
click at [291, 295] on div "All Tasks · 7" at bounding box center [271, 292] width 67 height 18
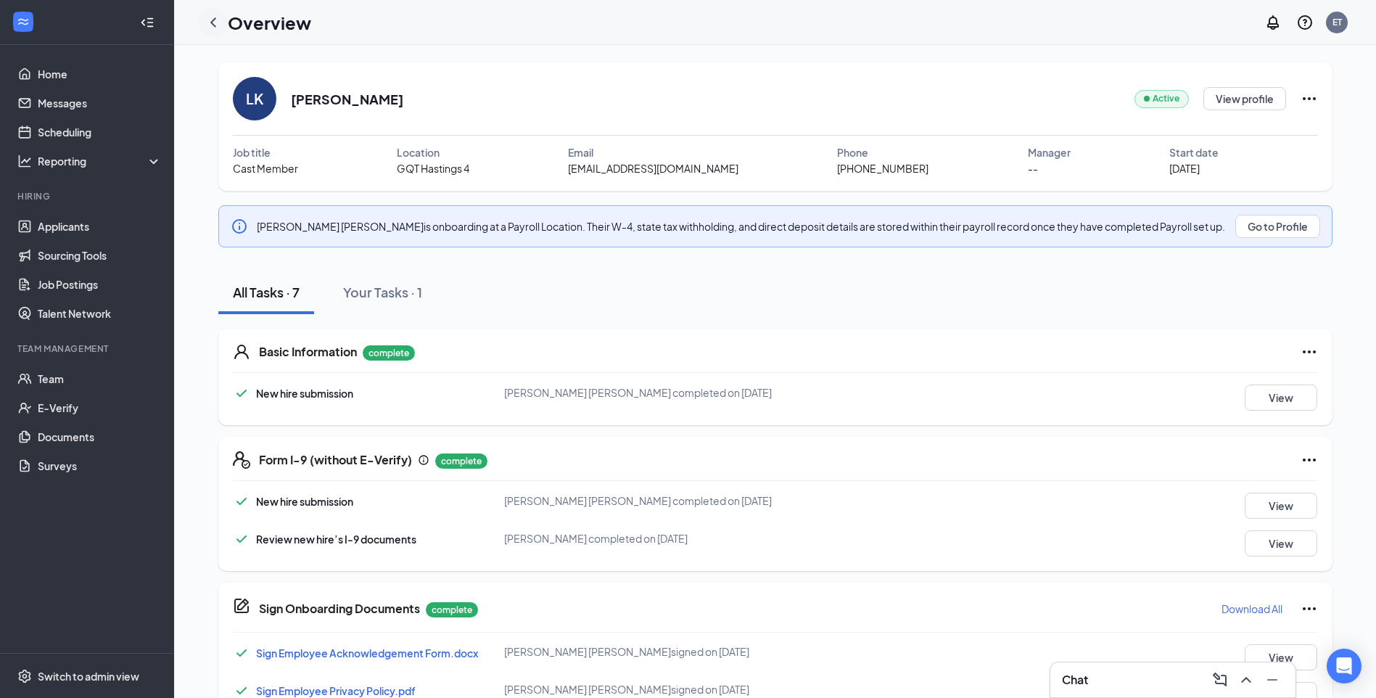
click at [207, 19] on icon "ChevronLeft" at bounding box center [213, 22] width 17 height 17
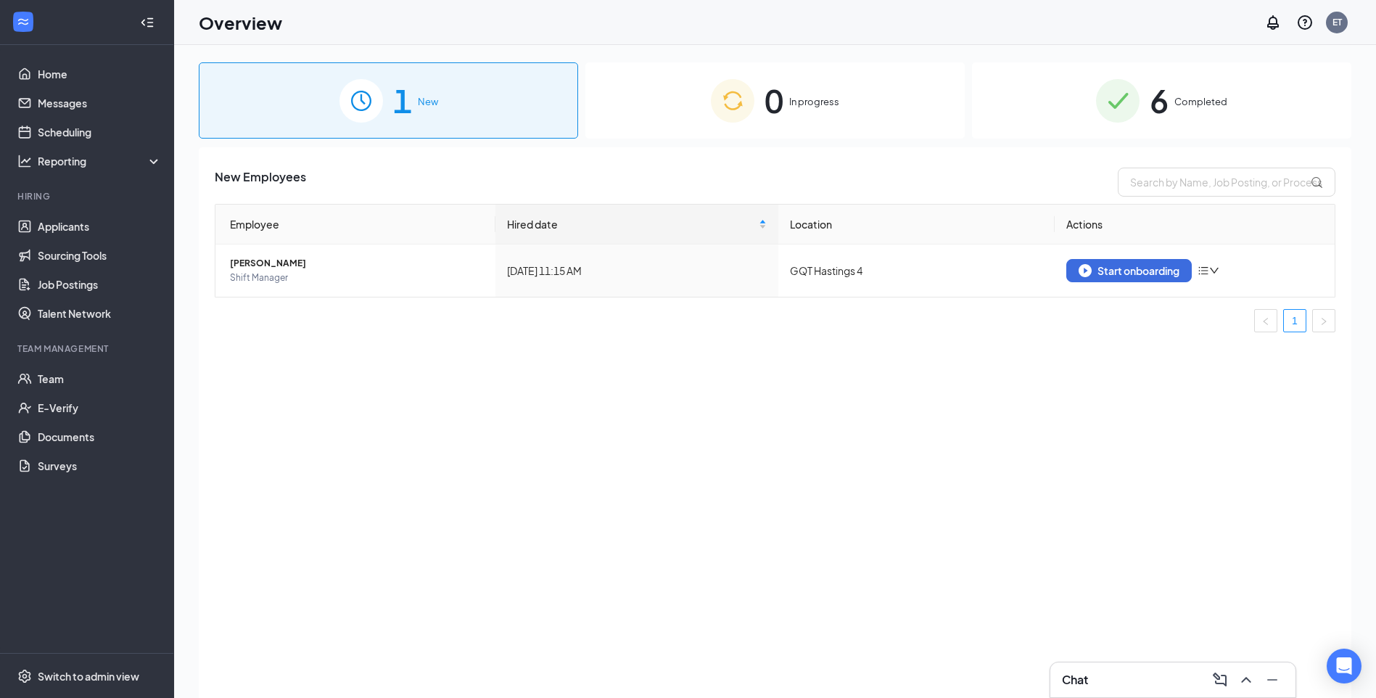
click at [832, 107] on span "In progress" at bounding box center [814, 101] width 50 height 15
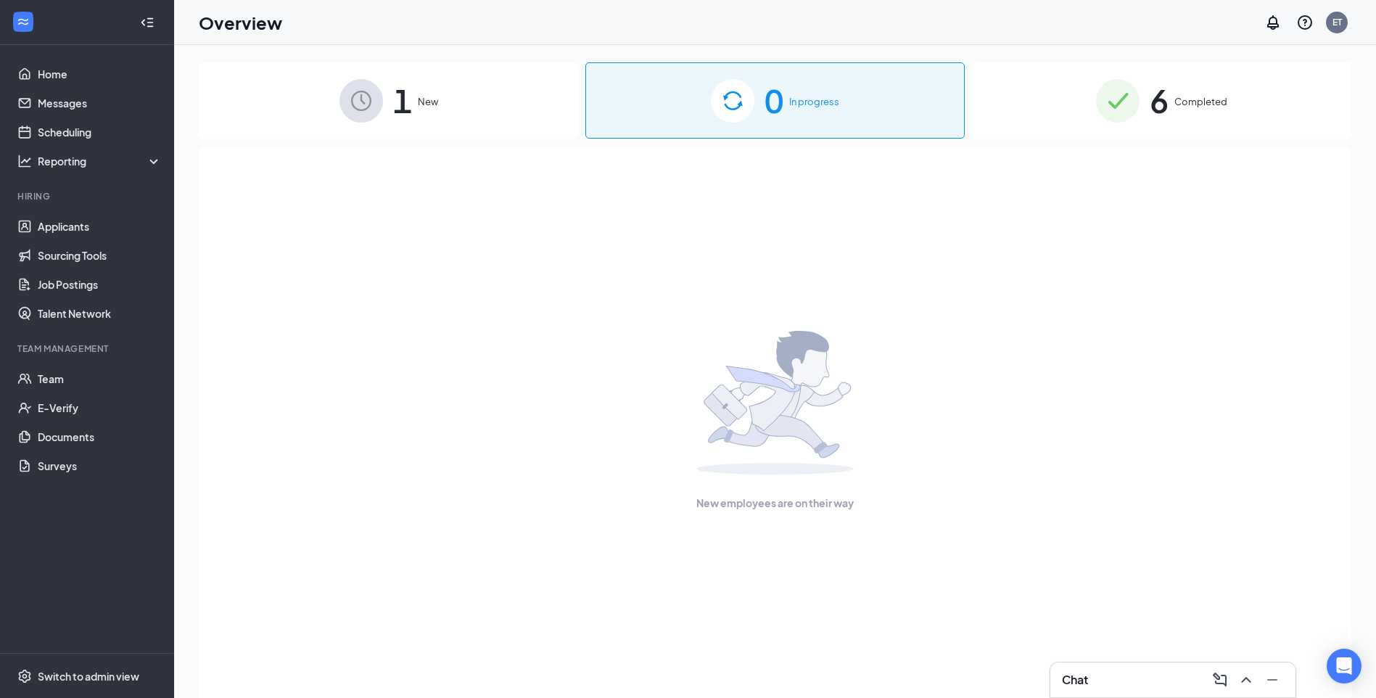
click at [1216, 118] on div "6 Completed" at bounding box center [1161, 100] width 379 height 76
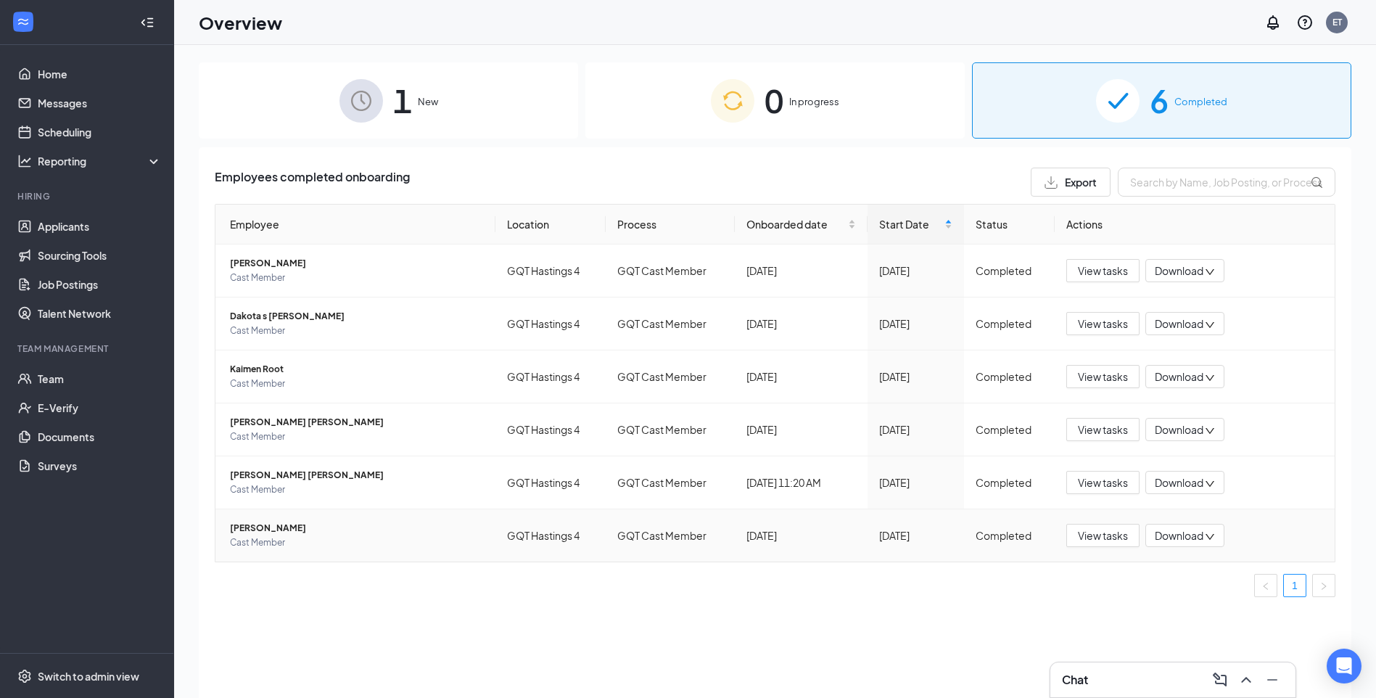
click at [266, 526] on span "Quincy J Brown" at bounding box center [357, 528] width 254 height 15
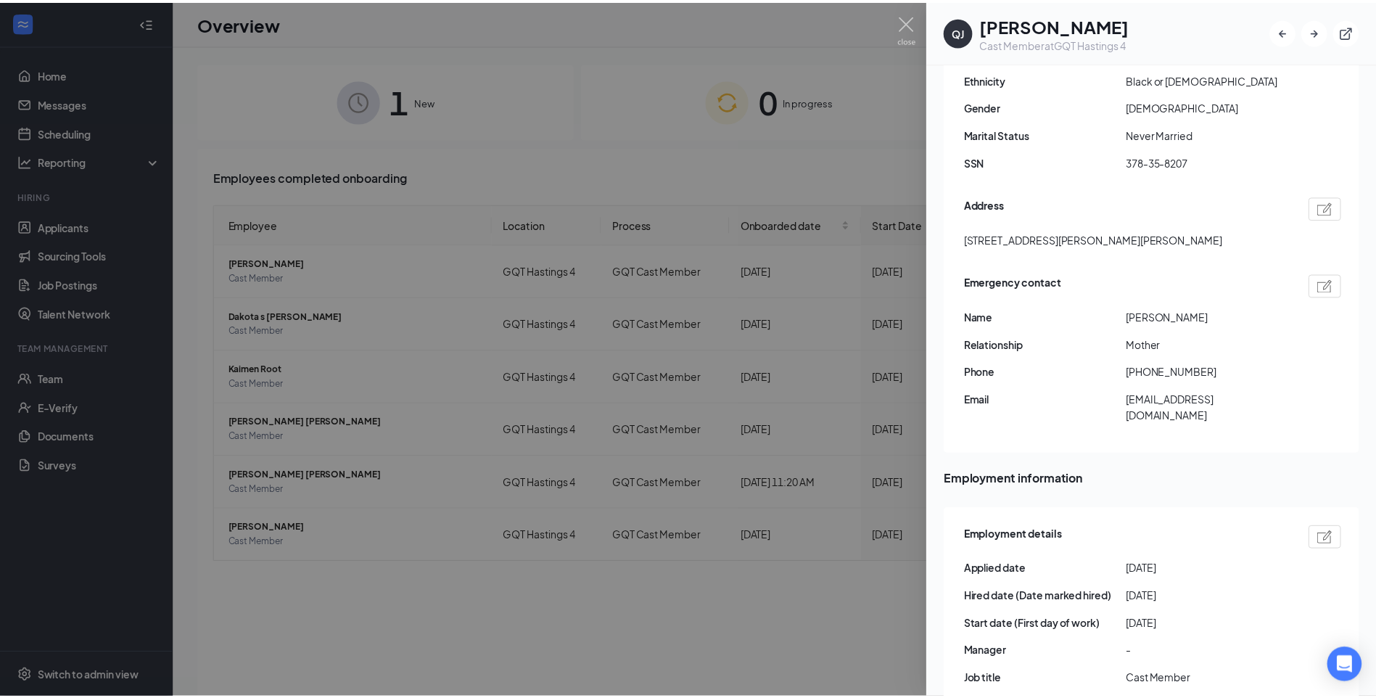
scroll to position [264, 0]
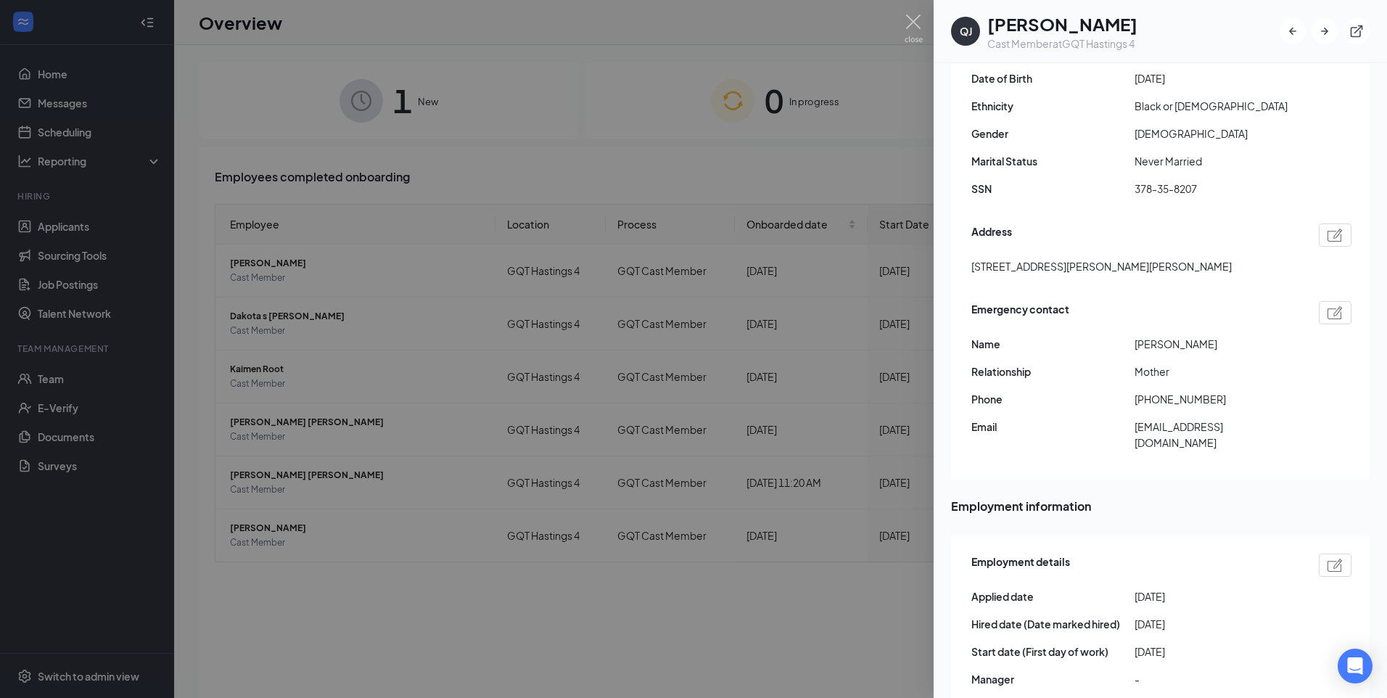
click at [800, 615] on div at bounding box center [693, 349] width 1387 height 698
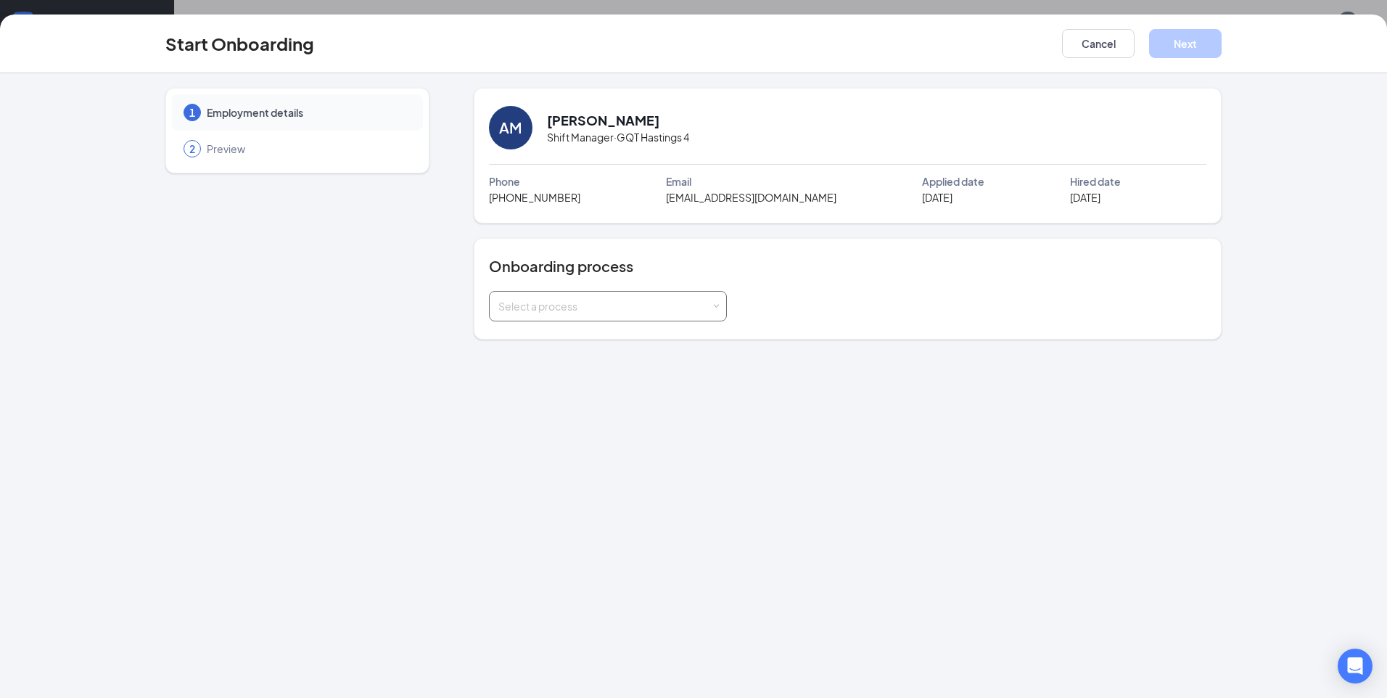
click at [616, 311] on div "Select a process" at bounding box center [604, 306] width 213 height 15
click at [564, 368] on li "GQT Manager" at bounding box center [607, 363] width 238 height 26
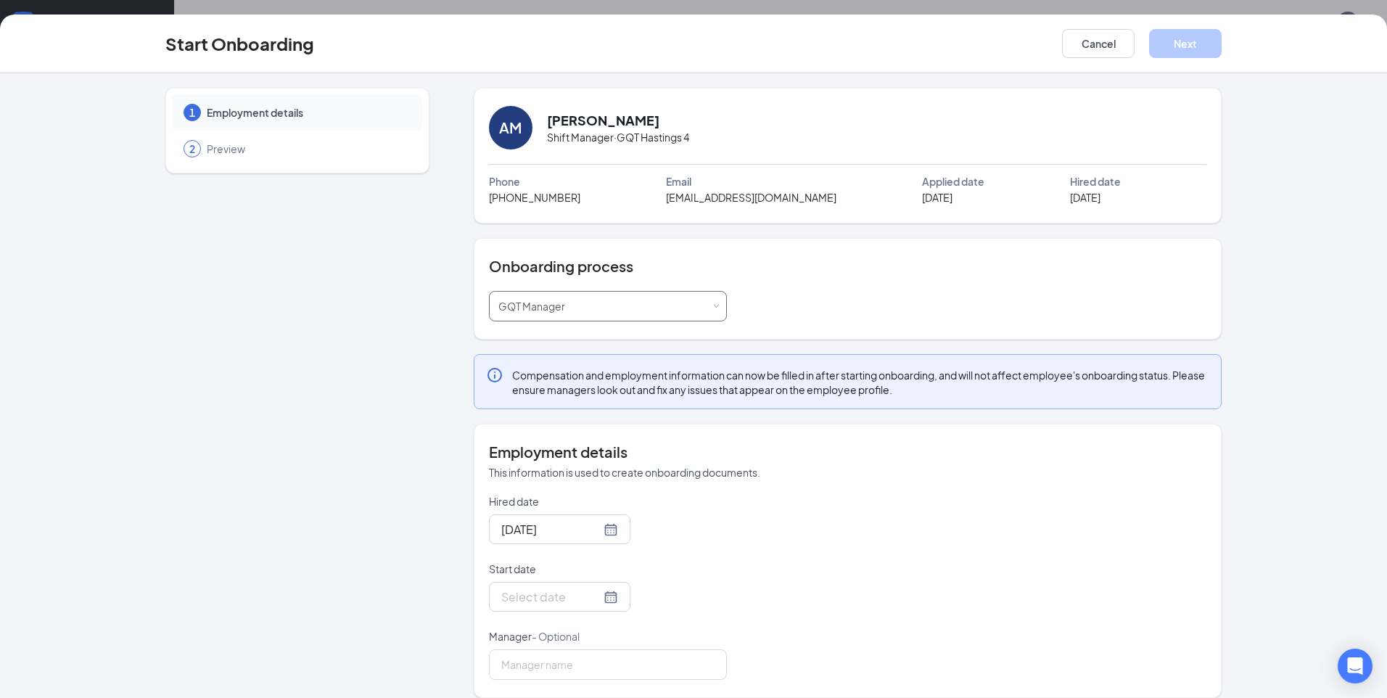
scroll to position [15, 0]
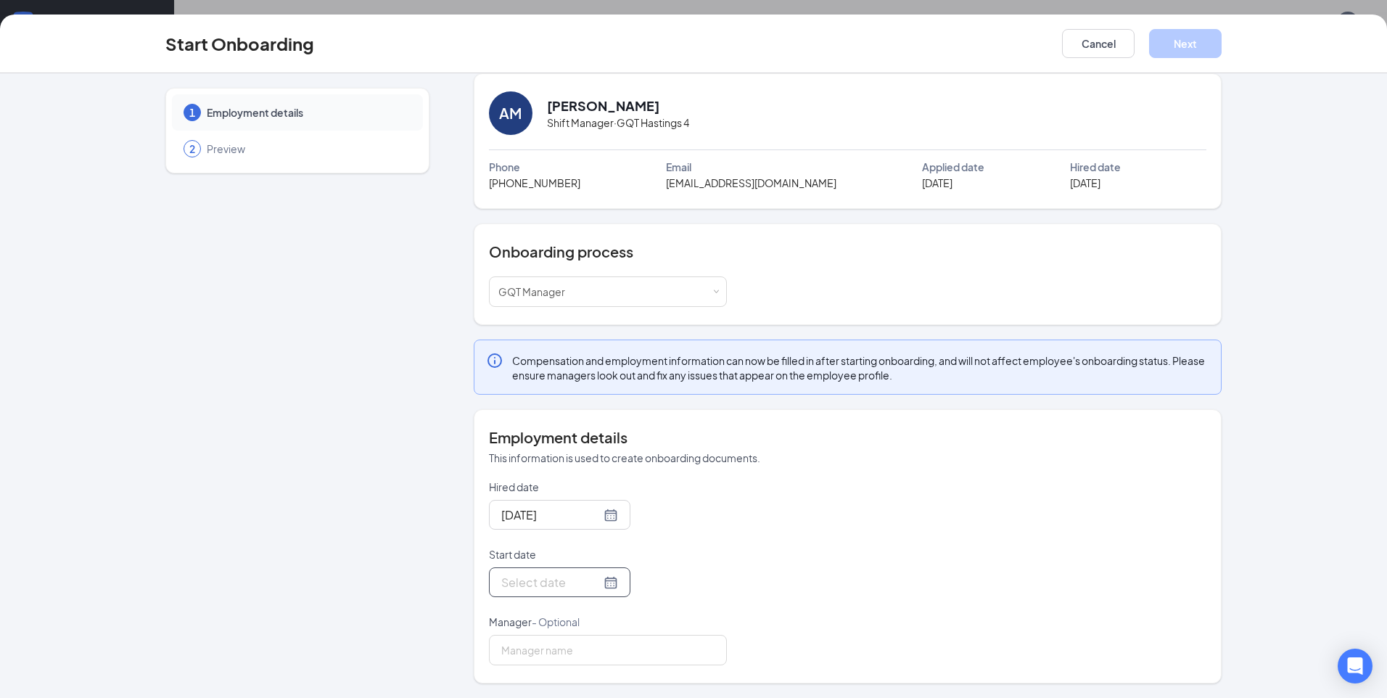
click at [594, 586] on div at bounding box center [559, 582] width 117 height 18
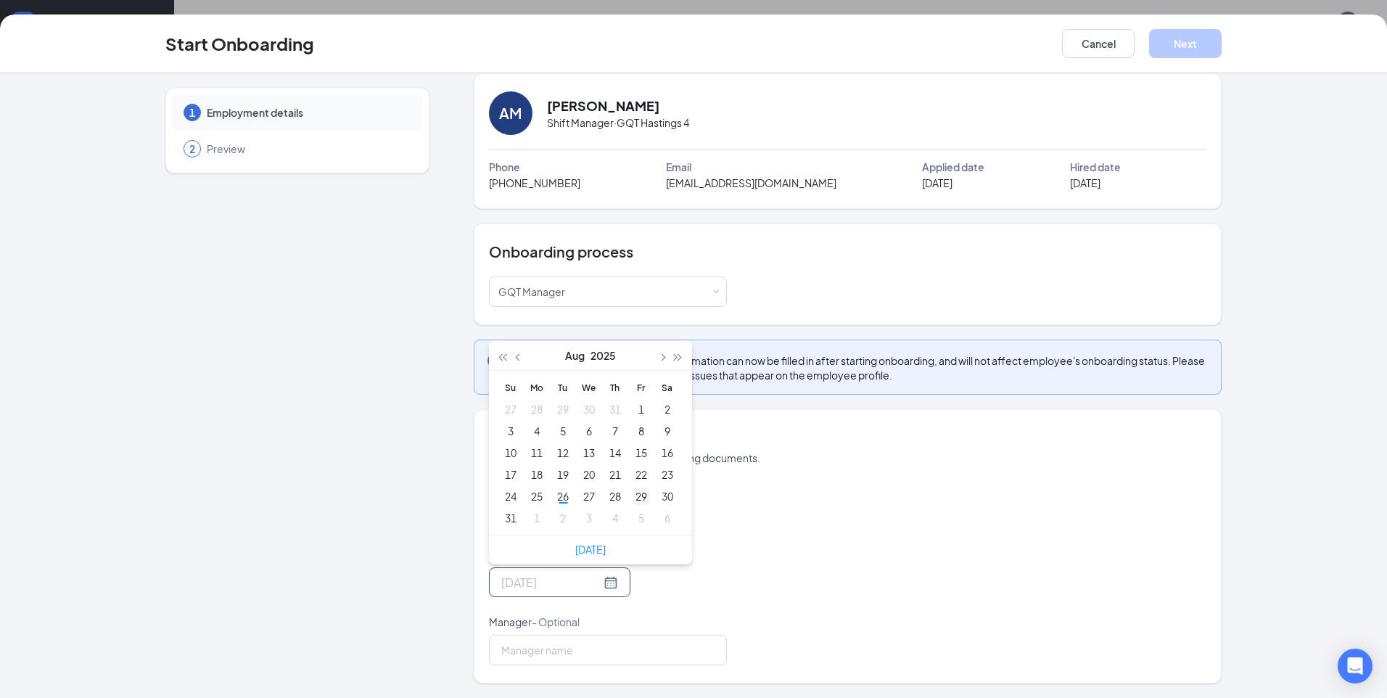
type input "Aug 29, 2025"
click at [641, 502] on div "29" at bounding box center [641, 496] width 17 height 17
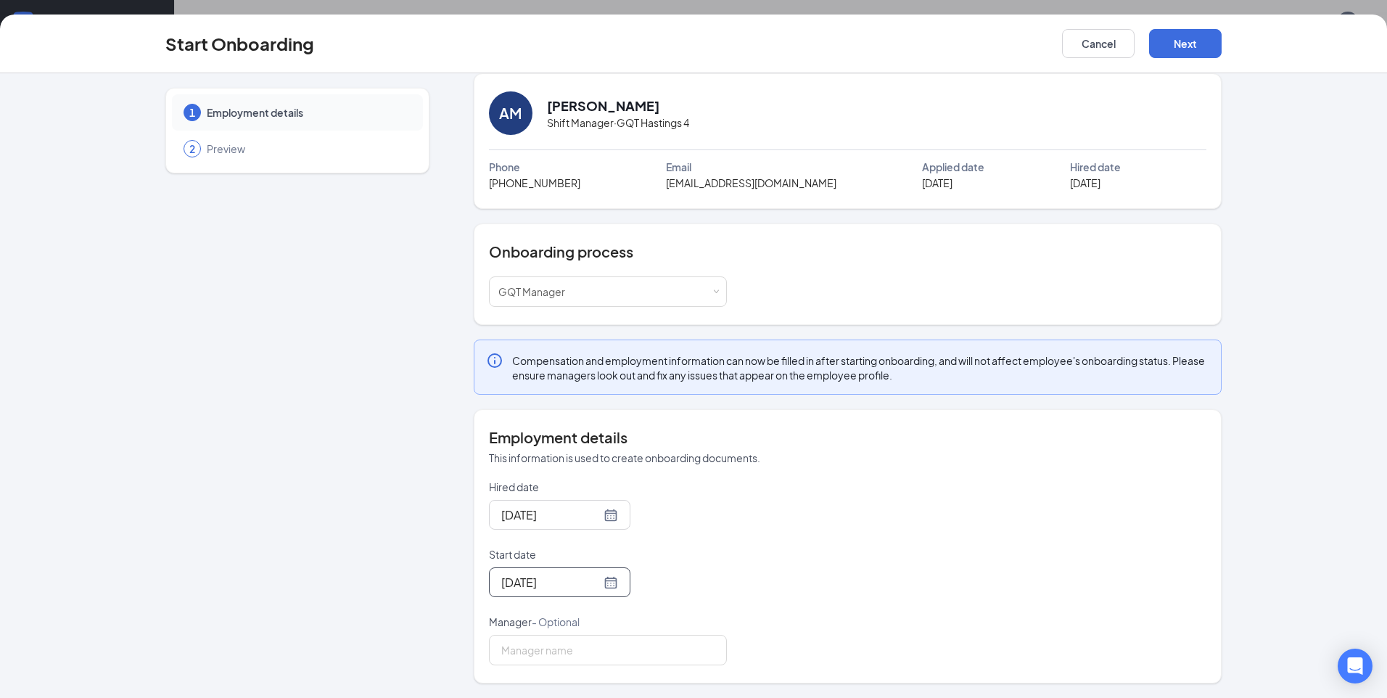
click at [448, 530] on div "1 Employment details 2 Preview AM Alyssa Mattingly Shift Manager · GQT Hastings…" at bounding box center [693, 378] width 1056 height 610
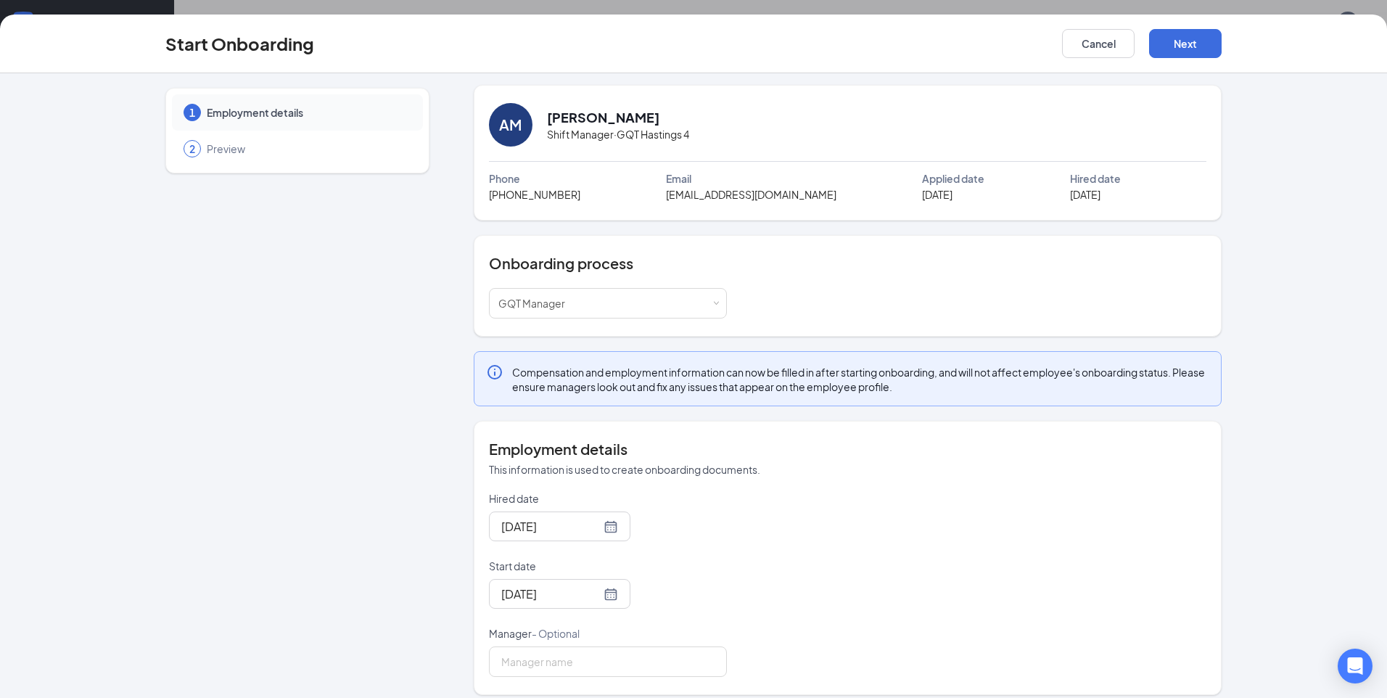
scroll to position [0, 0]
click at [1187, 44] on button "Next" at bounding box center [1185, 43] width 73 height 29
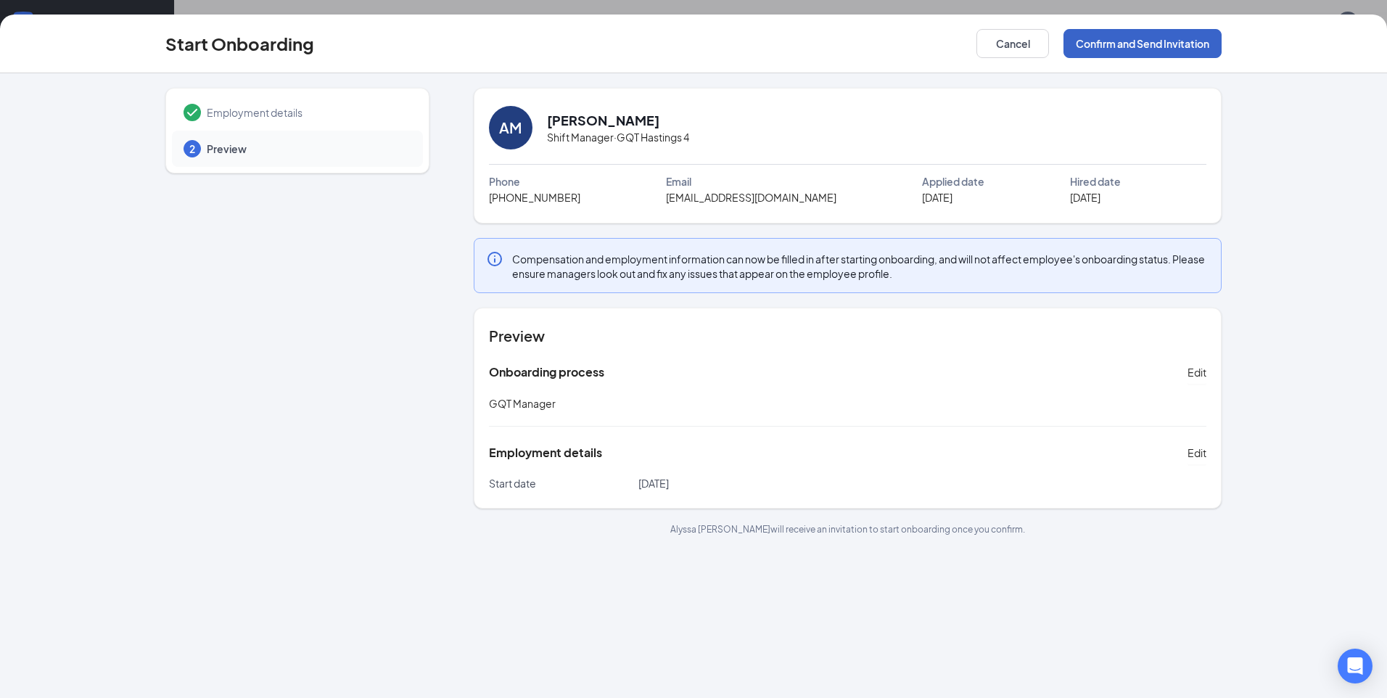
click at [1150, 46] on button "Confirm and Send Invitation" at bounding box center [1143, 43] width 158 height 29
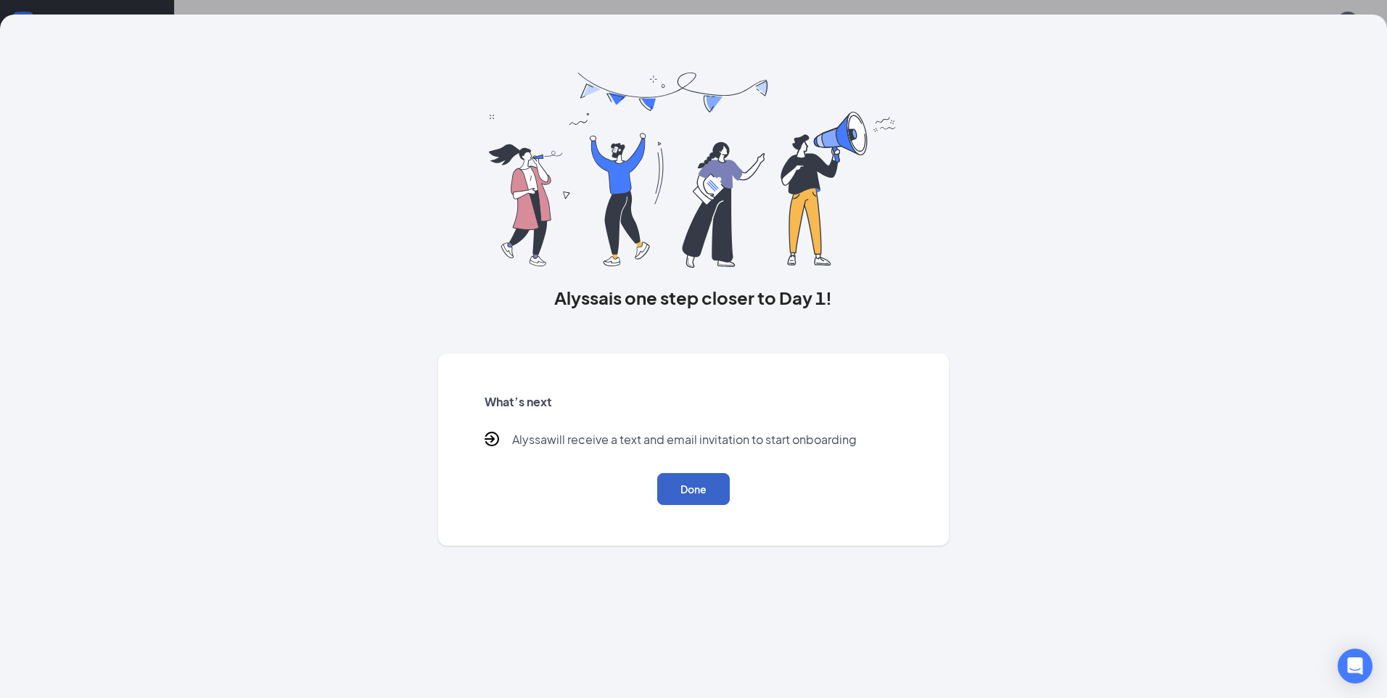
click at [681, 485] on button "Done" at bounding box center [693, 489] width 73 height 32
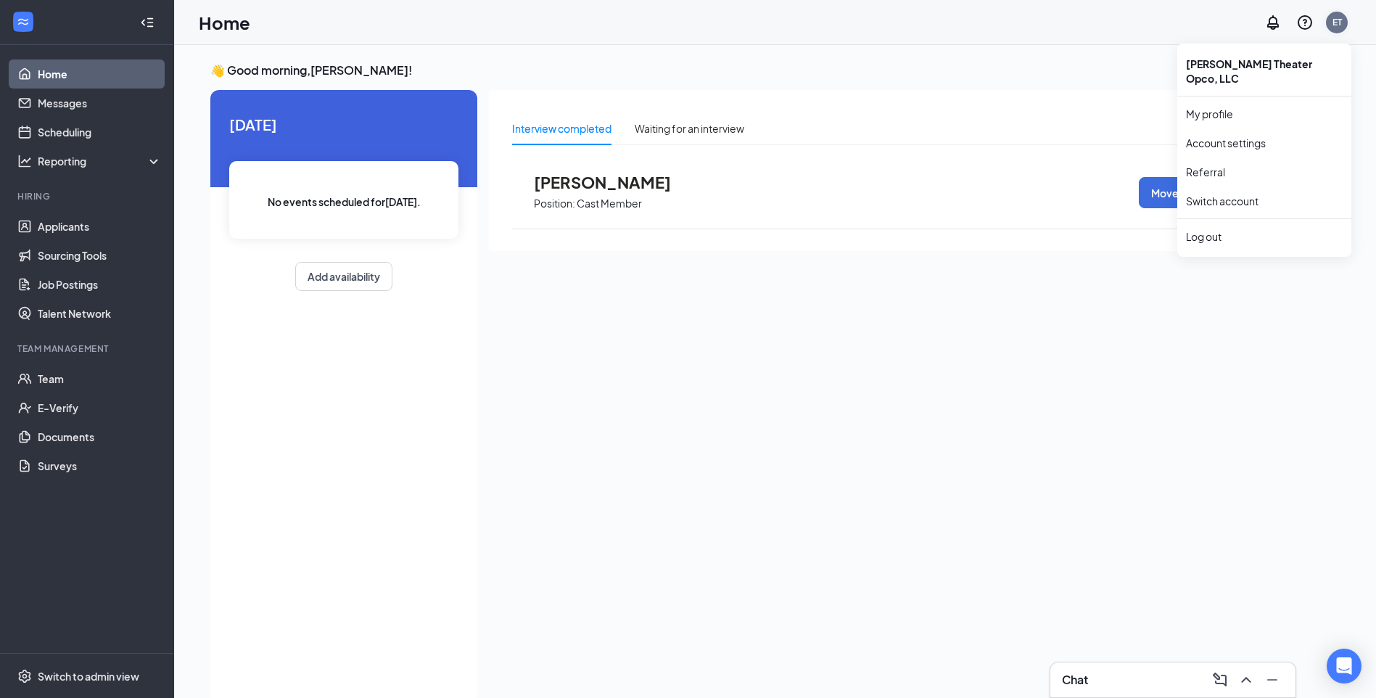
click at [1334, 19] on div "ET" at bounding box center [1337, 22] width 9 height 12
click at [1239, 194] on link "Switch account" at bounding box center [1222, 200] width 73 height 13
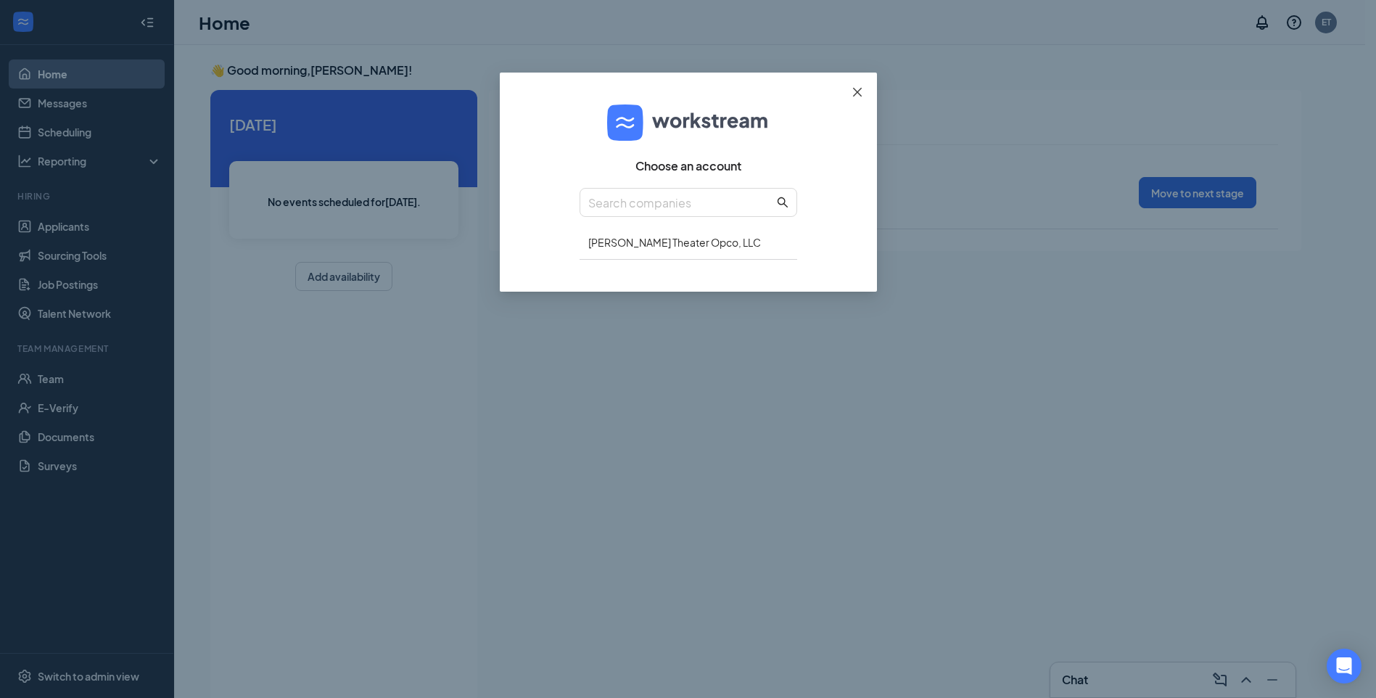
click at [856, 95] on icon "close" at bounding box center [858, 92] width 12 height 12
